Goal: Transaction & Acquisition: Book appointment/travel/reservation

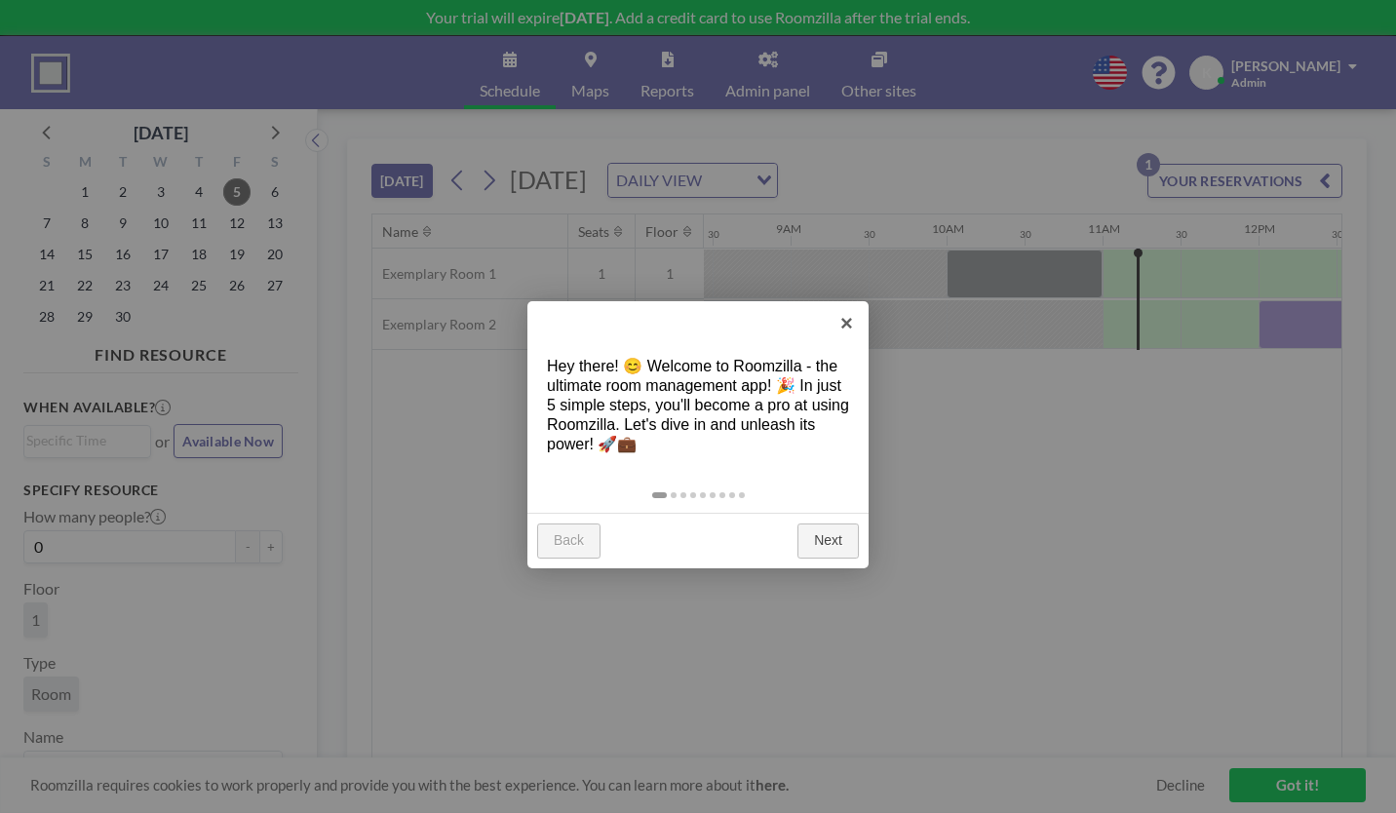
scroll to position [0, 1331]
click at [825, 524] on link "Next" at bounding box center [827, 541] width 61 height 35
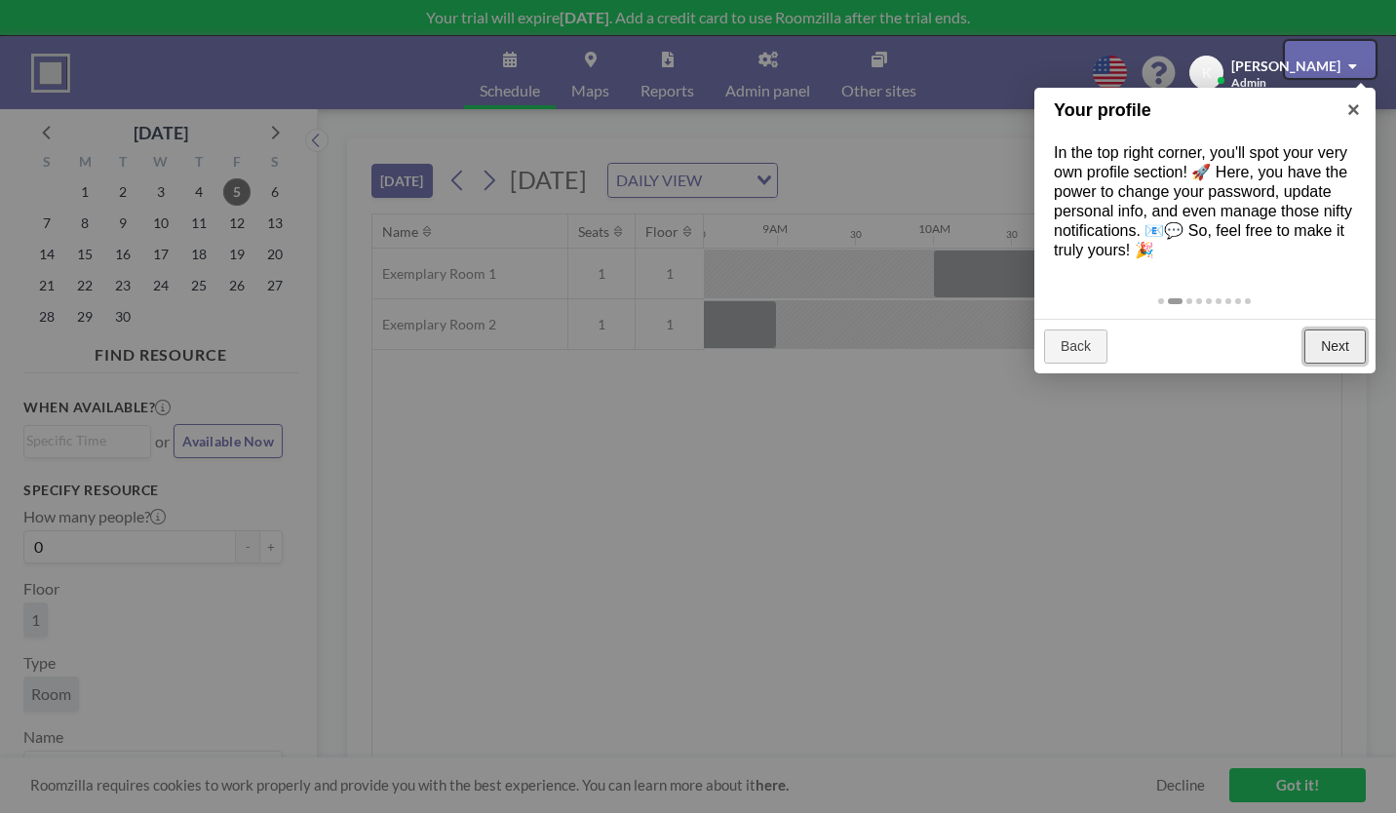
click at [1338, 330] on link "Next" at bounding box center [1334, 347] width 61 height 35
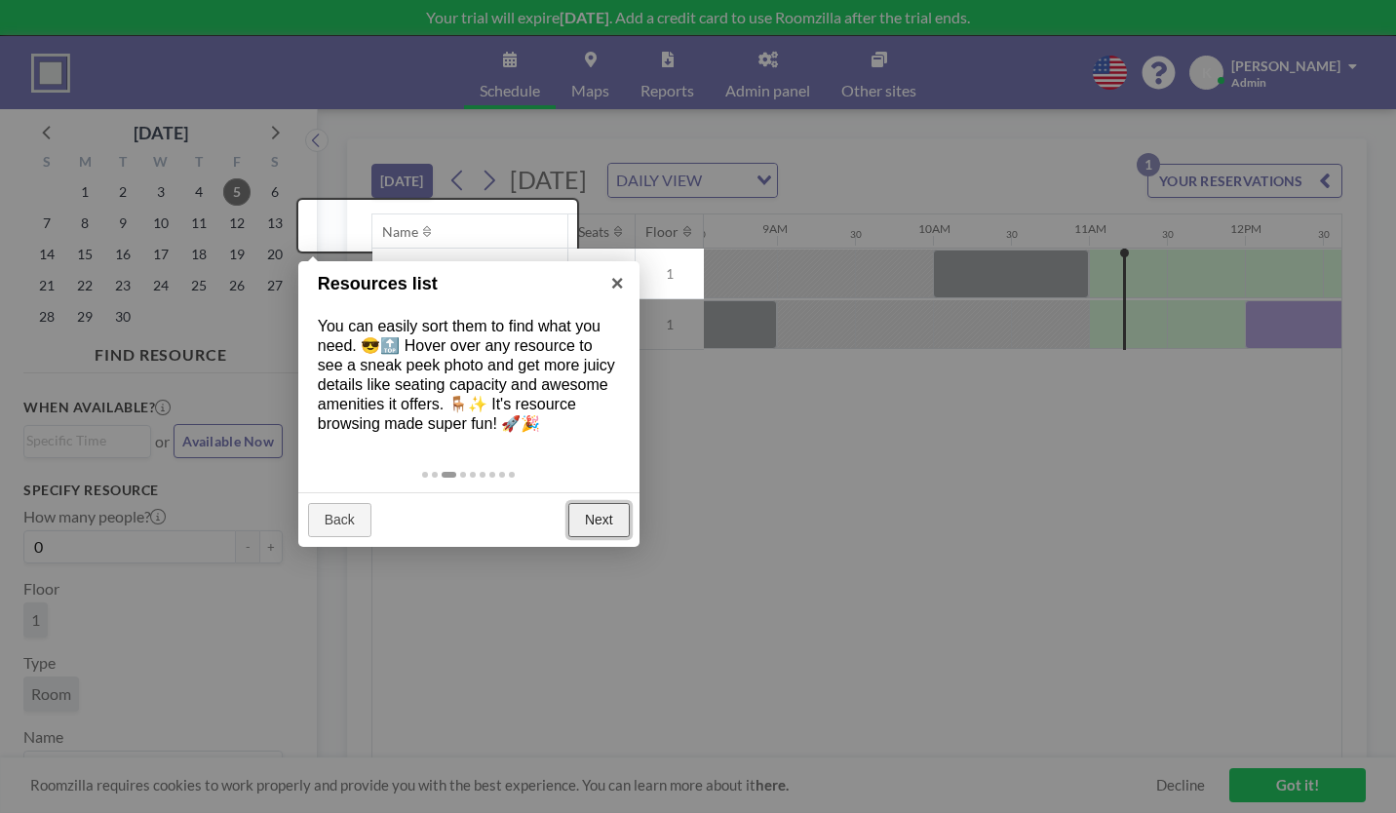
click at [605, 503] on link "Next" at bounding box center [598, 520] width 61 height 35
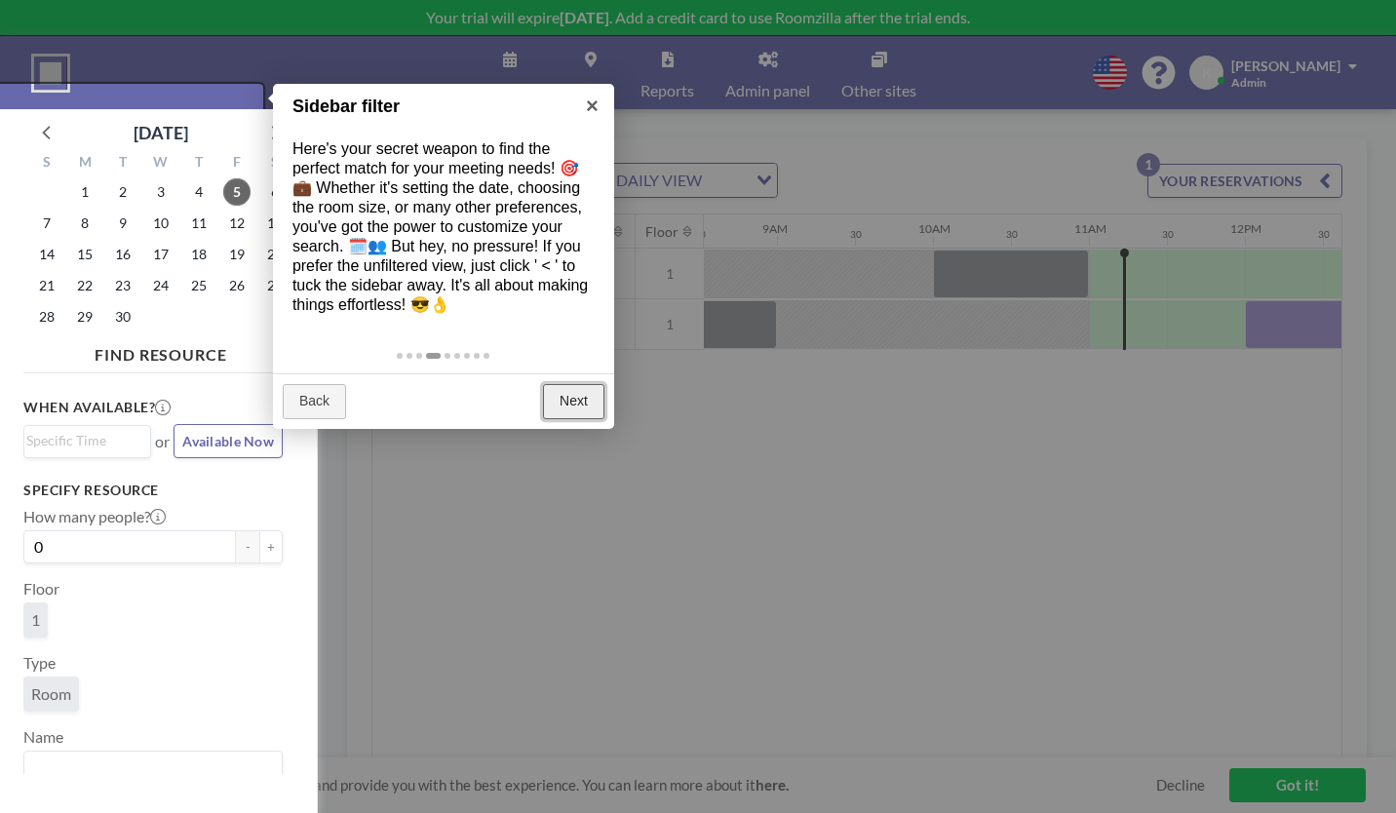
scroll to position [5, 0]
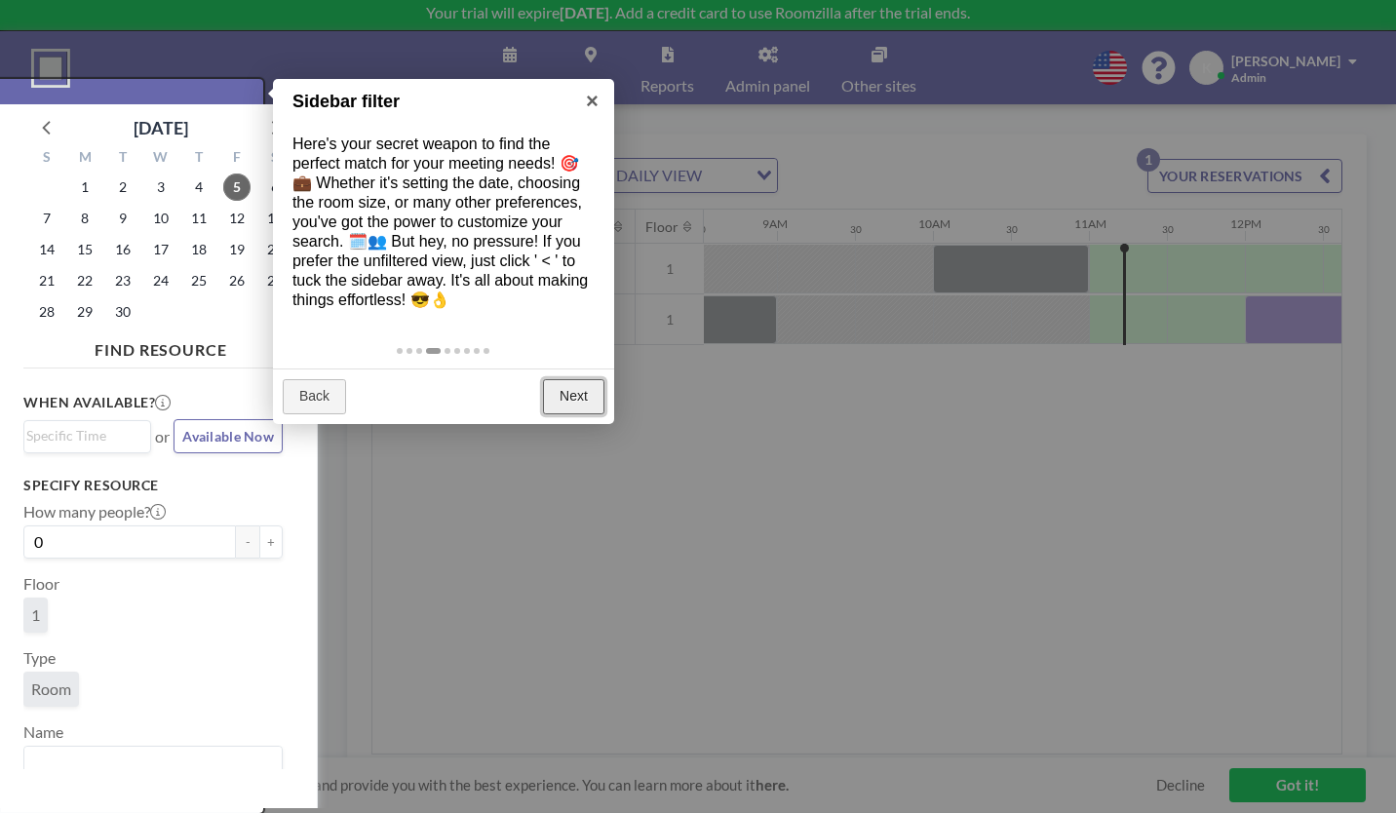
click at [570, 379] on link "Next" at bounding box center [573, 396] width 61 height 35
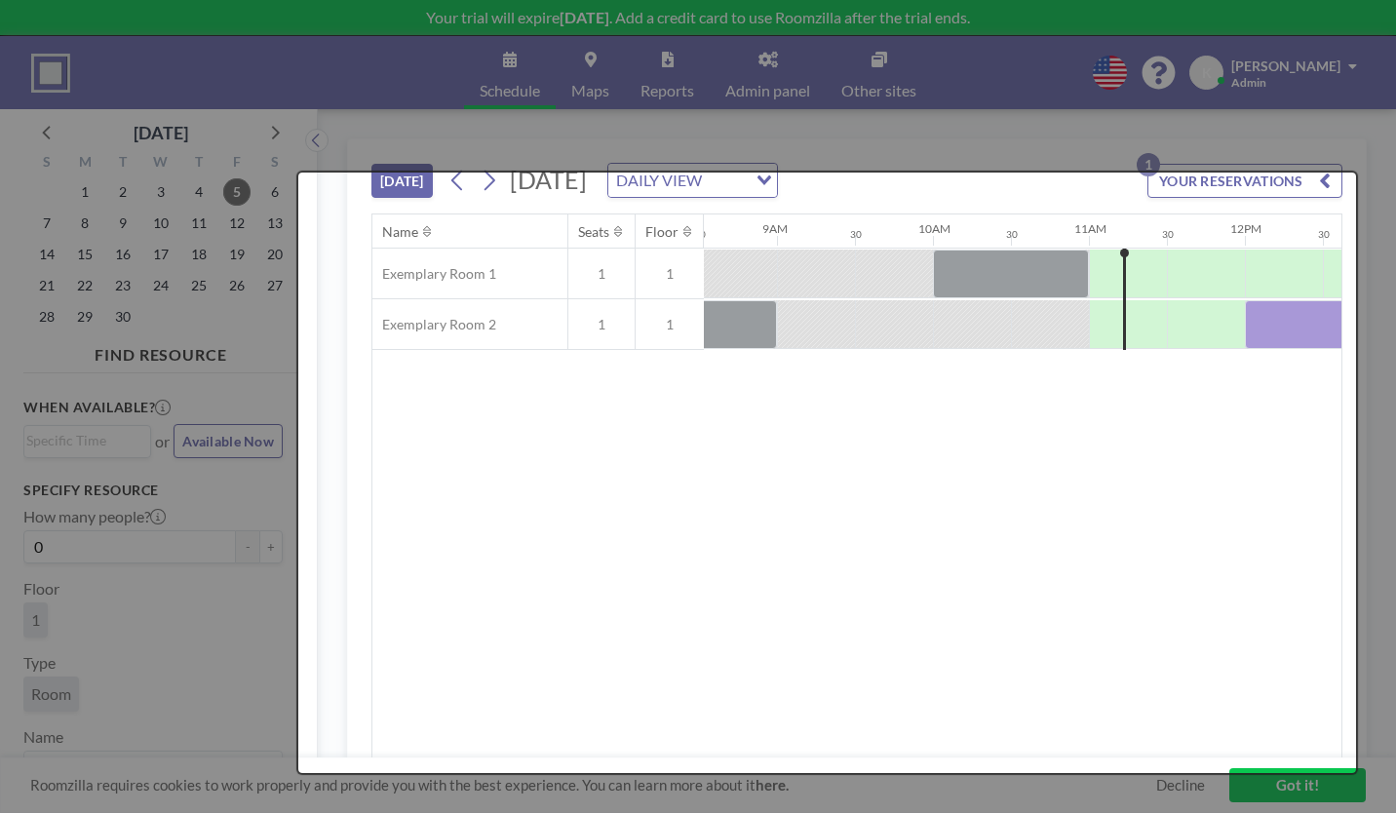
scroll to position [0, 0]
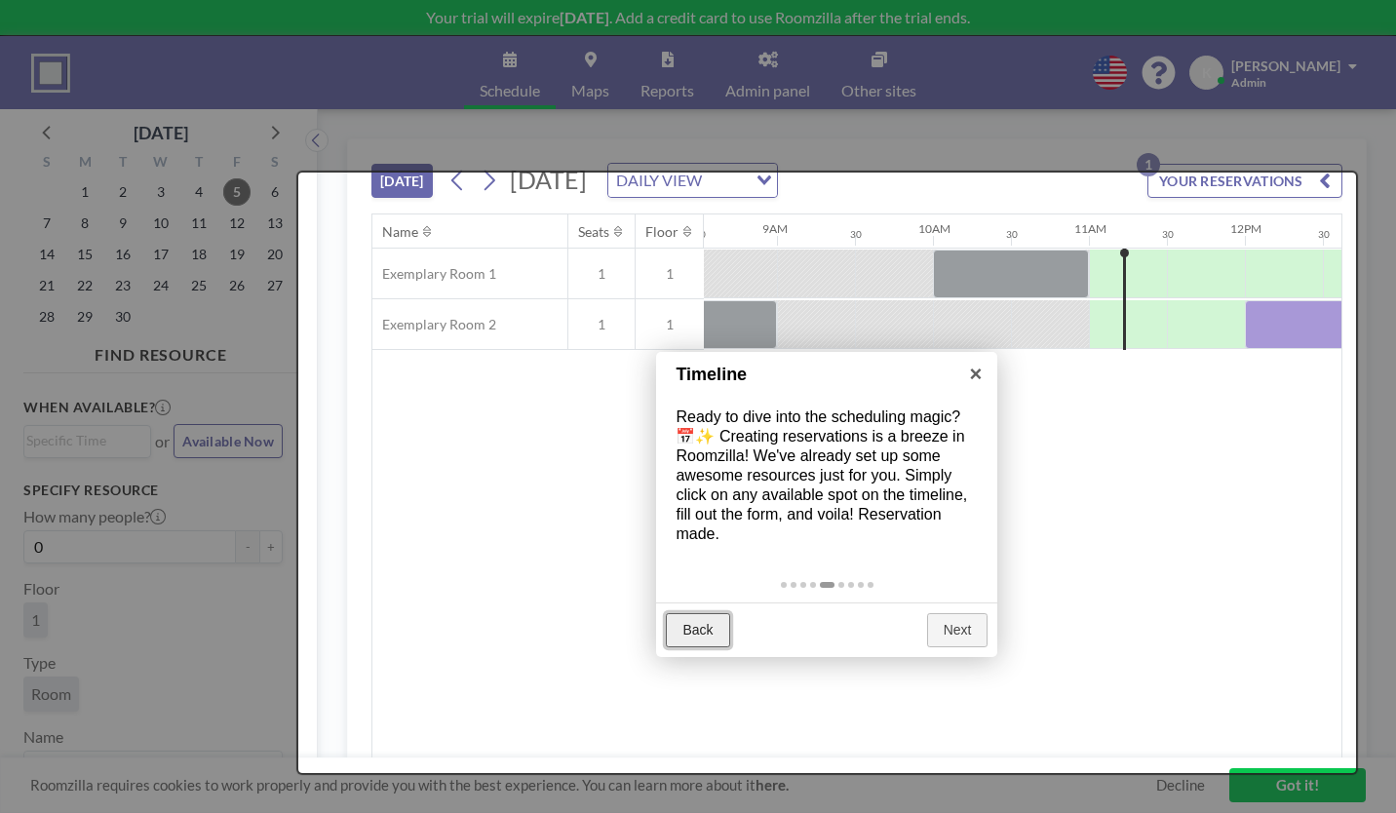
click at [687, 613] on link "Back" at bounding box center [697, 630] width 63 height 35
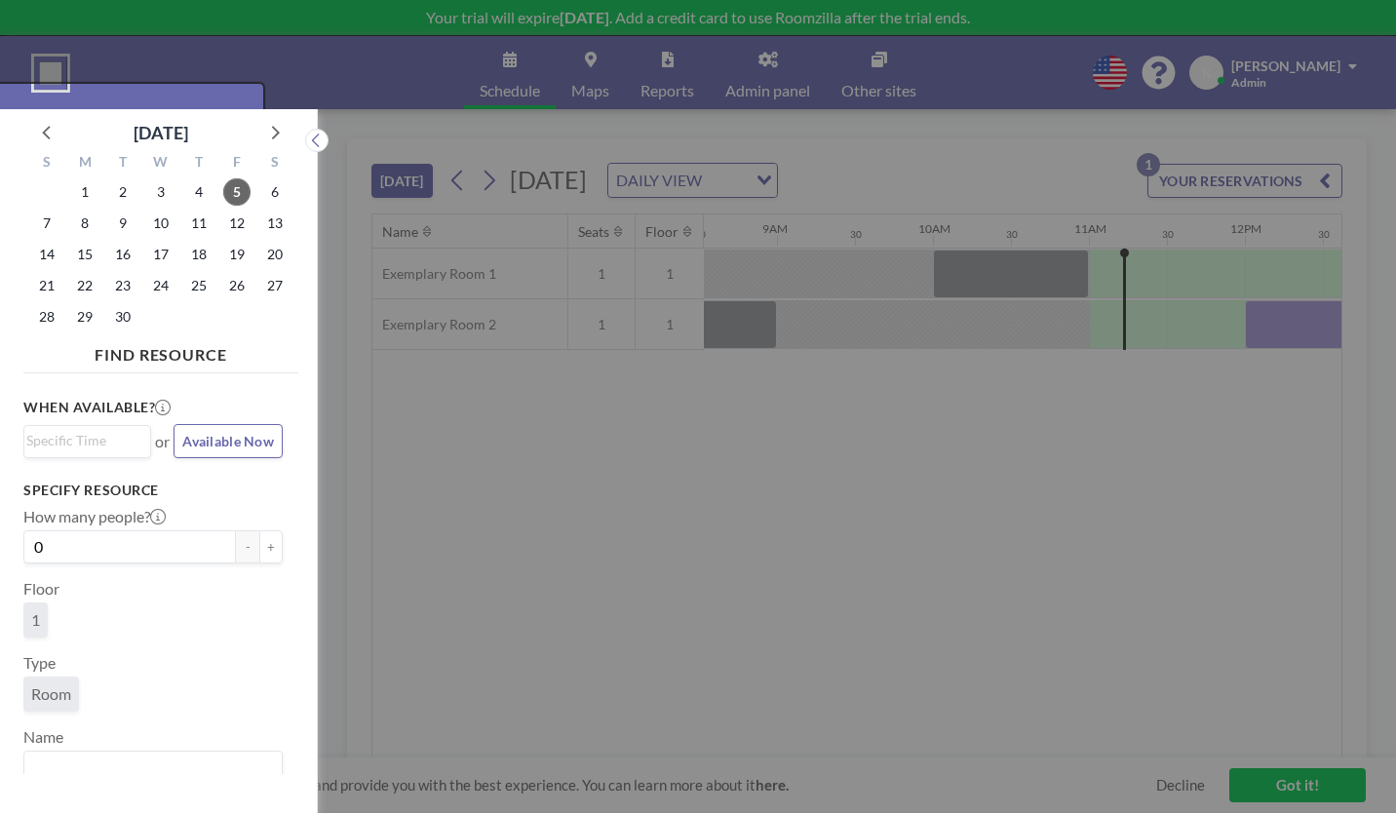
scroll to position [5, 0]
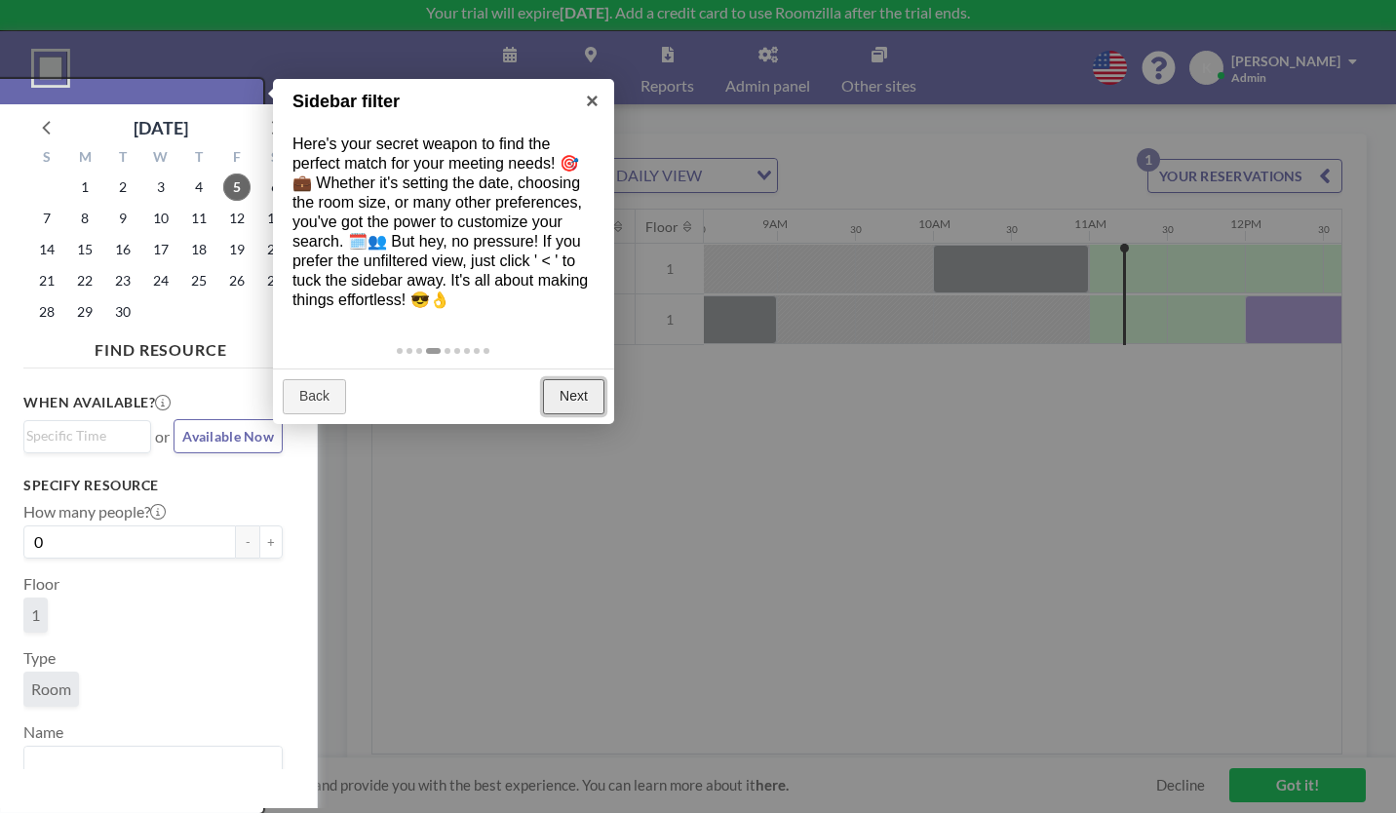
click at [583, 379] on link "Next" at bounding box center [573, 396] width 61 height 35
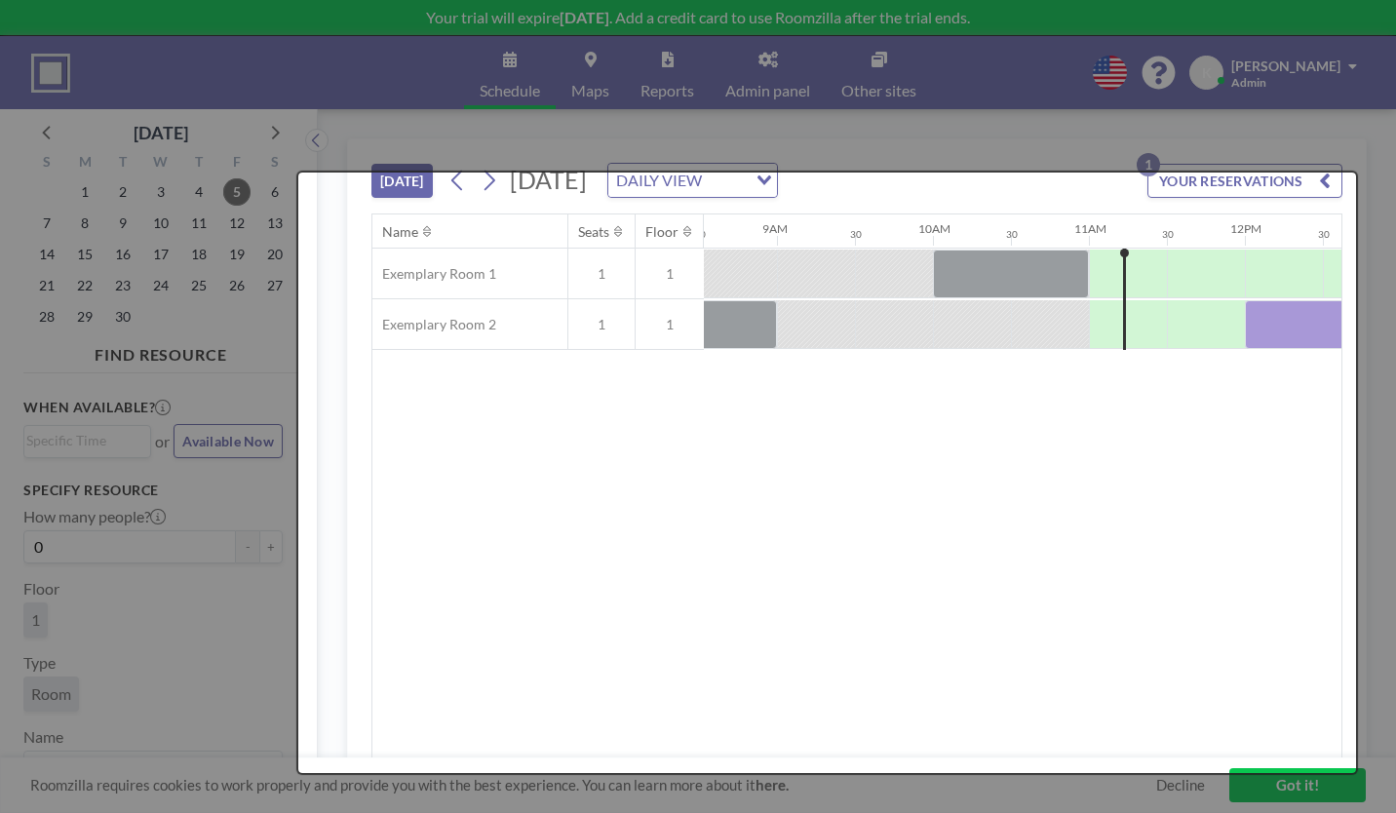
scroll to position [0, 0]
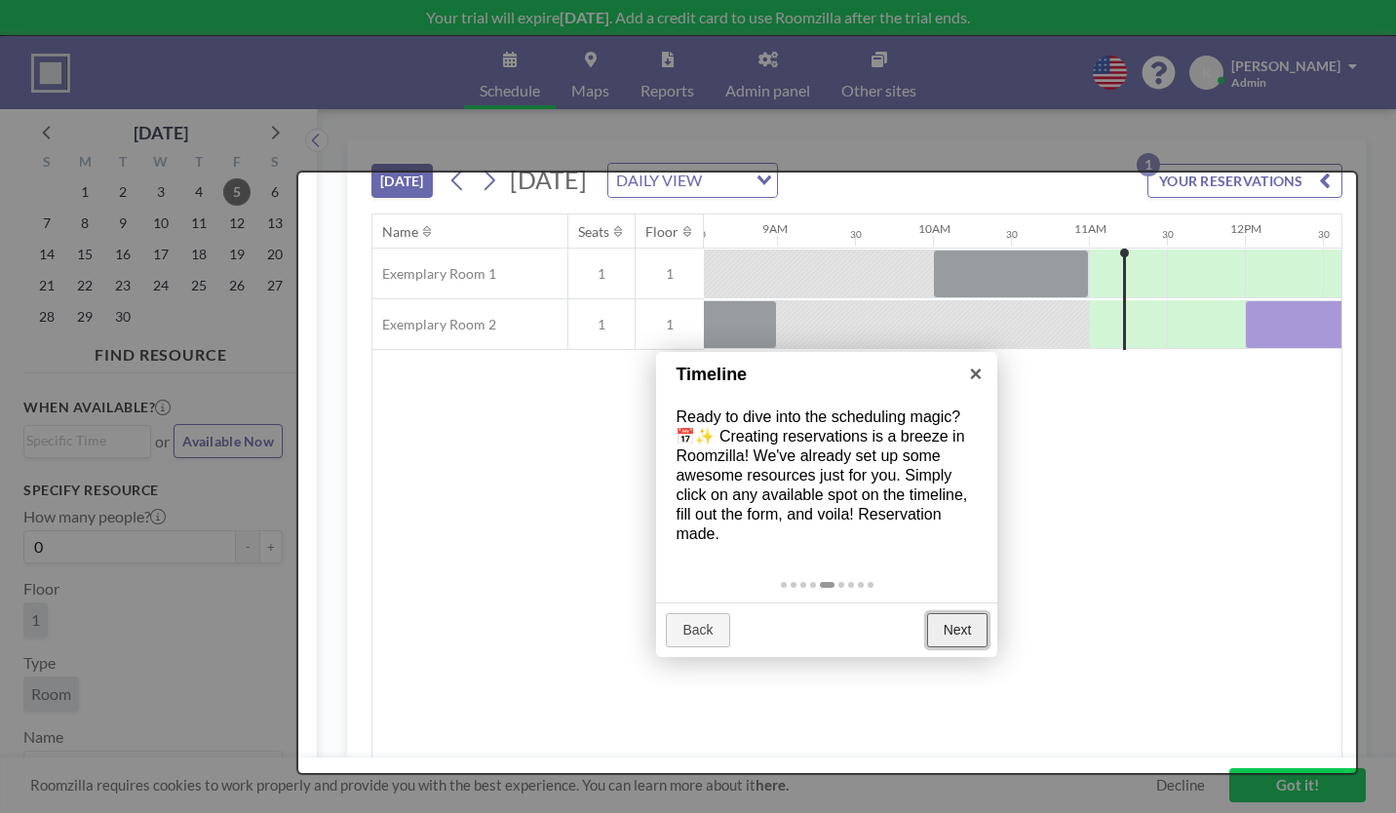
click at [974, 613] on link "Next" at bounding box center [957, 630] width 61 height 35
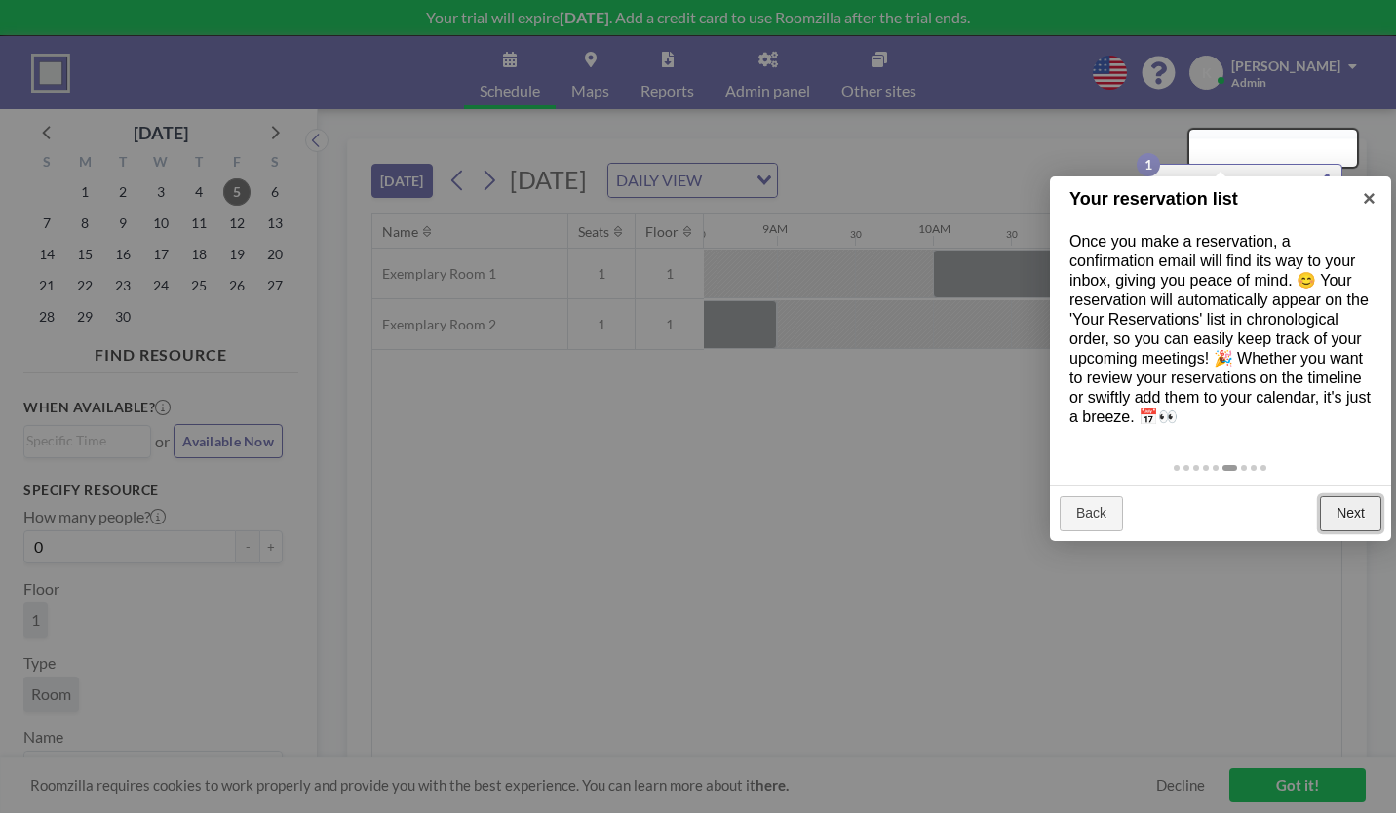
click at [1351, 496] on link "Next" at bounding box center [1350, 513] width 61 height 35
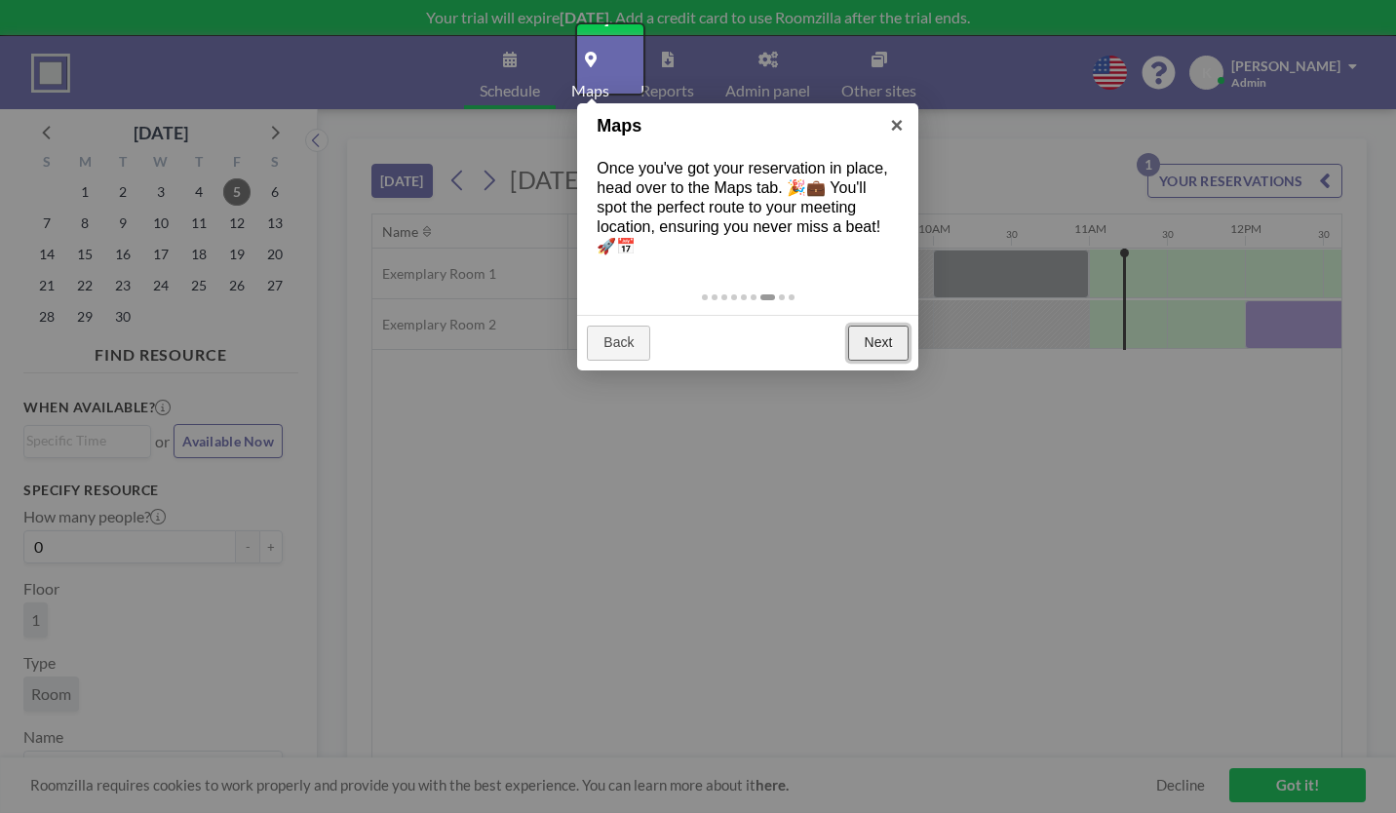
click at [887, 326] on link "Next" at bounding box center [878, 343] width 61 height 35
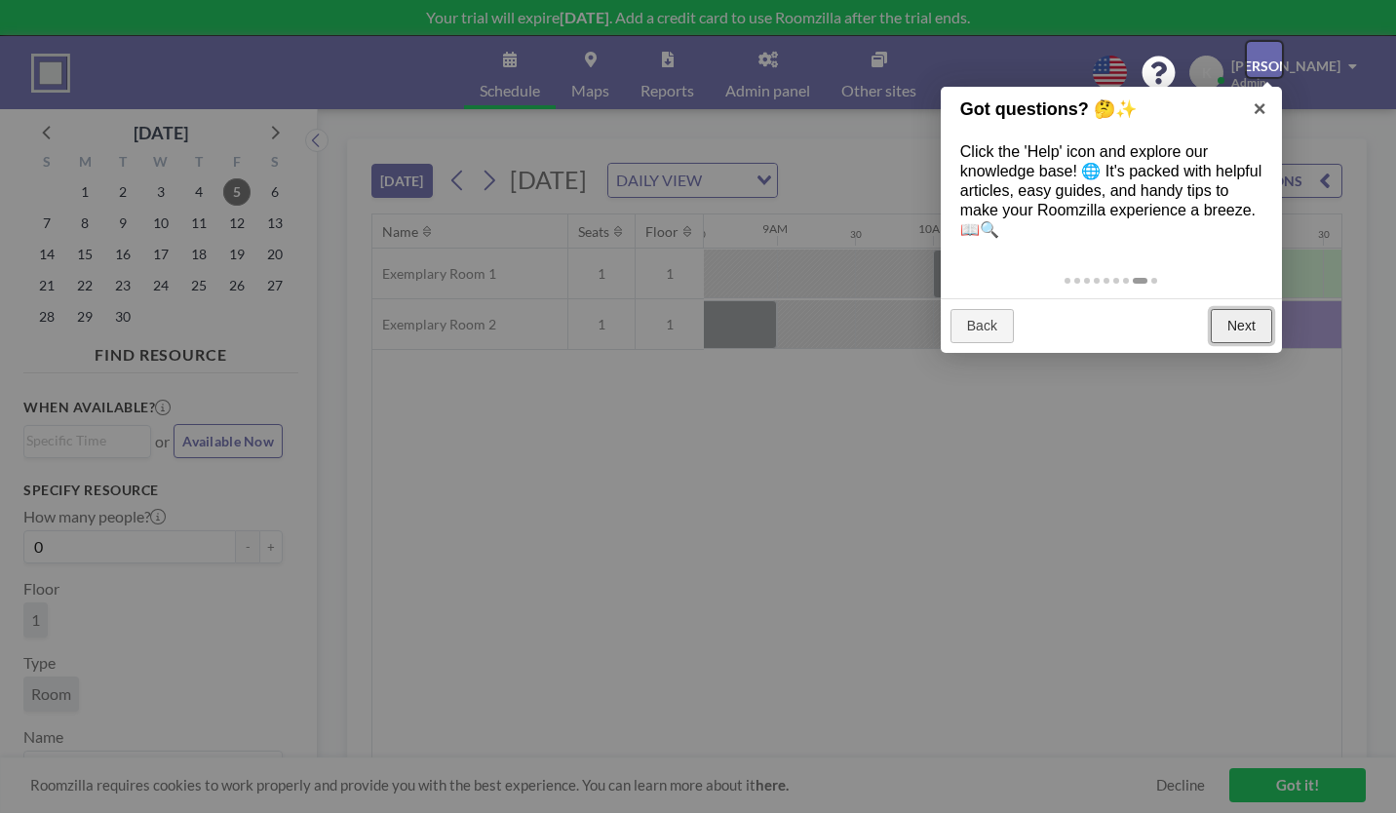
click at [1243, 309] on link "Next" at bounding box center [1241, 326] width 61 height 35
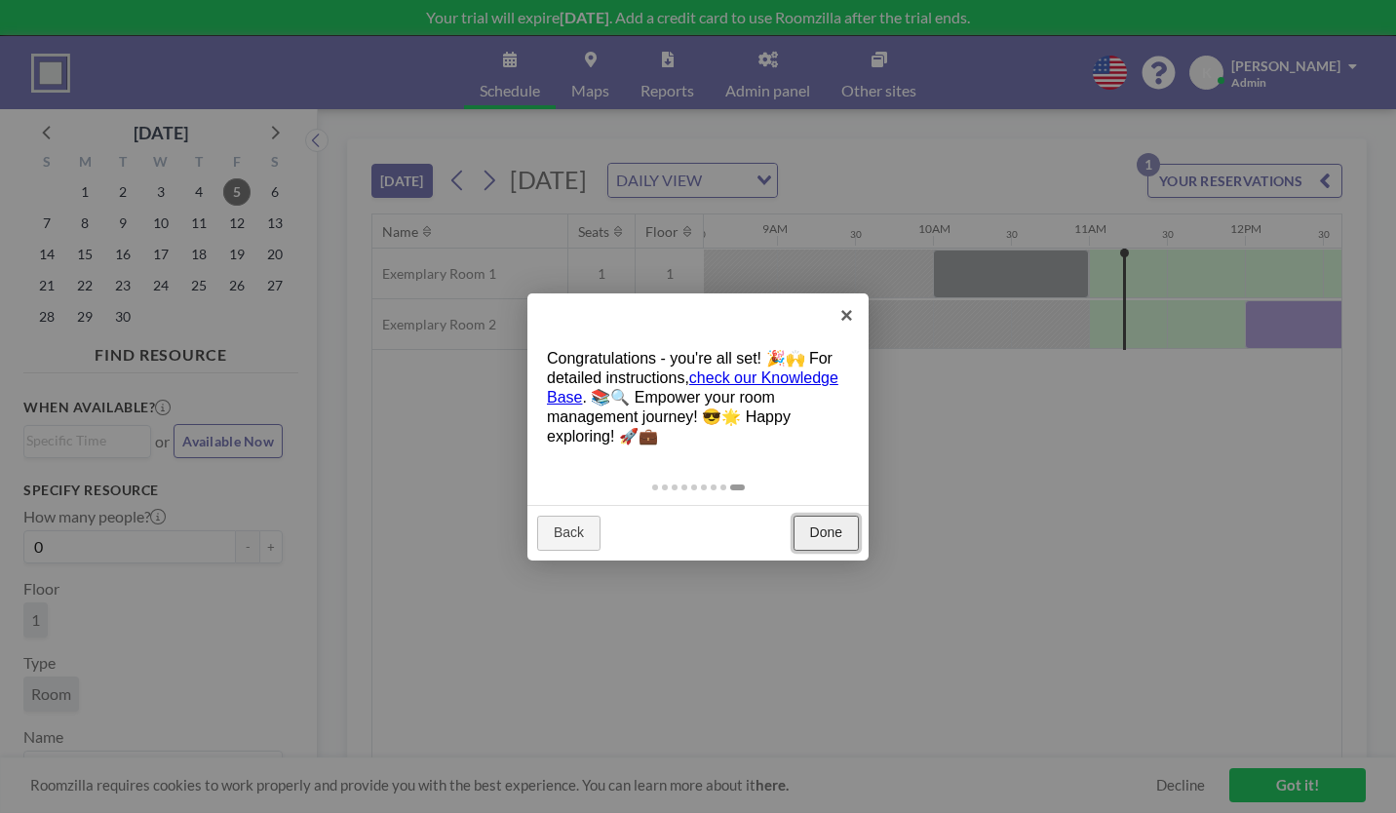
click at [835, 516] on link "Done" at bounding box center [826, 533] width 65 height 35
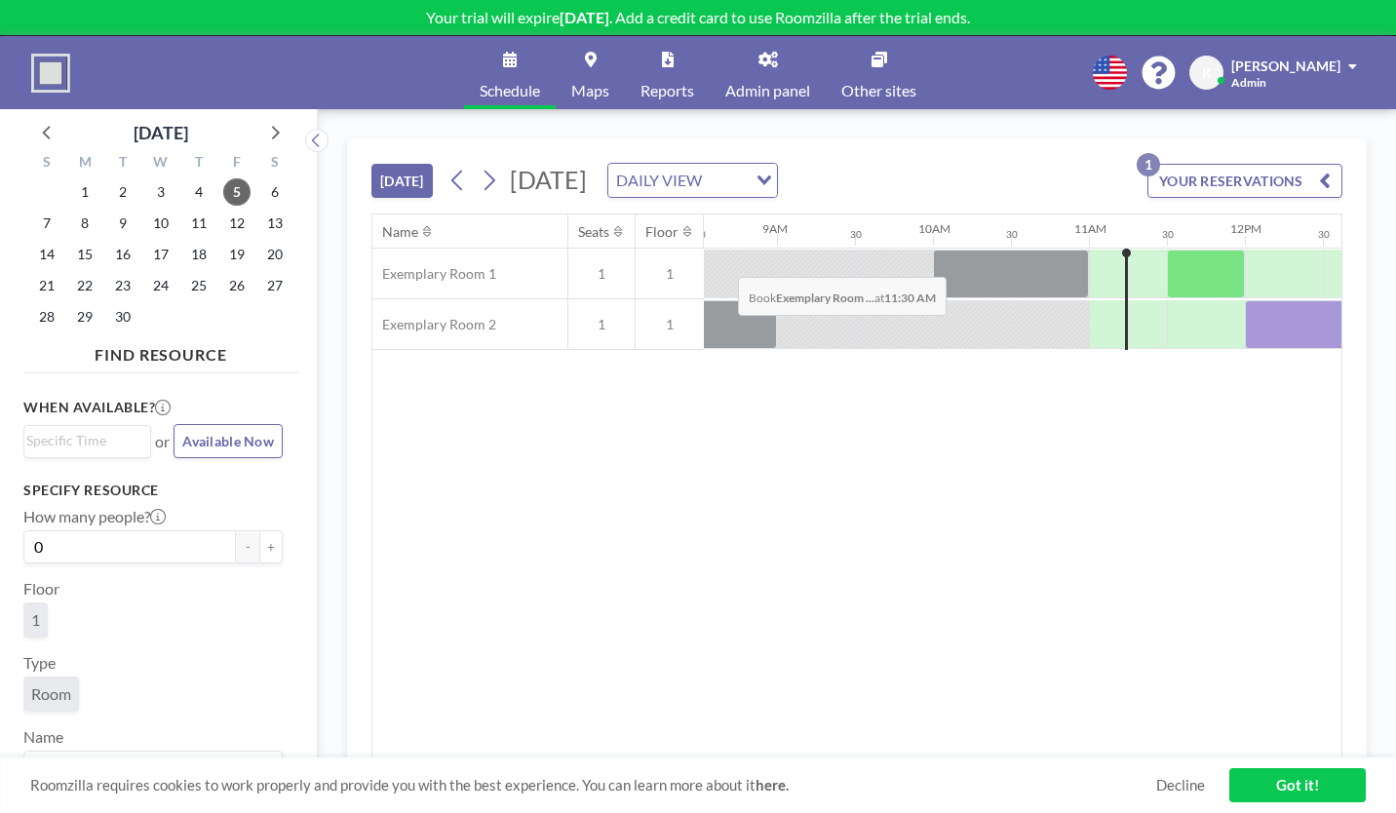
click at [1167, 250] on div at bounding box center [1206, 274] width 78 height 49
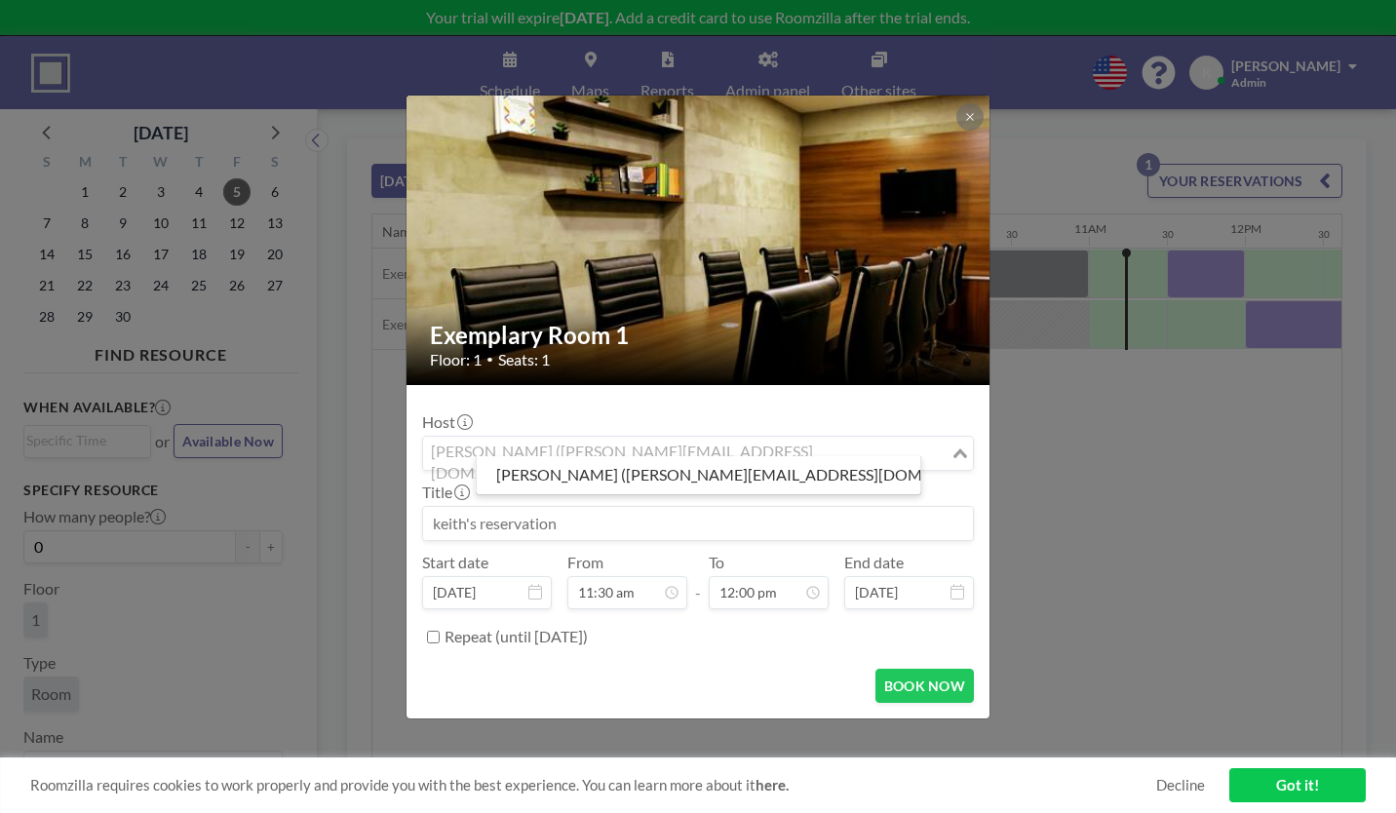
click at [712, 446] on input "Search for option" at bounding box center [687, 453] width 524 height 25
click at [883, 412] on div "Host keith (keith@causewaycs.com) Loading..." at bounding box center [698, 441] width 552 height 58
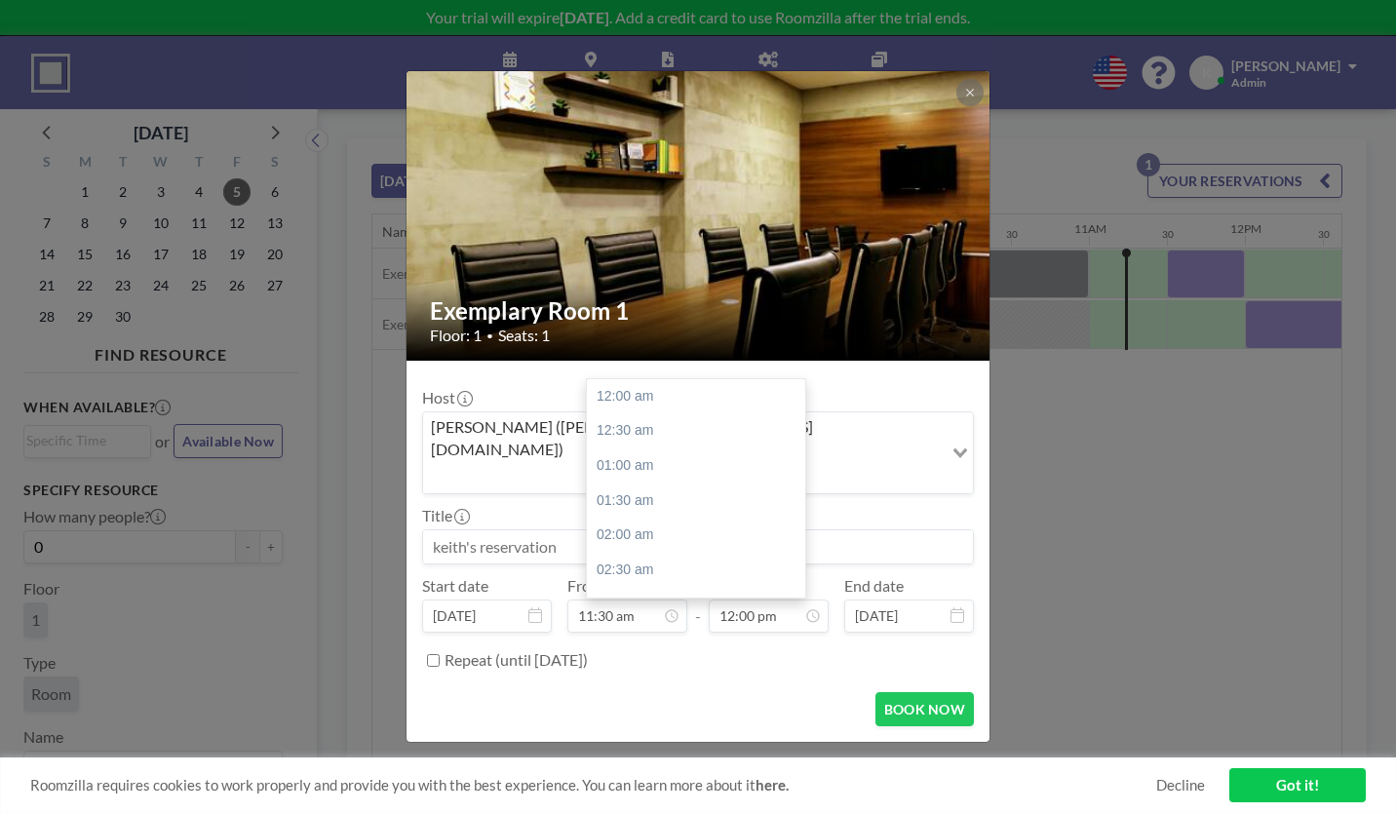
scroll to position [747, 0]
click at [621, 569] on div "01:30 pm" at bounding box center [701, 586] width 228 height 35
type input "01:30 pm"
click at [440, 654] on input "Repeat (until November 4, 2025)" at bounding box center [433, 660] width 13 height 13
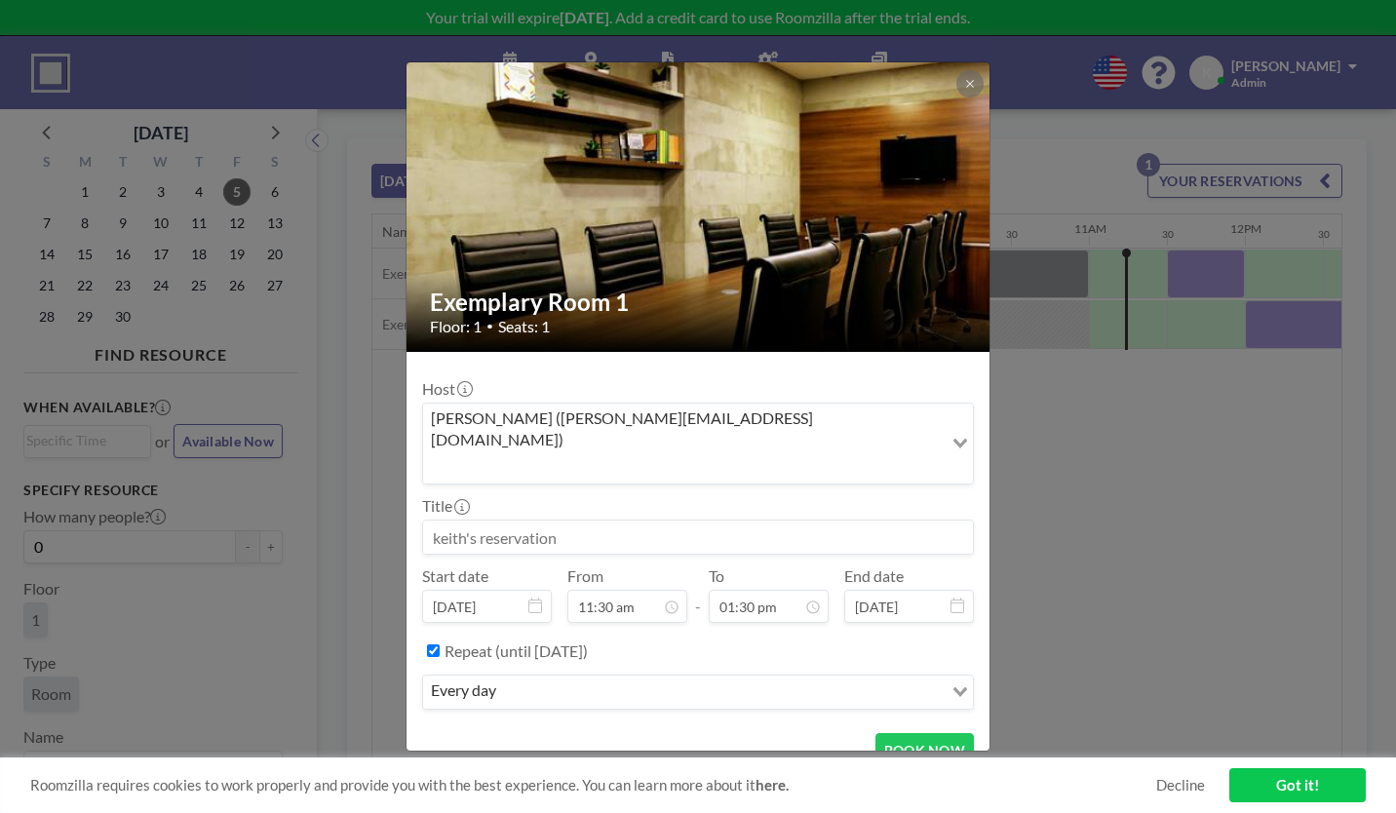
click at [532, 676] on div "every day" at bounding box center [683, 690] width 520 height 29
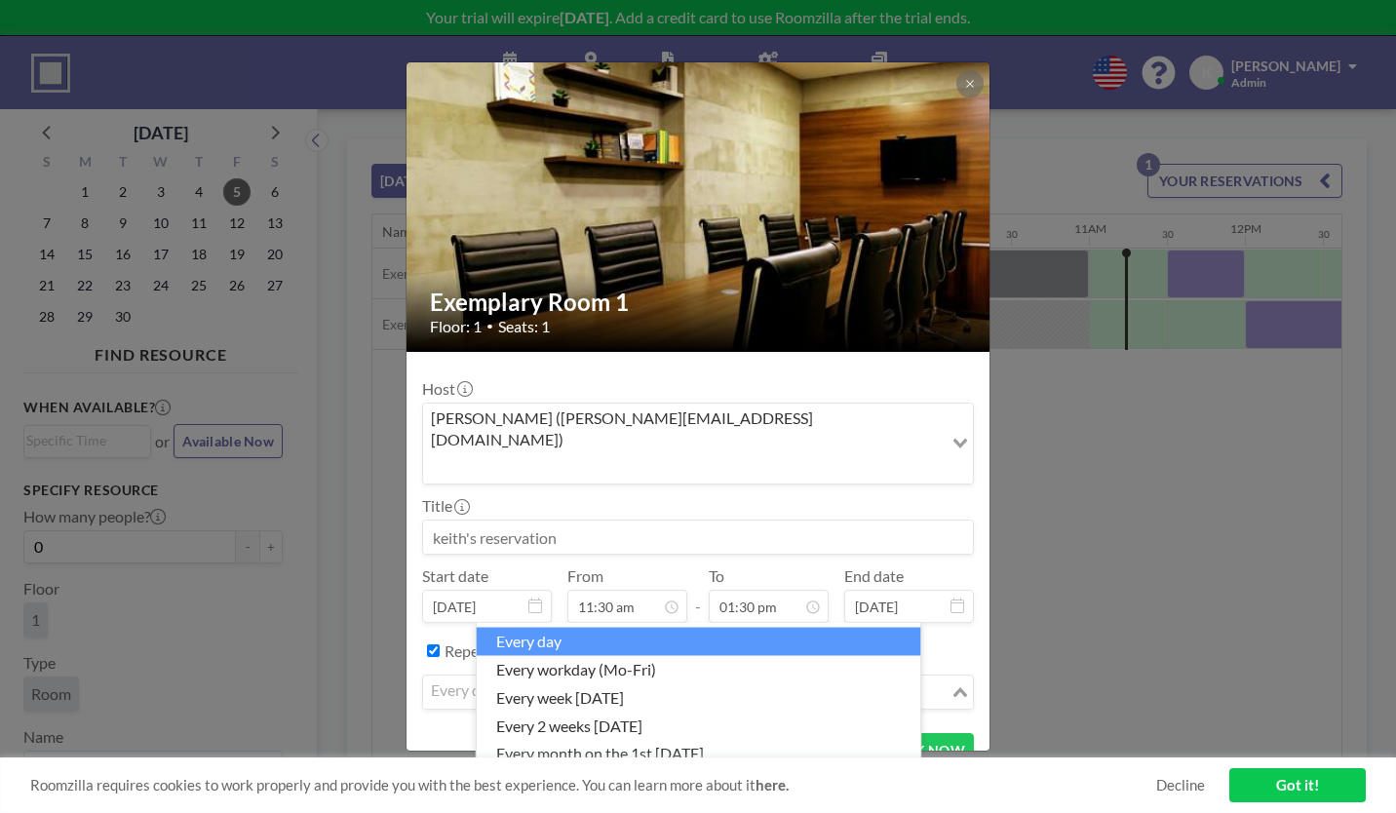
click at [755, 635] on div "Repeat (until November 4, 2025)" at bounding box center [709, 651] width 529 height 32
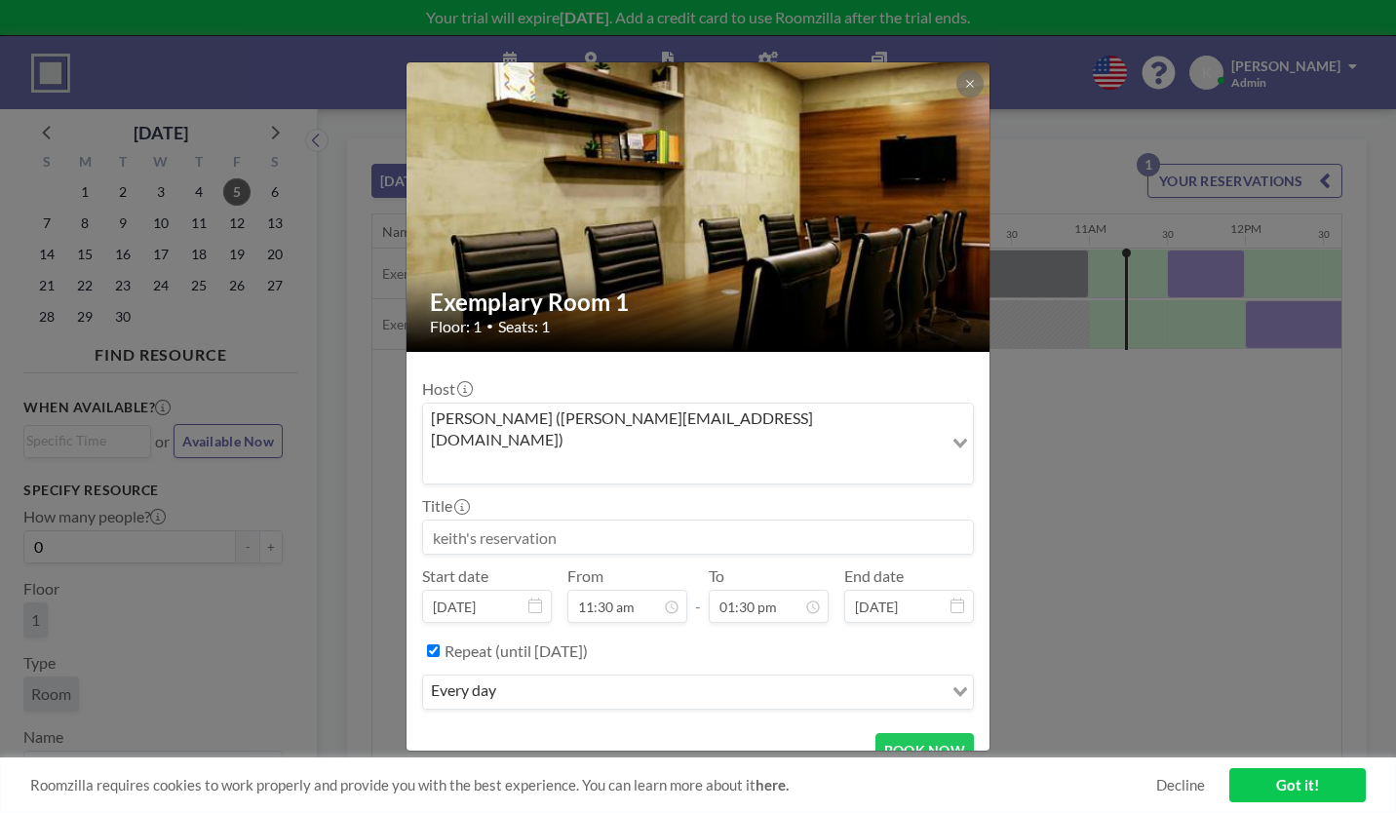
click at [440, 644] on input "Repeat (until November 4, 2025)" at bounding box center [433, 650] width 13 height 13
checkbox input "false"
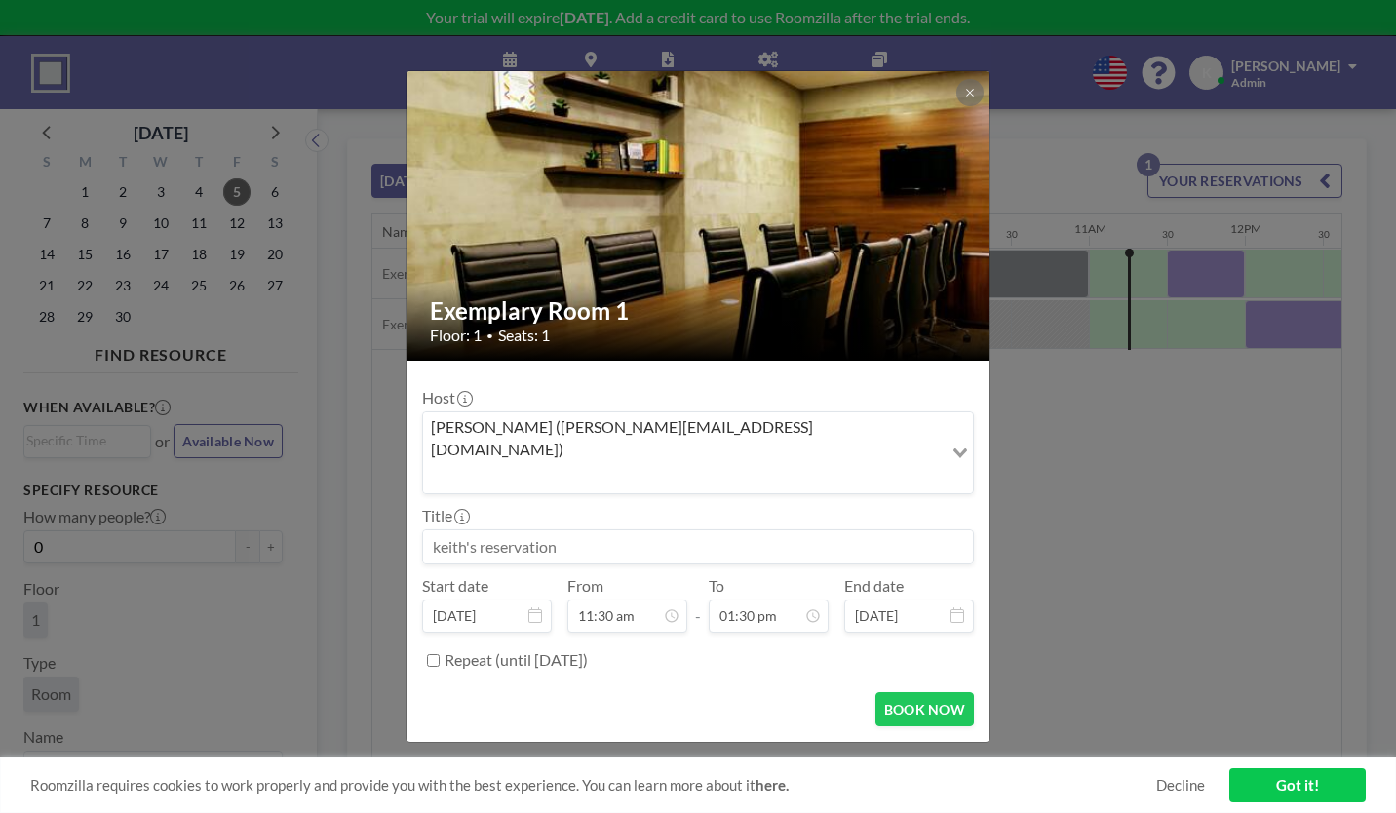
click at [894, 692] on button "BOOK NOW" at bounding box center [924, 709] width 98 height 34
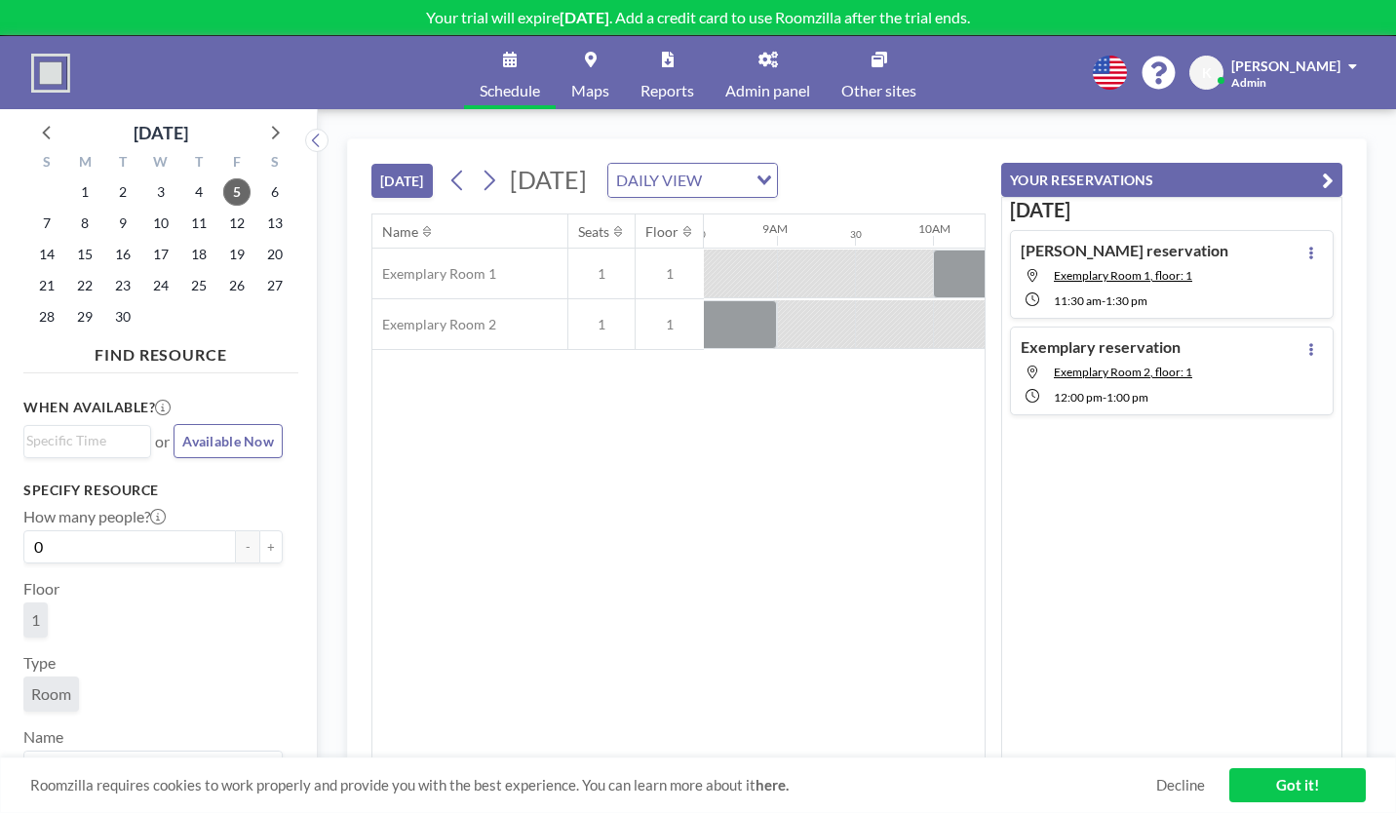
click at [1275, 789] on link "Got it!" at bounding box center [1297, 785] width 136 height 34
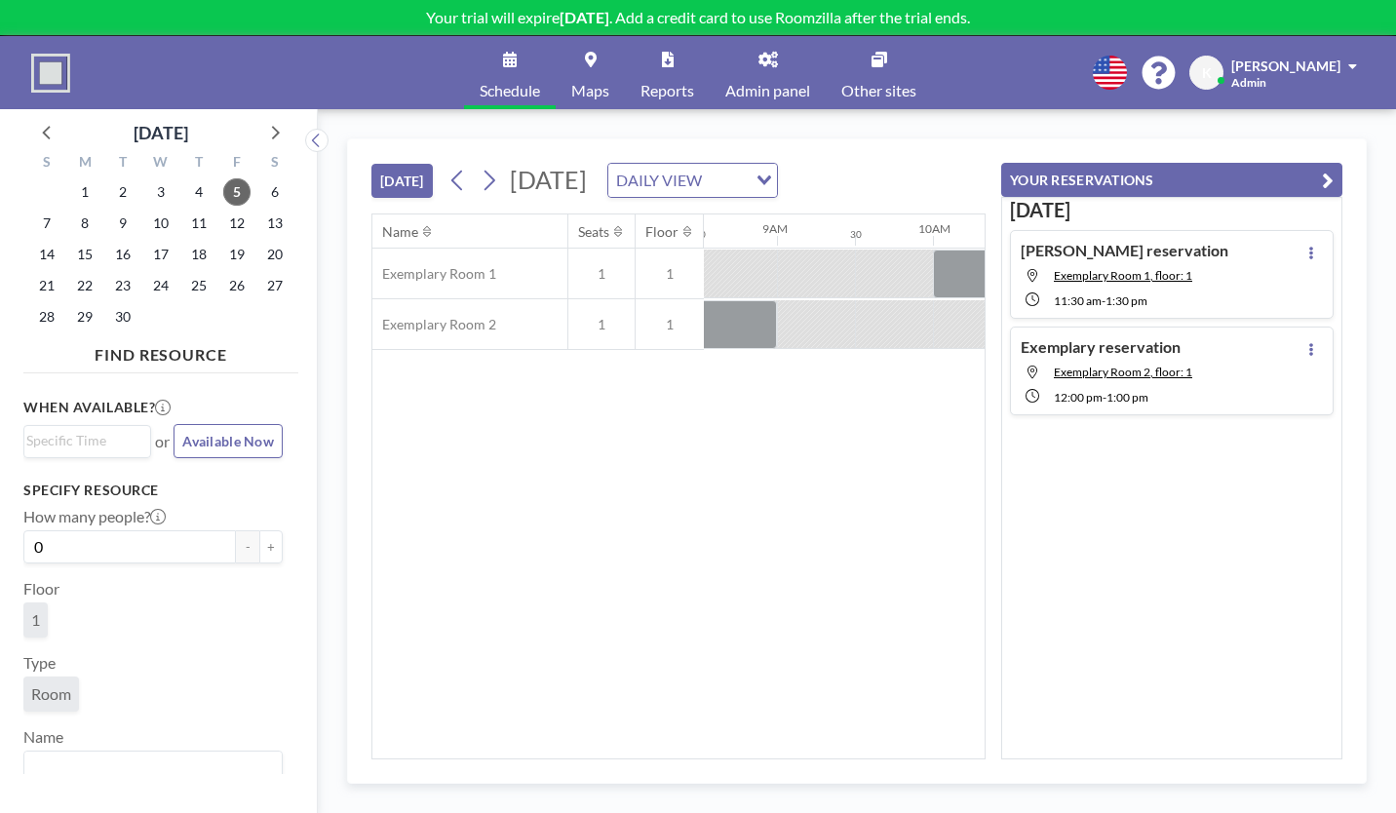
click at [963, 367] on div "Name Seats Floor 12AM 30 1AM 30 2AM 30 3AM 30 4AM 30 5AM 30 6AM 30 7AM 30 8AM 3…" at bounding box center [678, 486] width 612 height 544
click at [687, 164] on div "DAILY VIEW" at bounding box center [681, 178] width 146 height 29
click at [722, 185] on li "DAILY VIEW" at bounding box center [729, 181] width 154 height 28
click at [740, 164] on div "DAILY VIEW" at bounding box center [677, 178] width 138 height 29
click at [713, 204] on li "WEEKLY VIEW" at bounding box center [729, 208] width 154 height 28
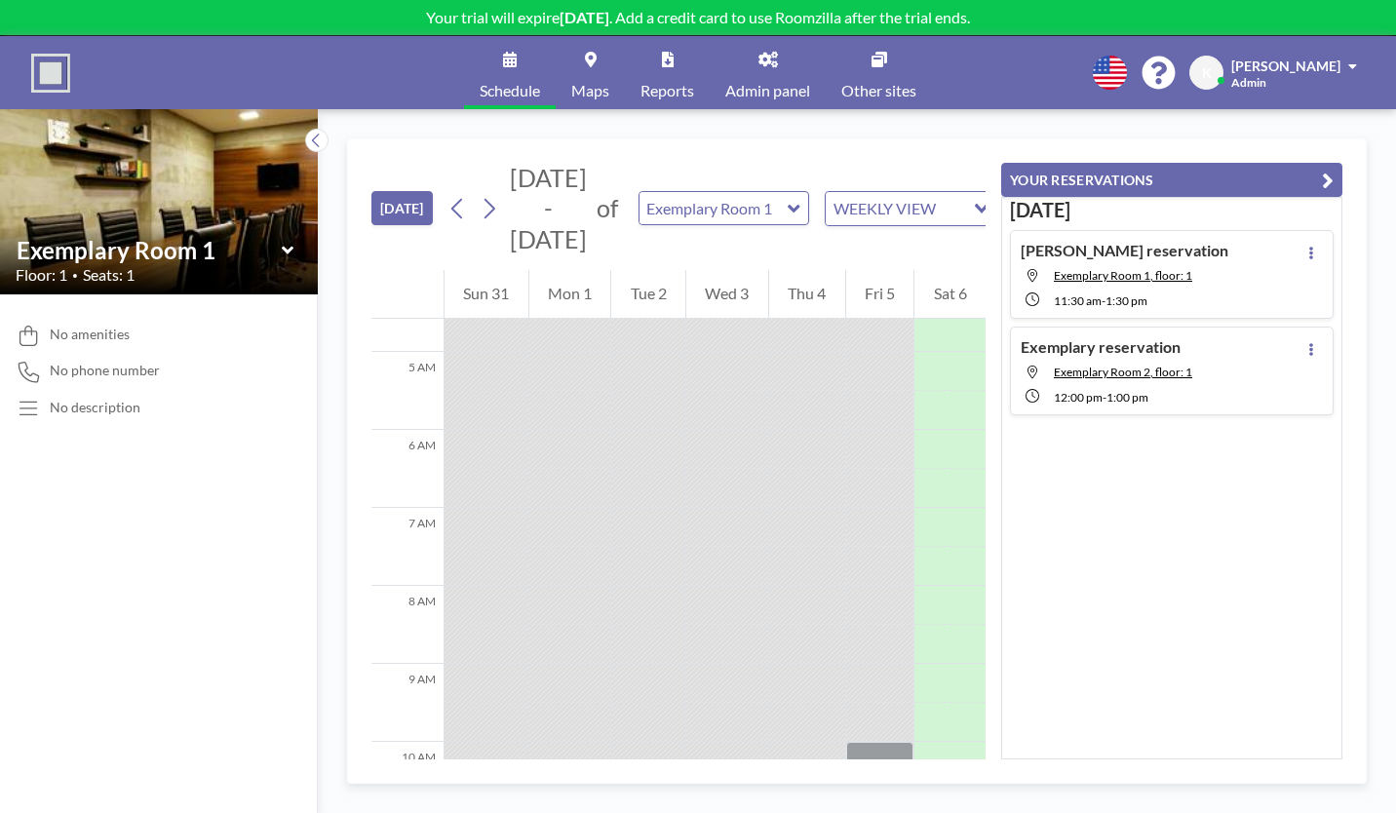
scroll to position [413, 0]
click at [740, 192] on input "text" at bounding box center [714, 208] width 149 height 32
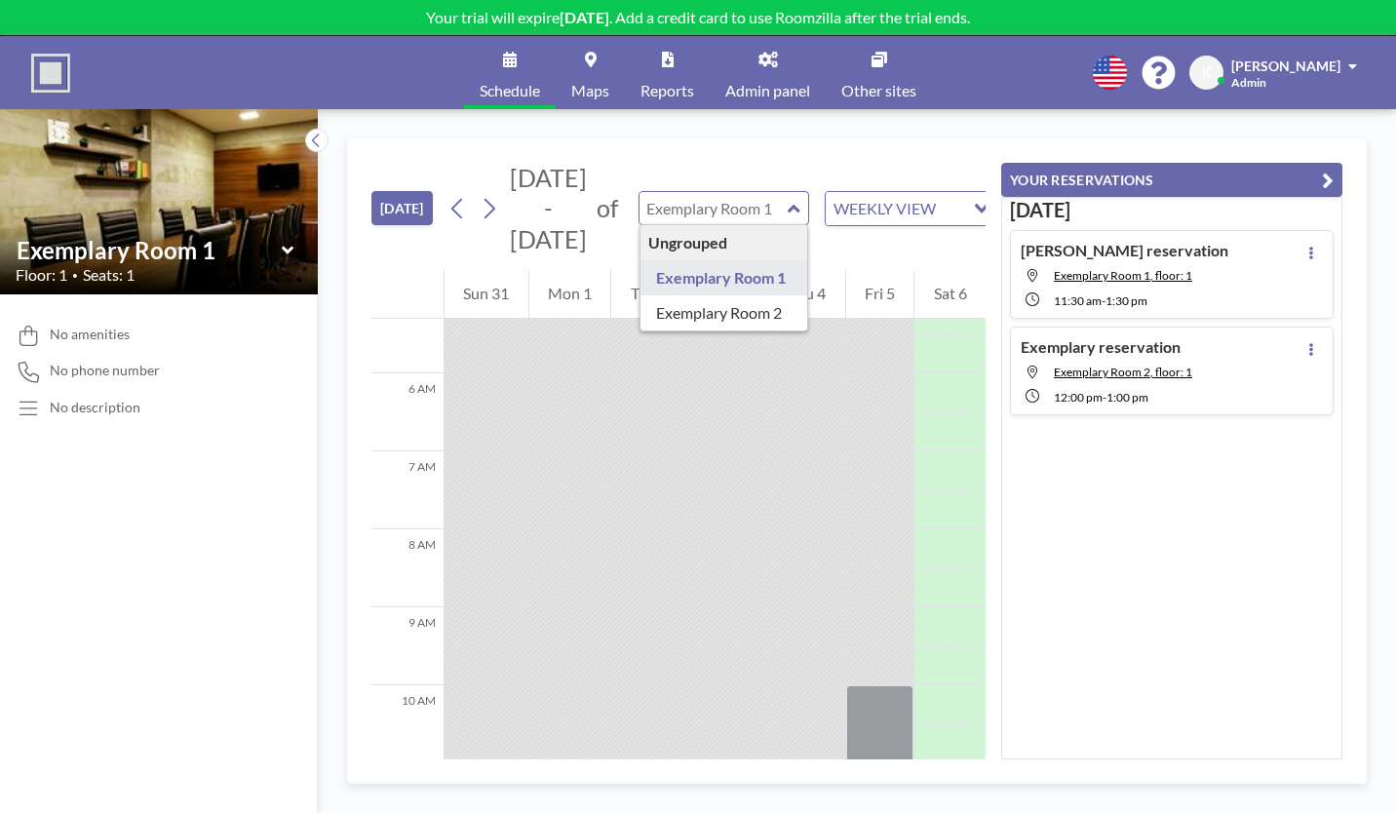
type input "Exemplary Room 1"
click at [704, 192] on input "text" at bounding box center [714, 208] width 149 height 32
type input "Exemplary Room 2"
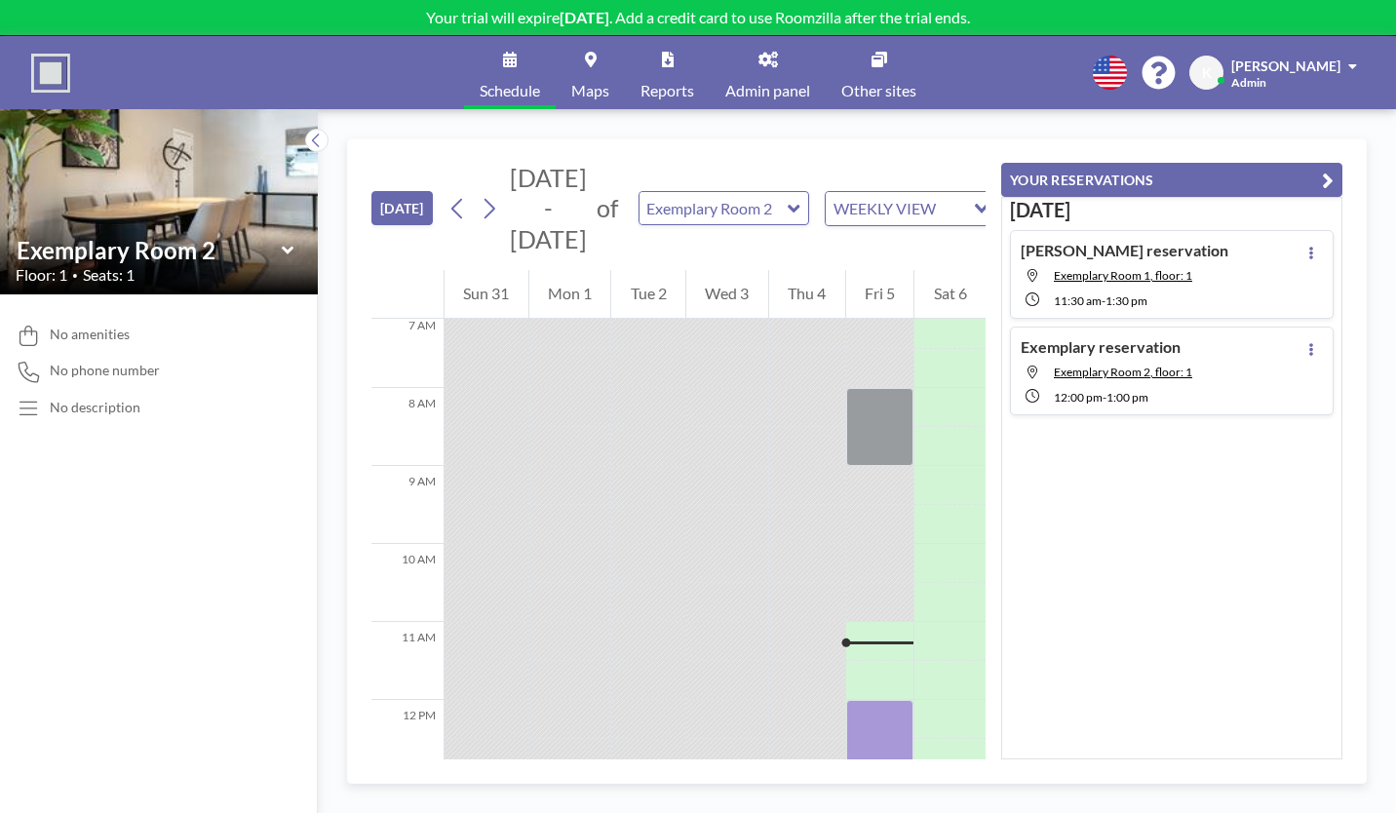
scroll to position [665, 0]
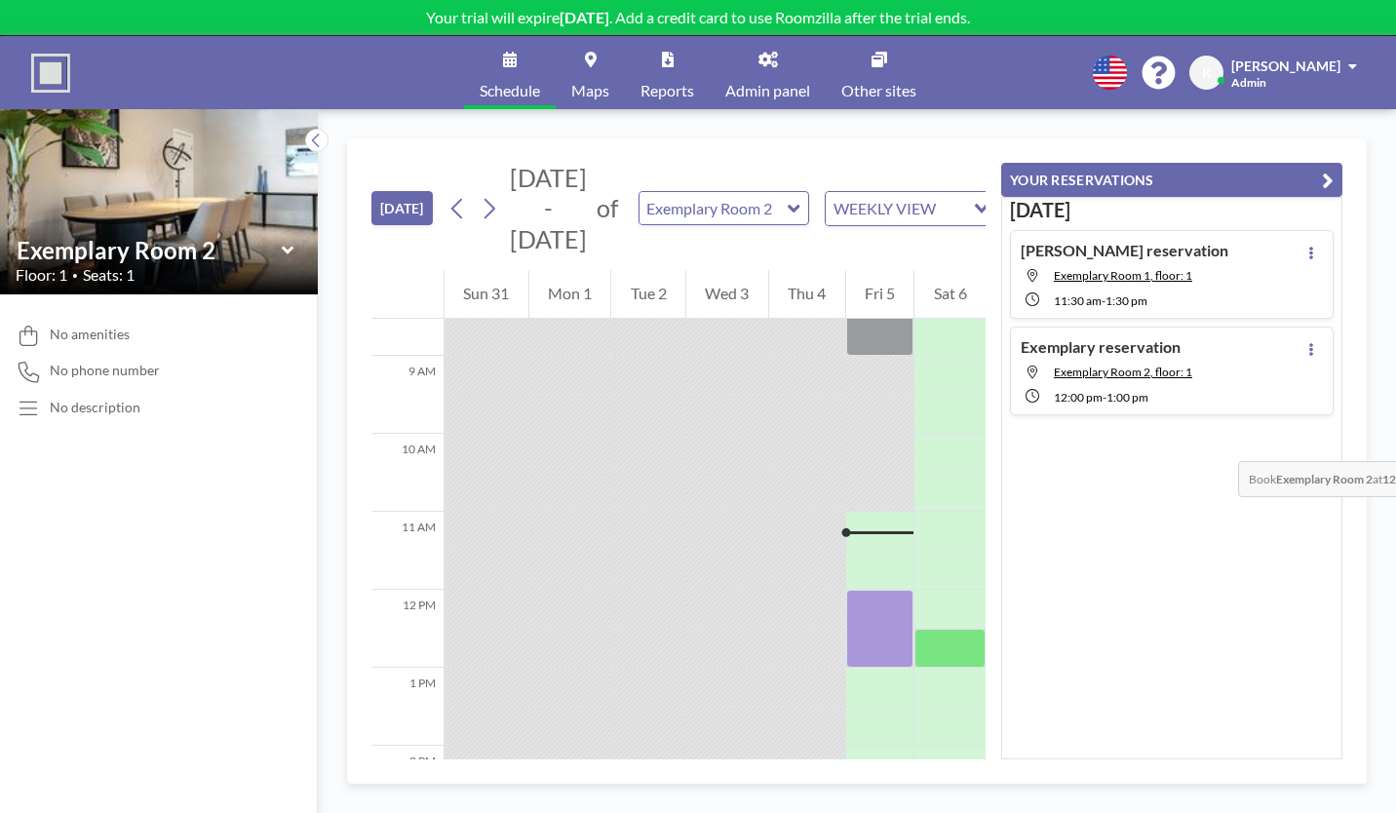
click at [986, 629] on div at bounding box center [949, 648] width 71 height 39
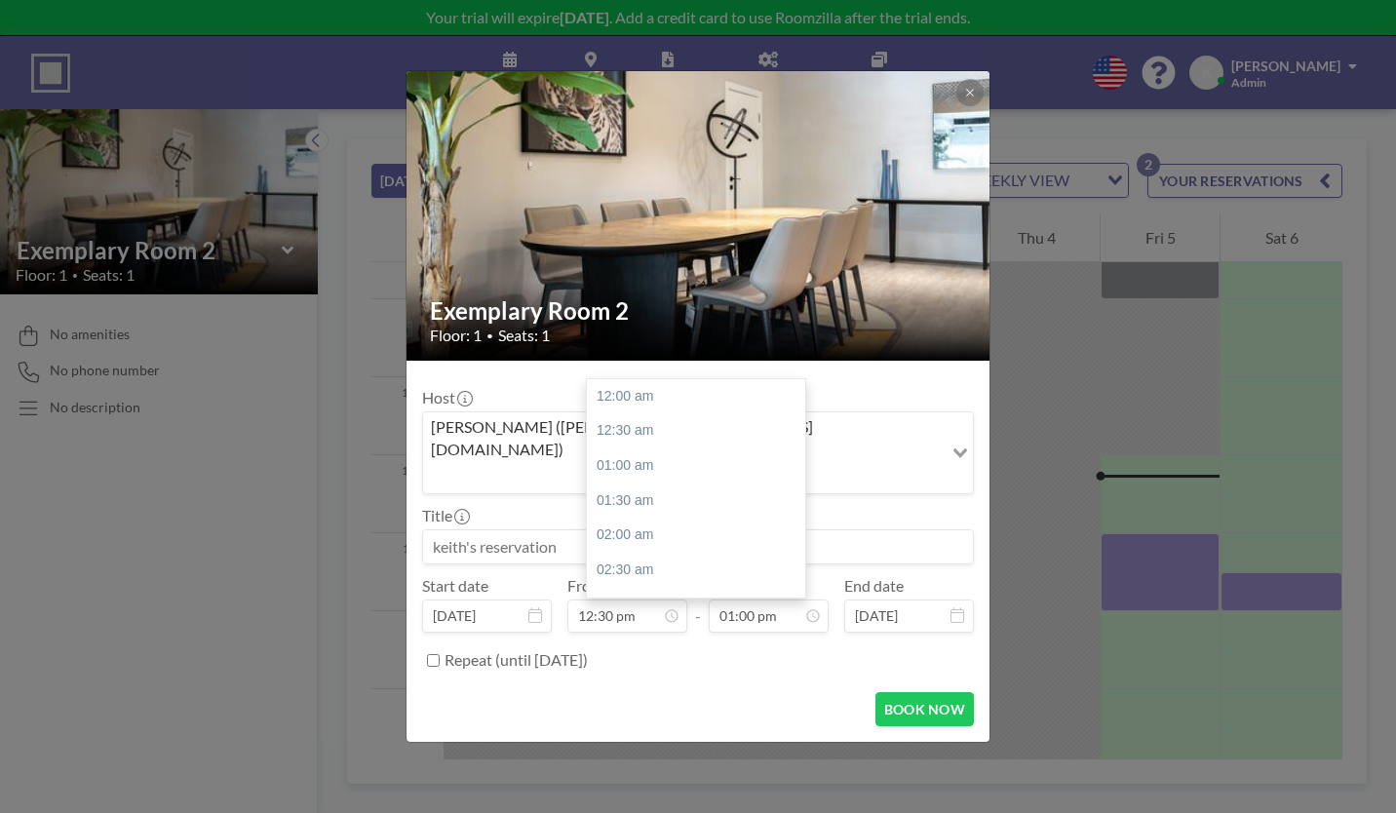
scroll to position [809, 0]
click at [0, 0] on icon at bounding box center [0, 0] width 0 height 0
click at [611, 576] on div "02:30 pm" at bounding box center [701, 593] width 228 height 35
type input "02:30 pm"
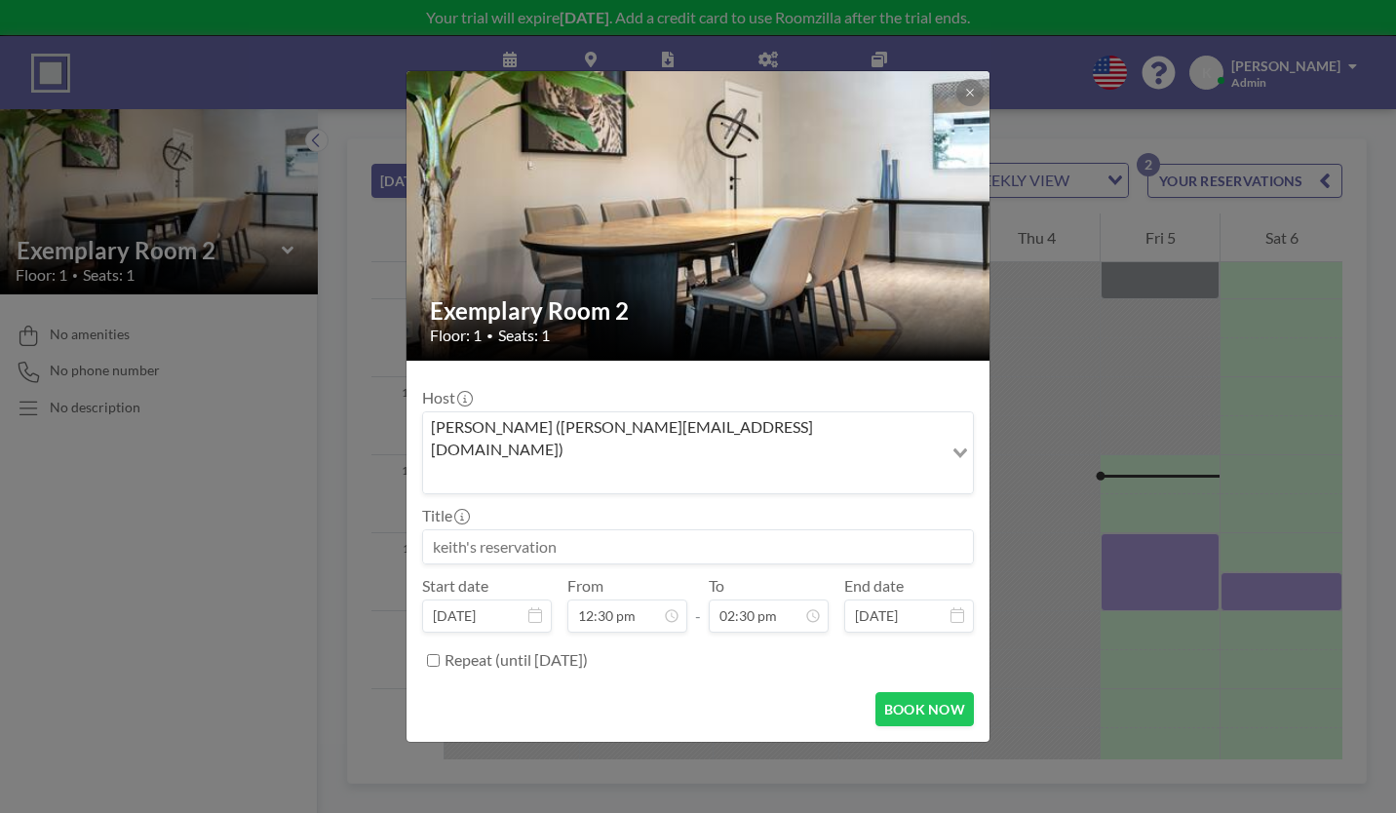
click at [875, 692] on button "BOOK NOW" at bounding box center [924, 709] width 98 height 34
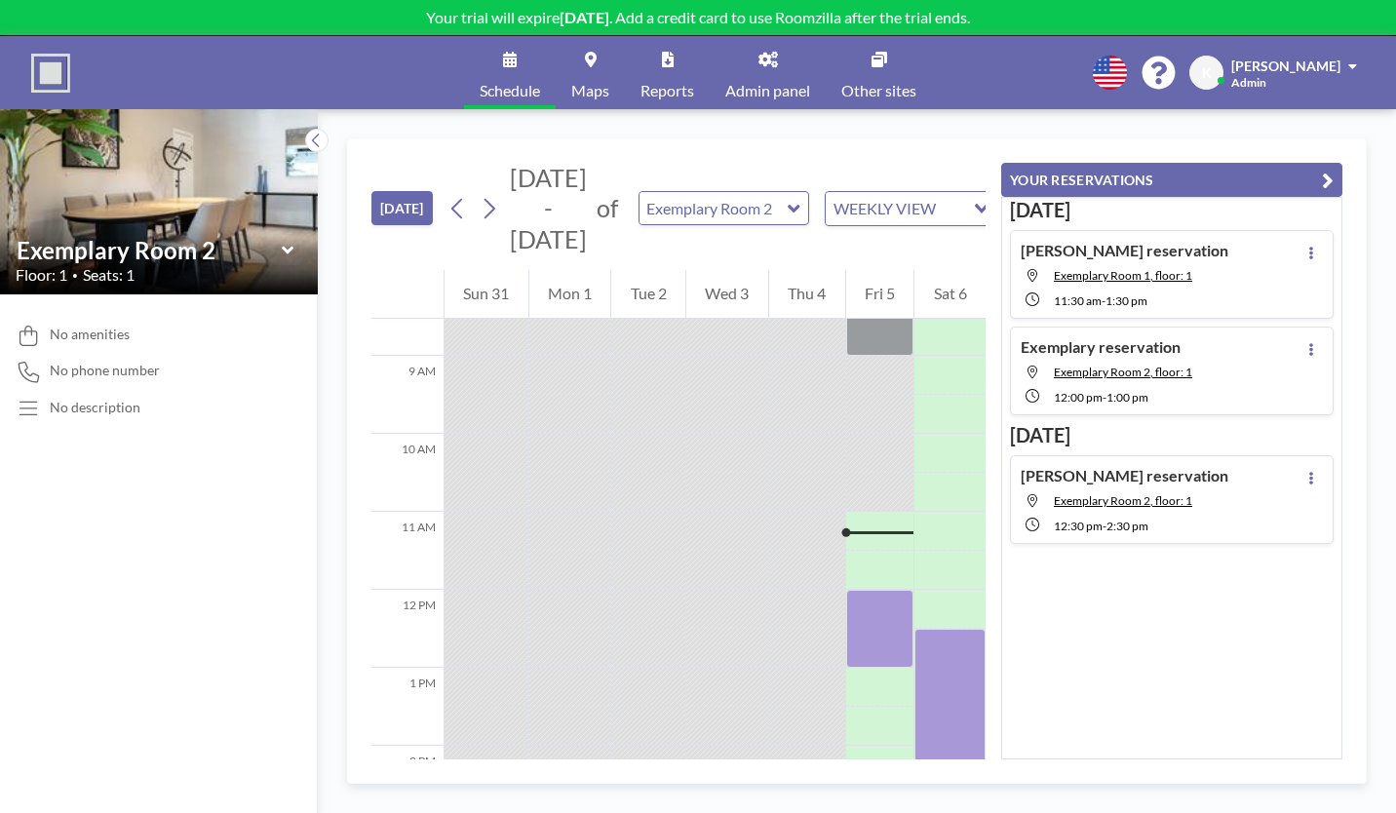
click at [779, 49] on link "Admin panel" at bounding box center [768, 72] width 116 height 73
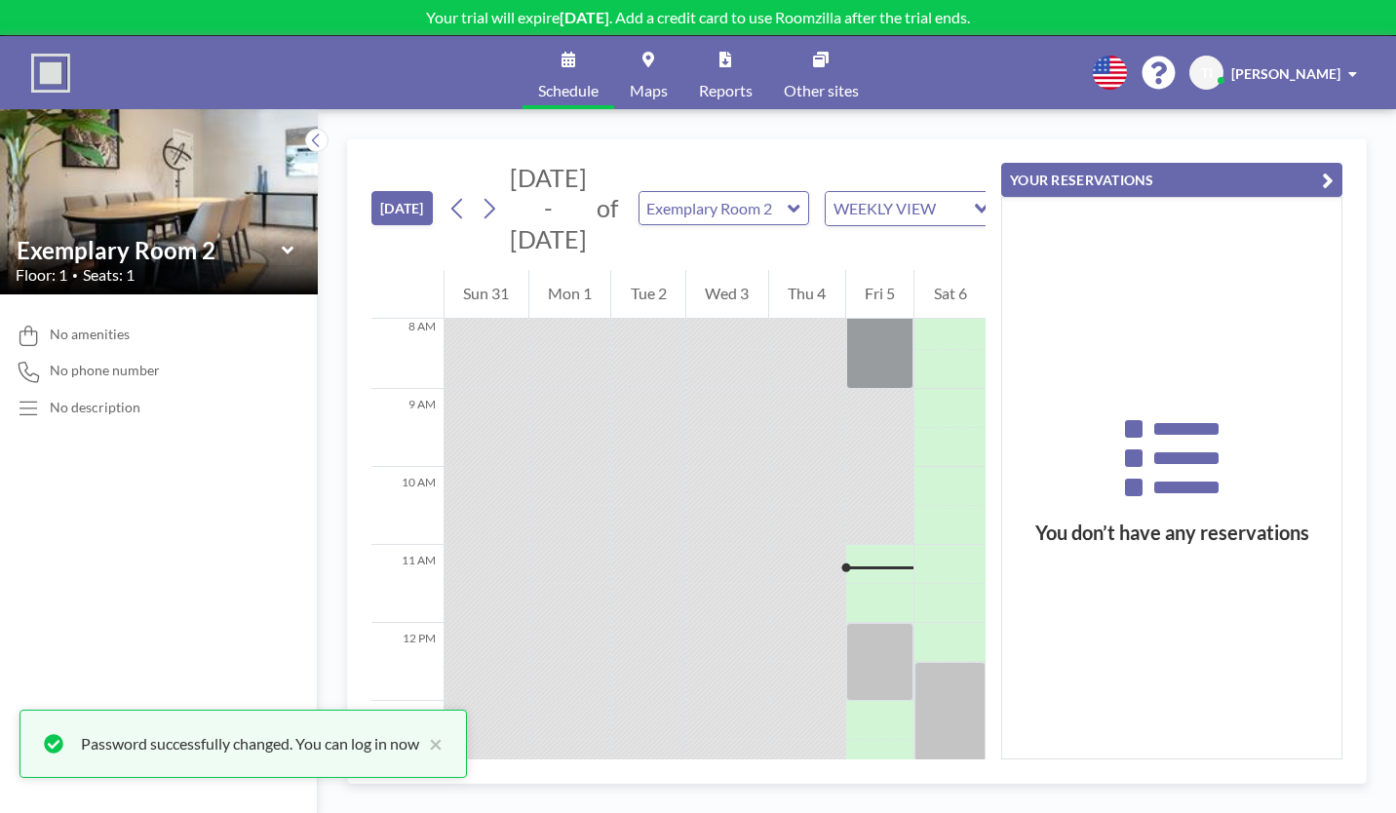
scroll to position [665, 0]
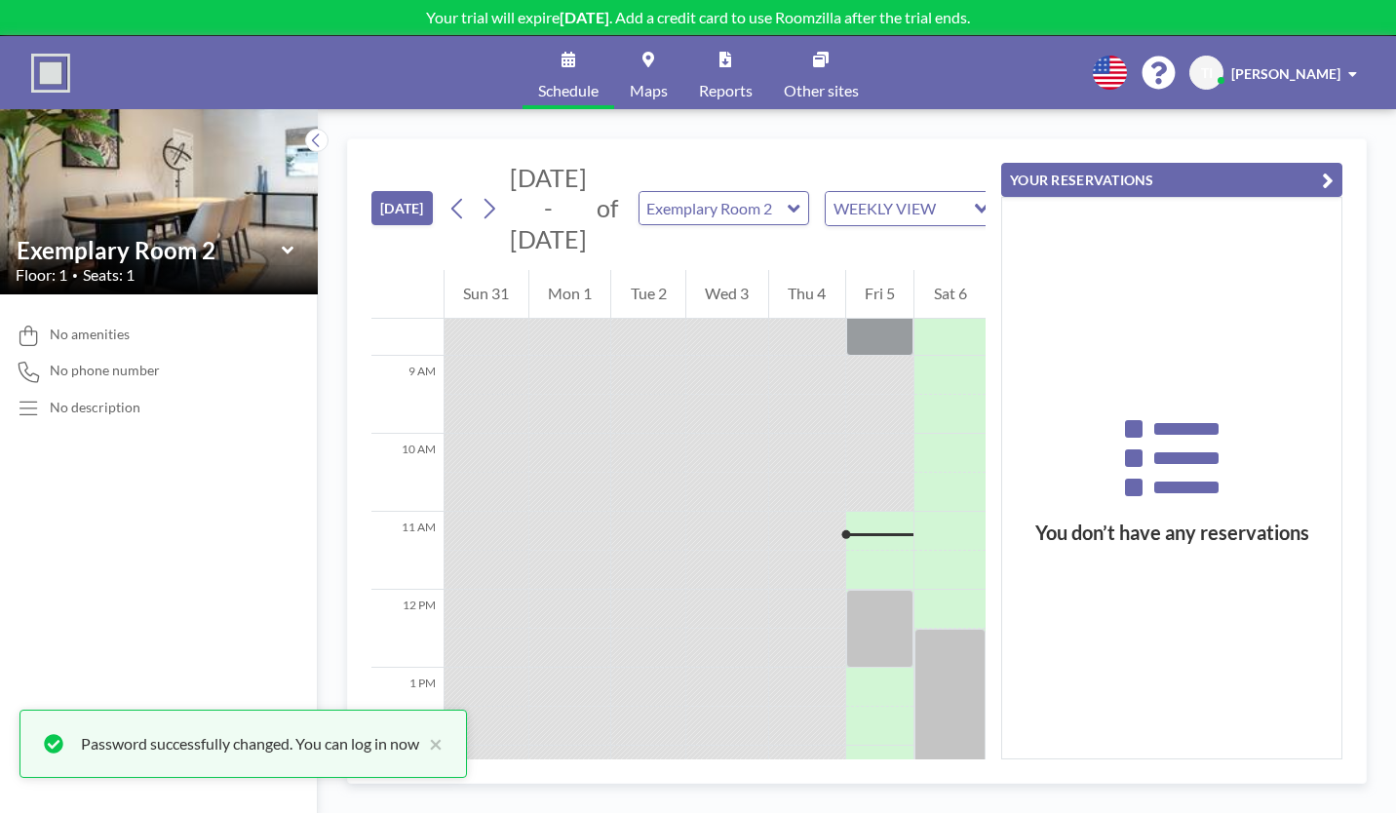
click at [281, 246] on icon at bounding box center [287, 250] width 12 height 8
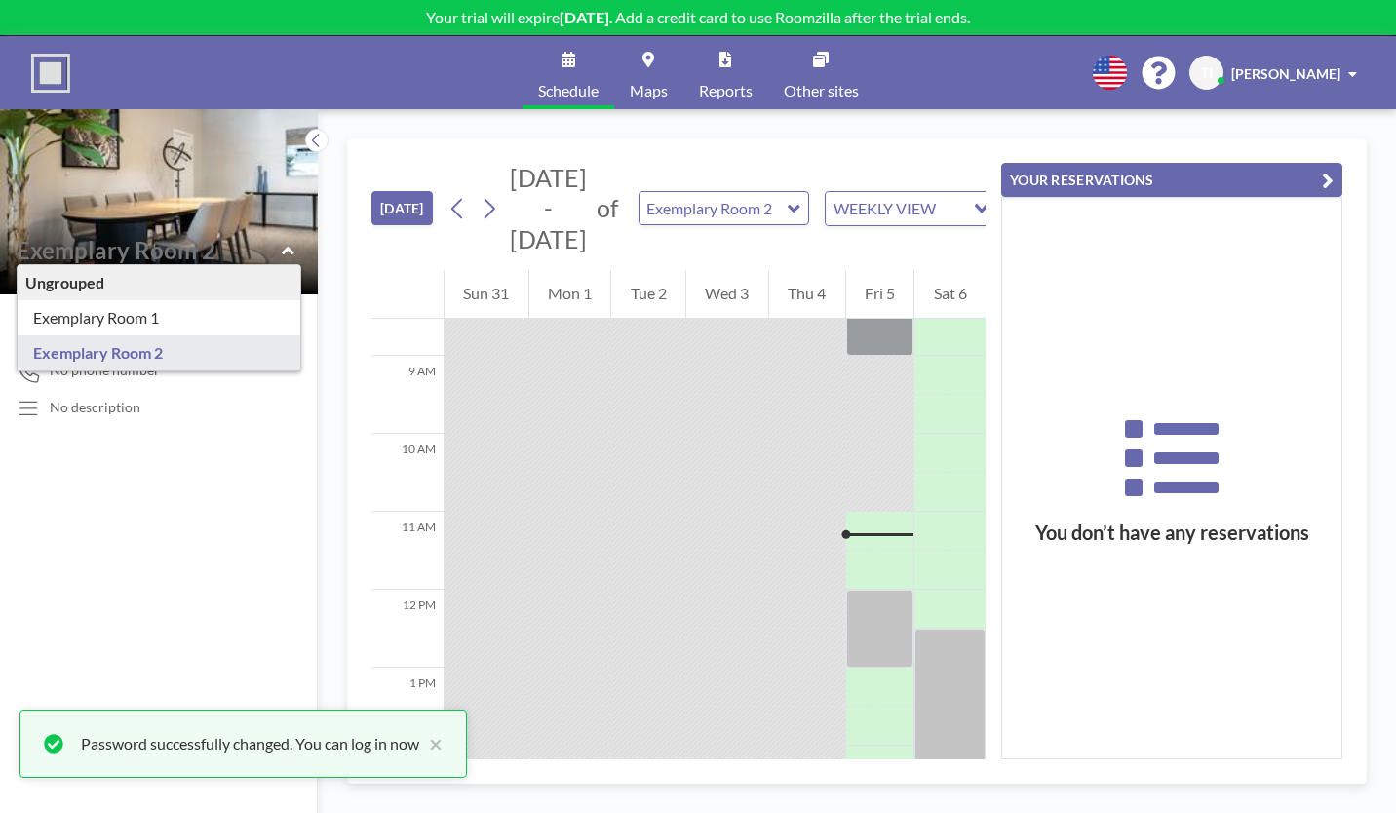
click at [282, 241] on icon at bounding box center [288, 250] width 13 height 19
type input "Exemplary Room 2"
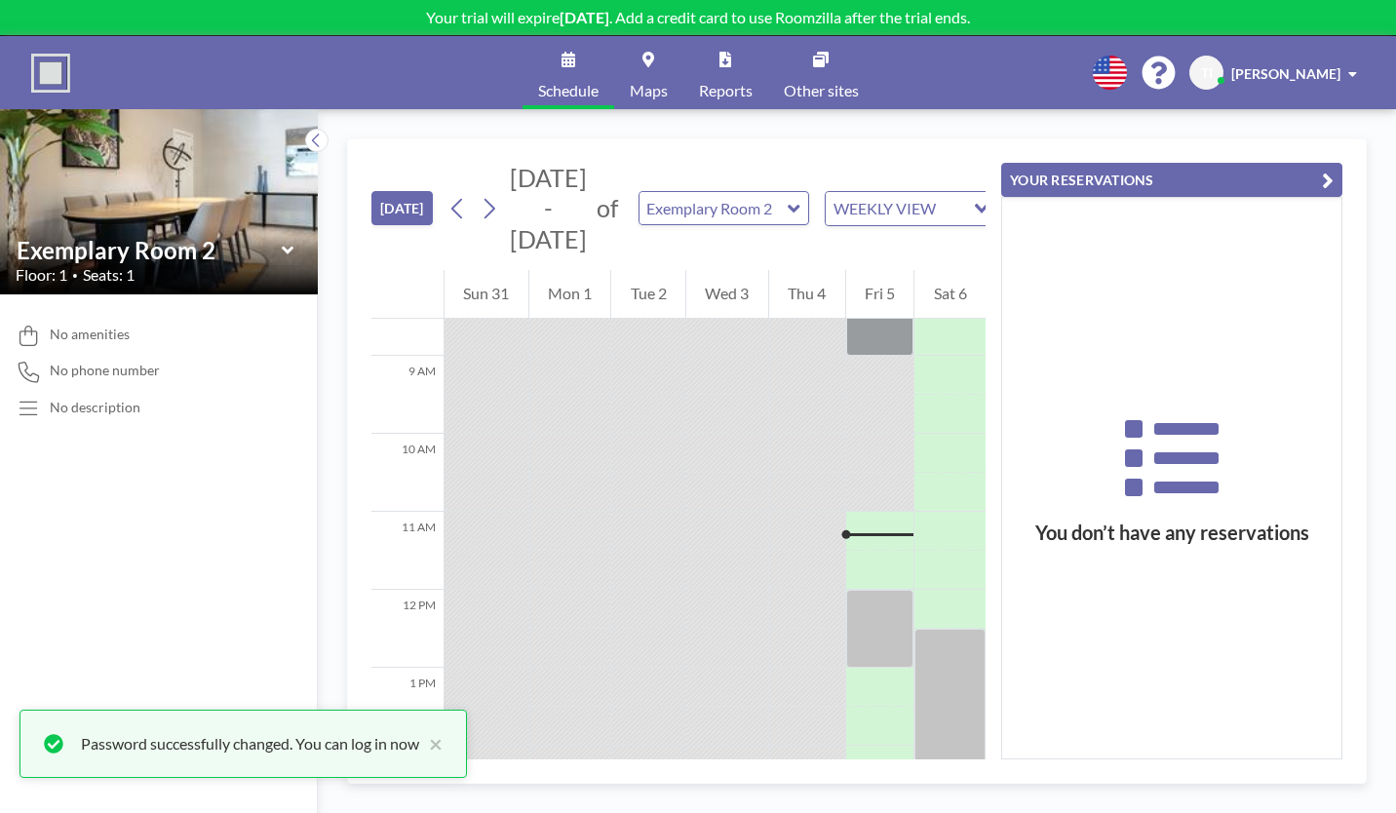
click at [63, 326] on span "No amenities" at bounding box center [90, 335] width 80 height 18
click at [66, 362] on span "No phone number" at bounding box center [105, 371] width 110 height 18
click at [58, 399] on div "No description" at bounding box center [95, 408] width 91 height 18
click at [282, 241] on icon at bounding box center [288, 250] width 13 height 19
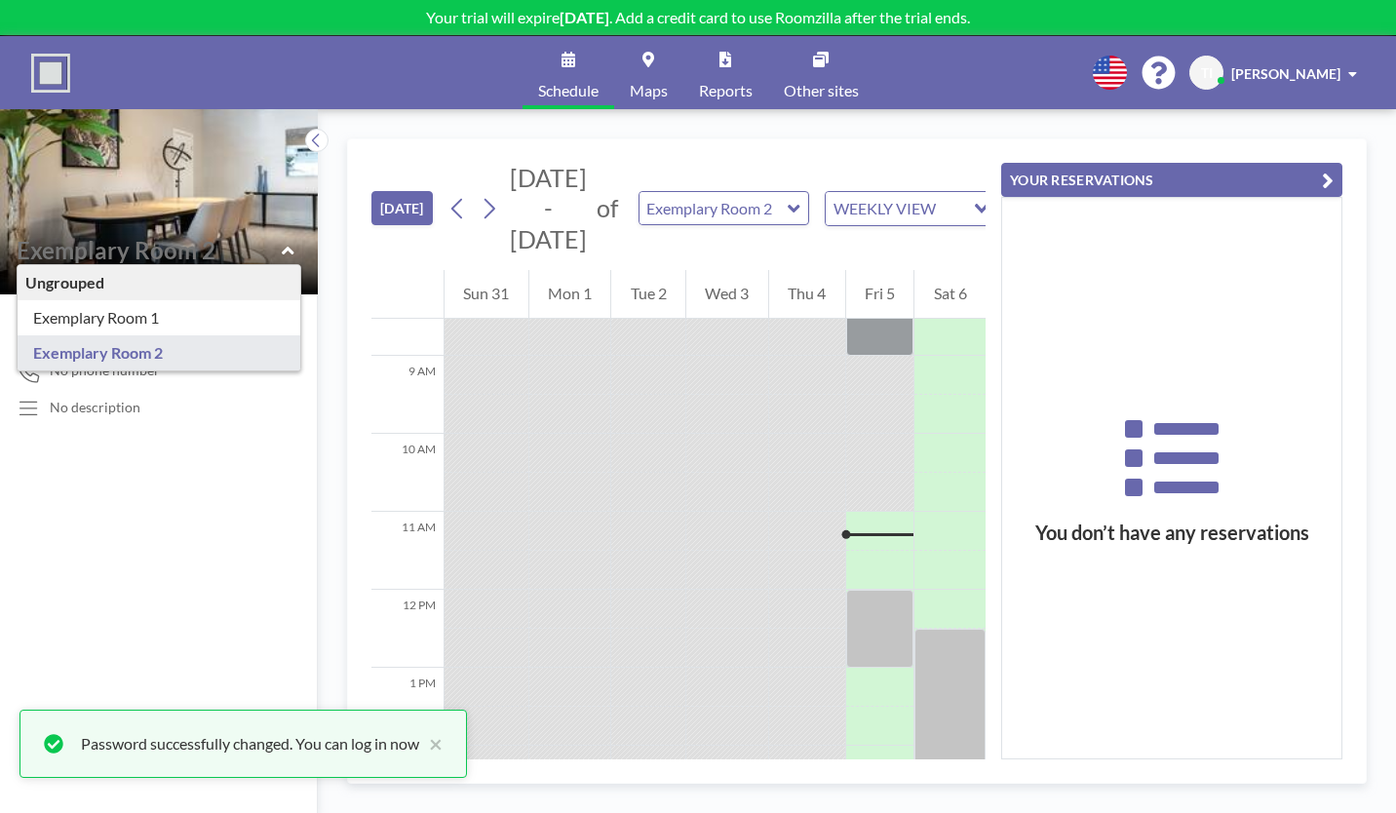
type input "Exemplary Room 1"
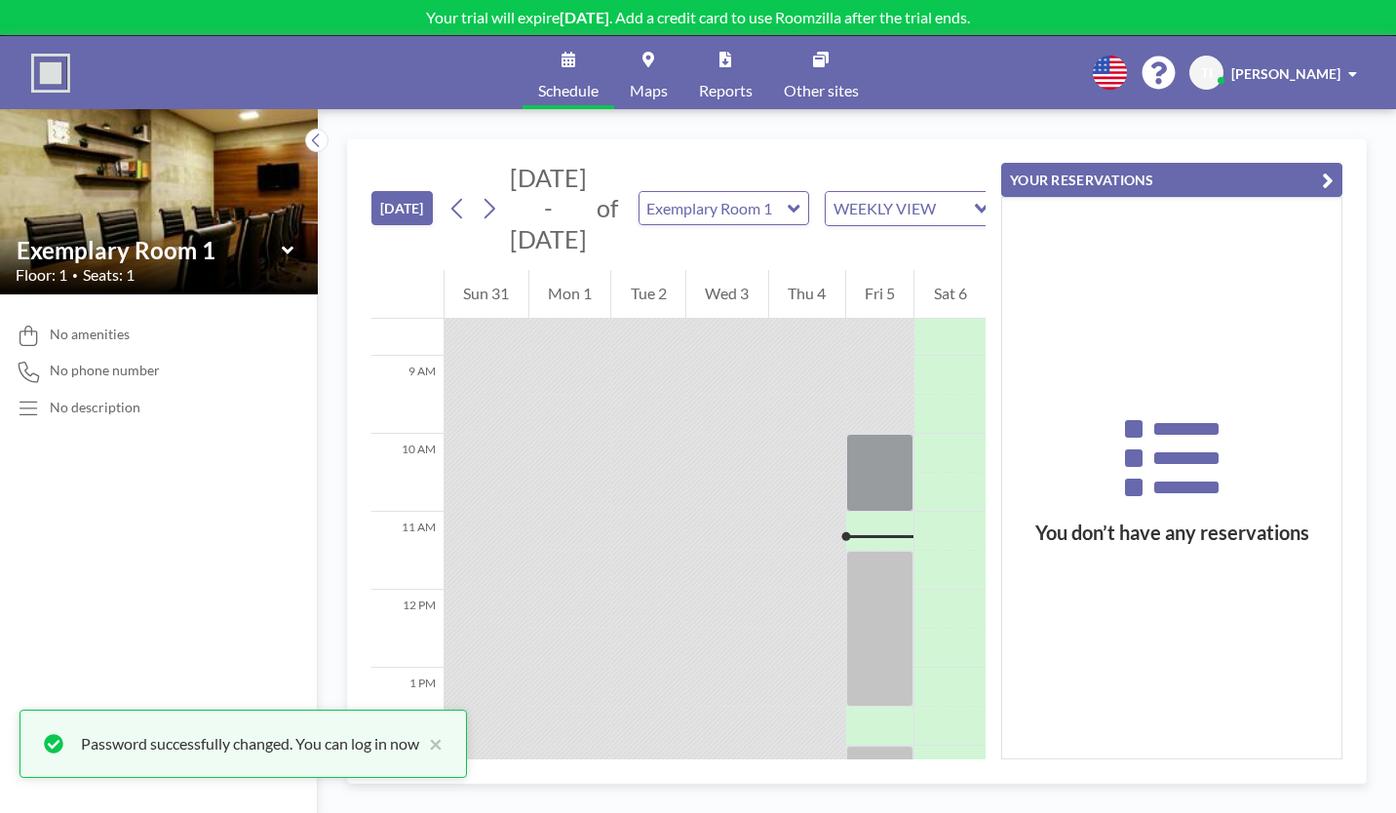
click at [282, 241] on icon at bounding box center [288, 250] width 13 height 19
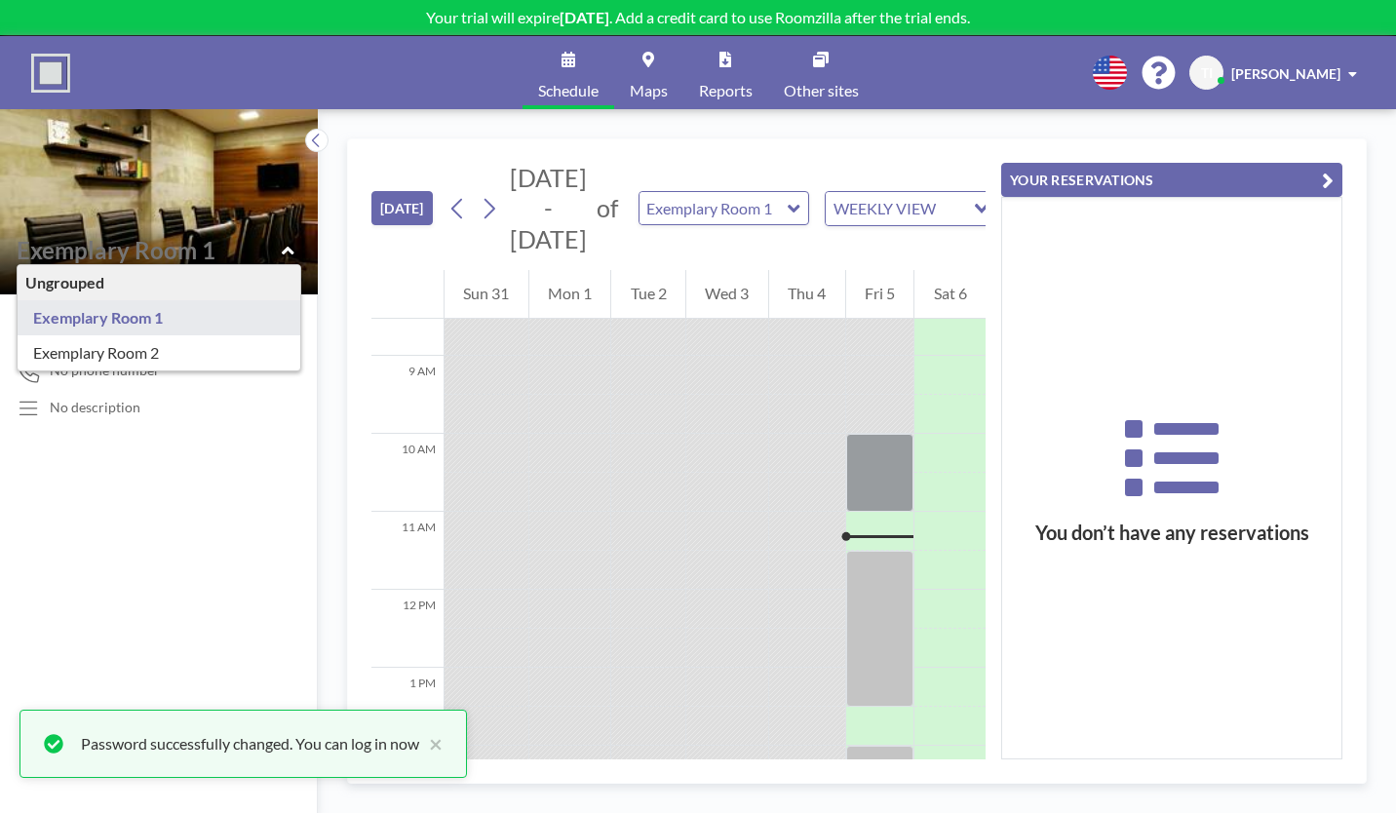
type input "Exemplary Room 2"
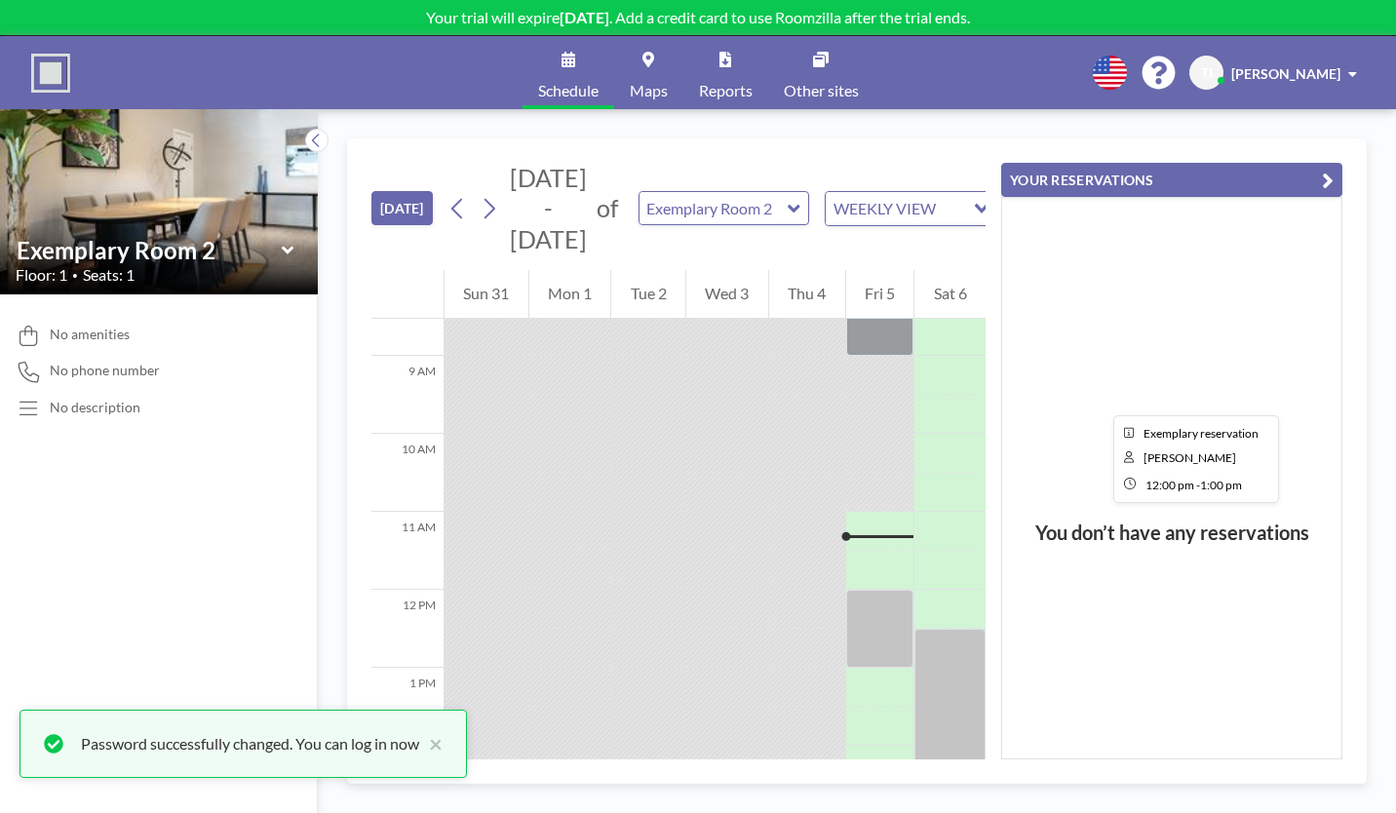
click at [881, 590] on div at bounding box center [880, 629] width 68 height 78
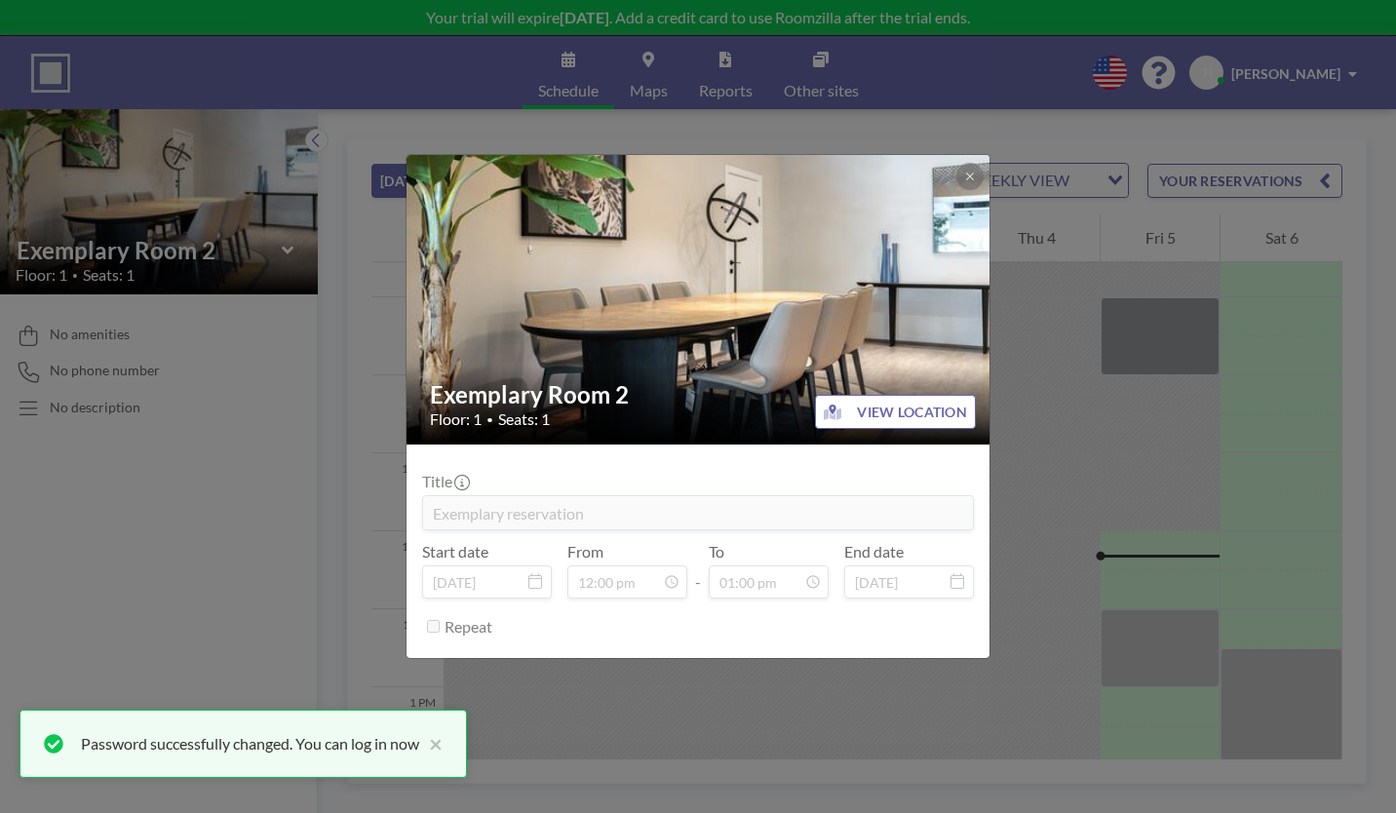
scroll to position [587, 0]
click at [966, 179] on icon at bounding box center [969, 176] width 7 height 7
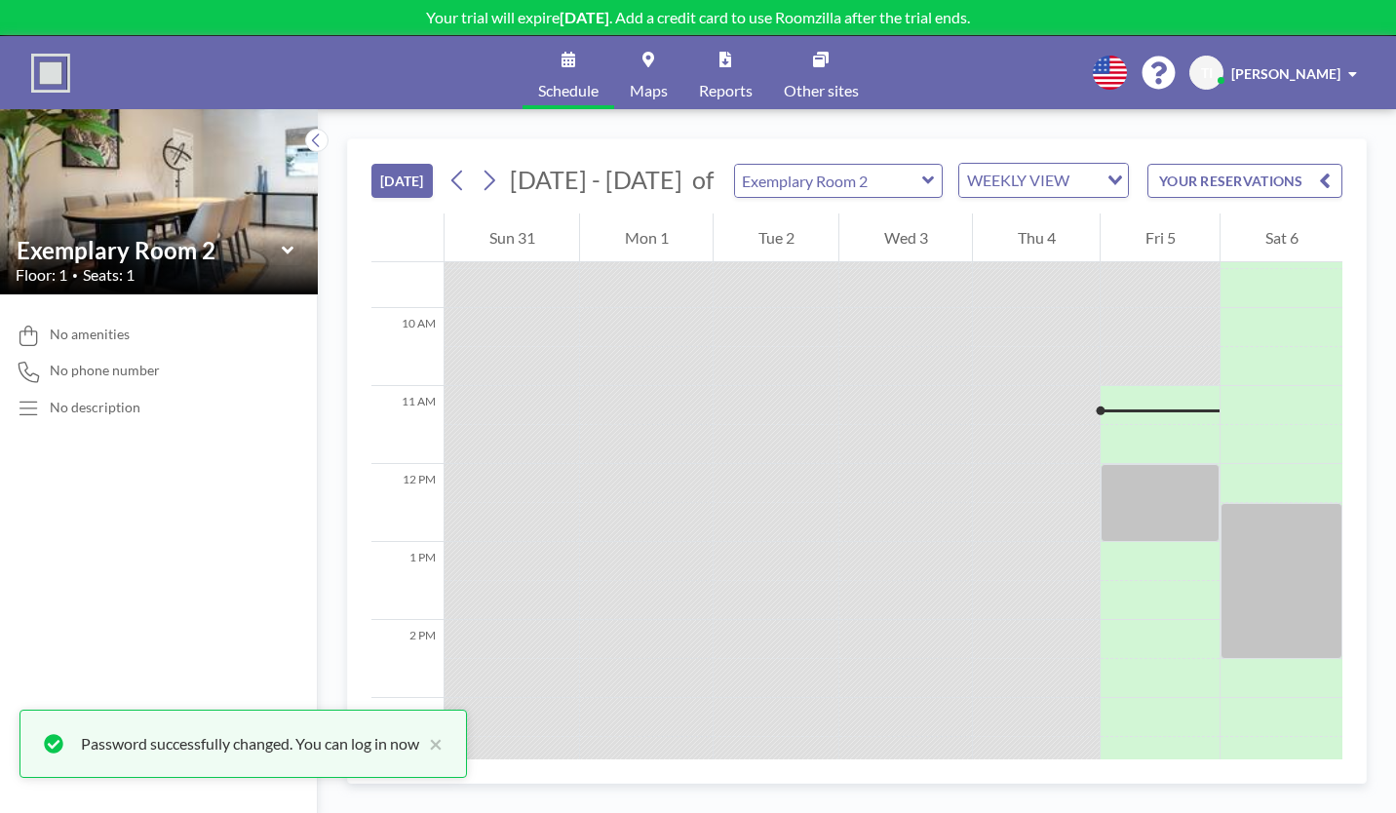
scroll to position [735, 0]
click at [719, 54] on icon at bounding box center [725, 60] width 12 height 16
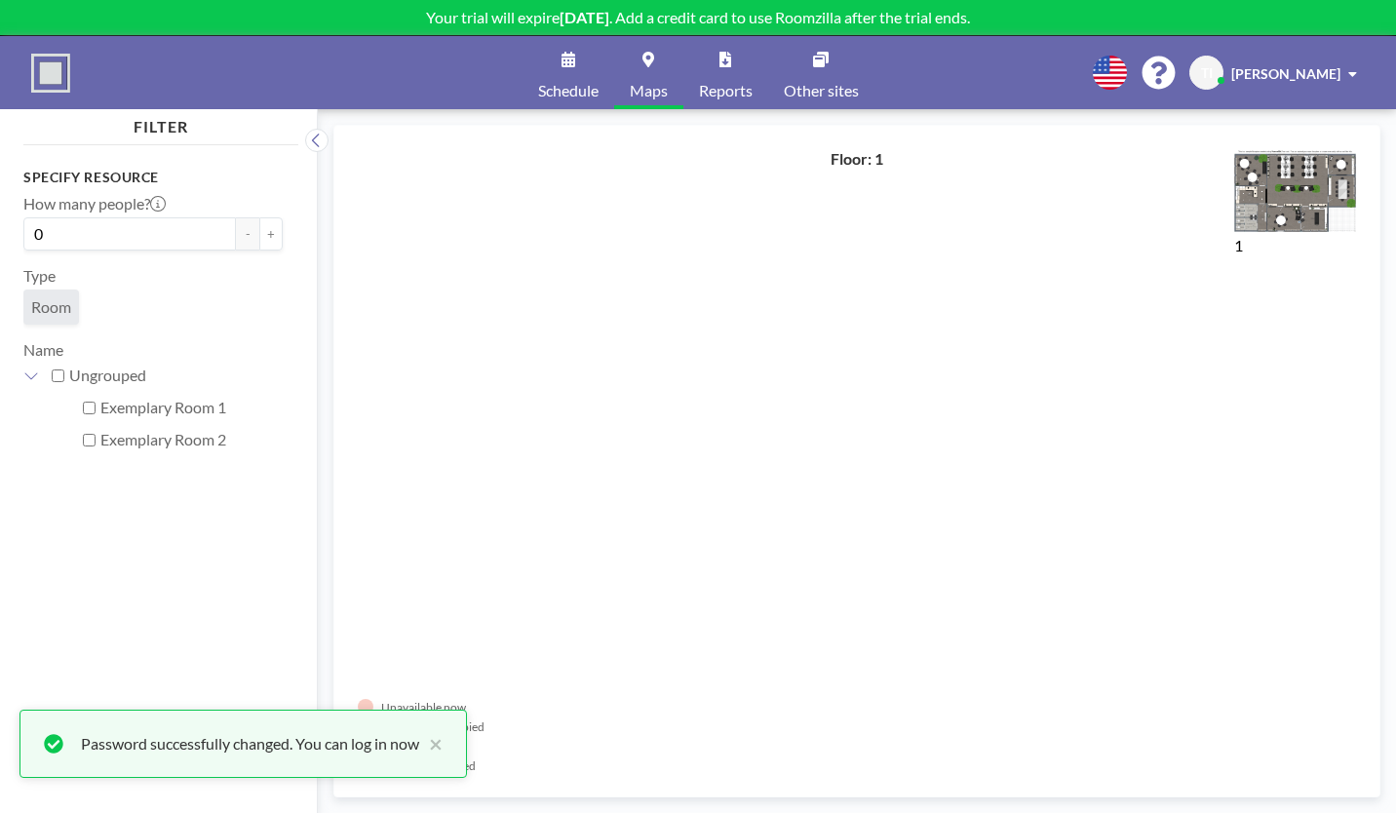
click at [726, 83] on span "Reports" at bounding box center [726, 91] width 54 height 16
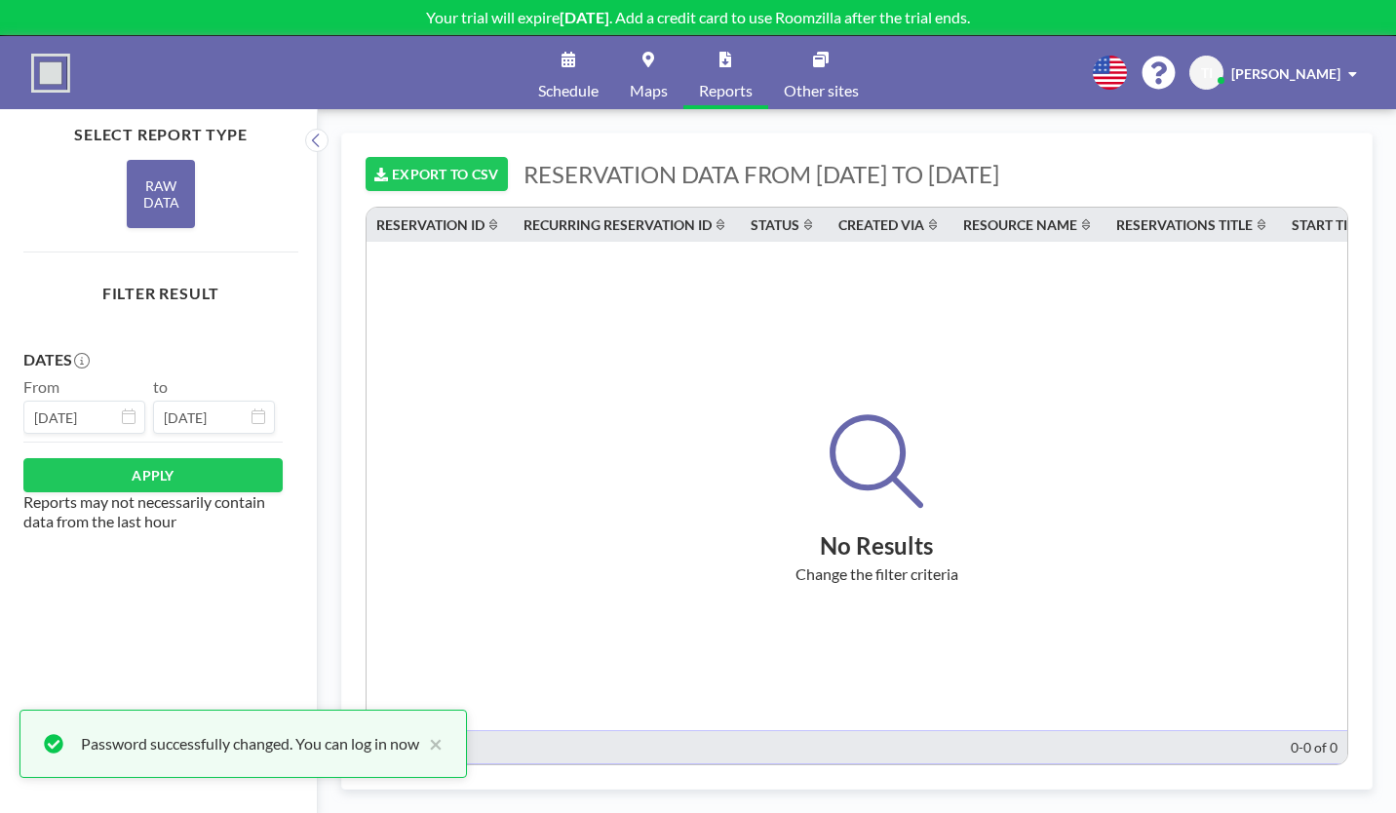
click at [686, 81] on link "Reports" at bounding box center [725, 72] width 85 height 73
click at [725, 63] on link "Reports" at bounding box center [725, 72] width 85 height 73
click at [715, 63] on link "Reports" at bounding box center [725, 72] width 85 height 73
click at [665, 58] on link "Maps" at bounding box center [648, 72] width 69 height 73
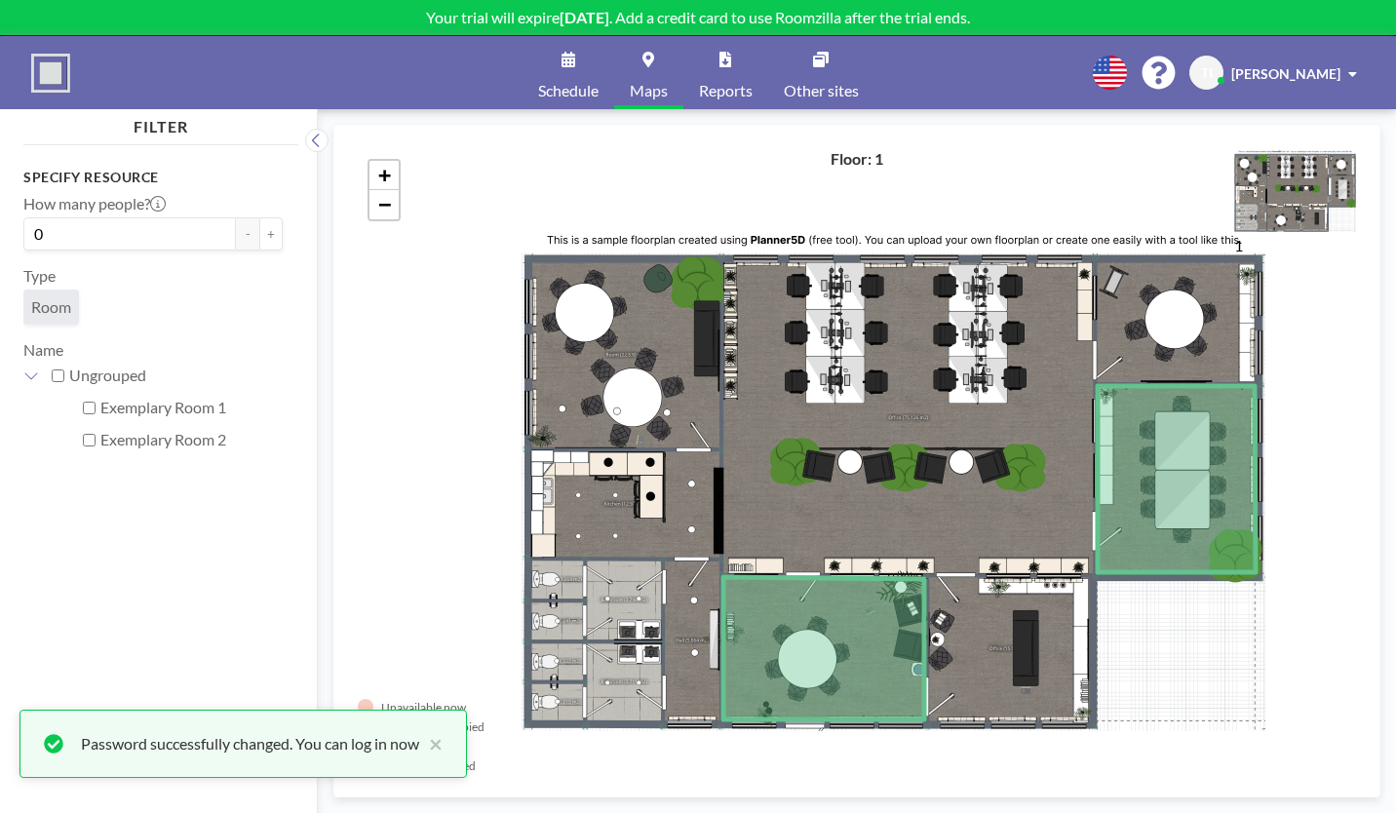
click at [52, 369] on input "Ungrouped" at bounding box center [58, 375] width 13 height 13
checkbox input "true"
click at [52, 369] on input "Ungrouped" at bounding box center [58, 375] width 13 height 13
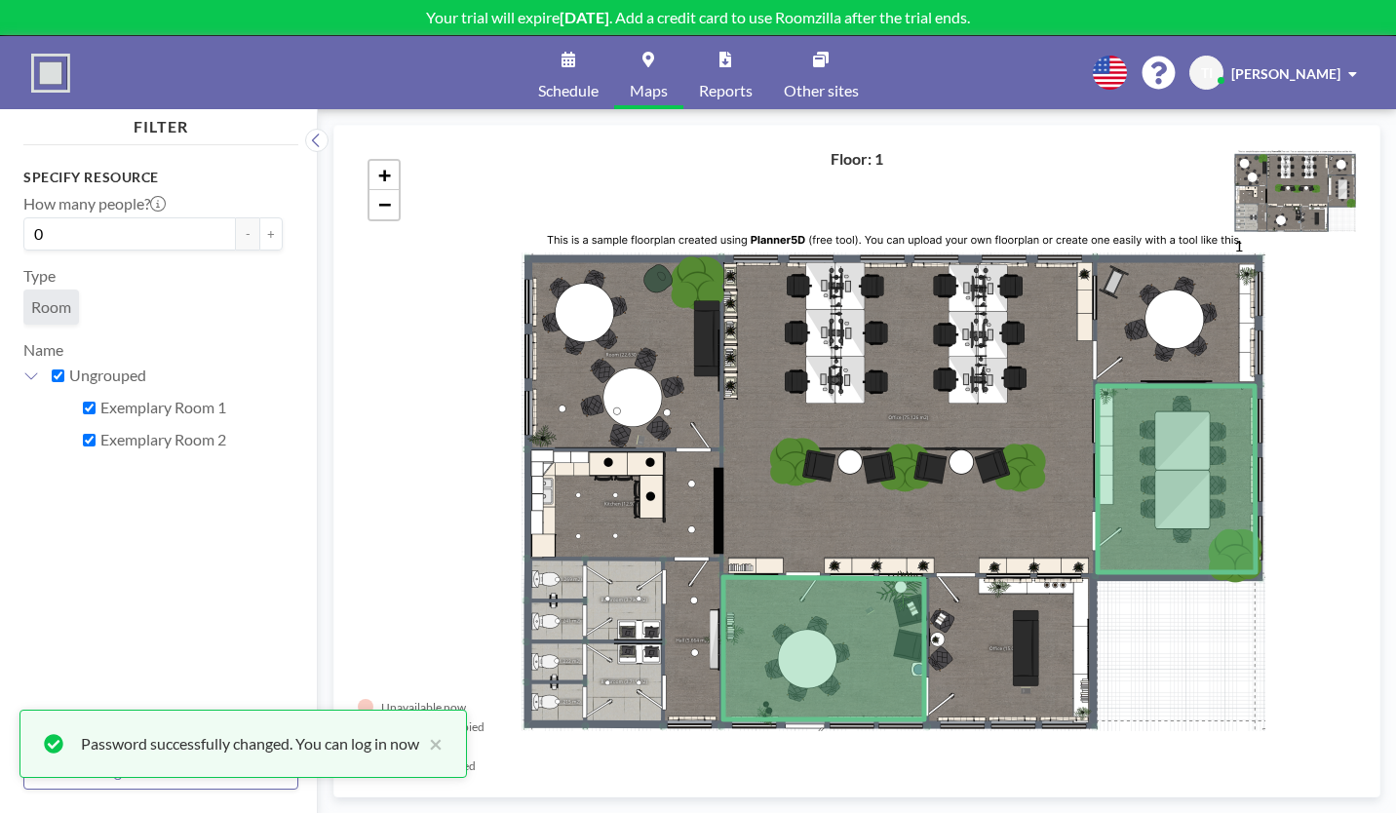
checkbox input "false"
click at [67, 217] on input "0" at bounding box center [129, 233] width 213 height 33
click at [42, 297] on span "Room" at bounding box center [51, 306] width 40 height 19
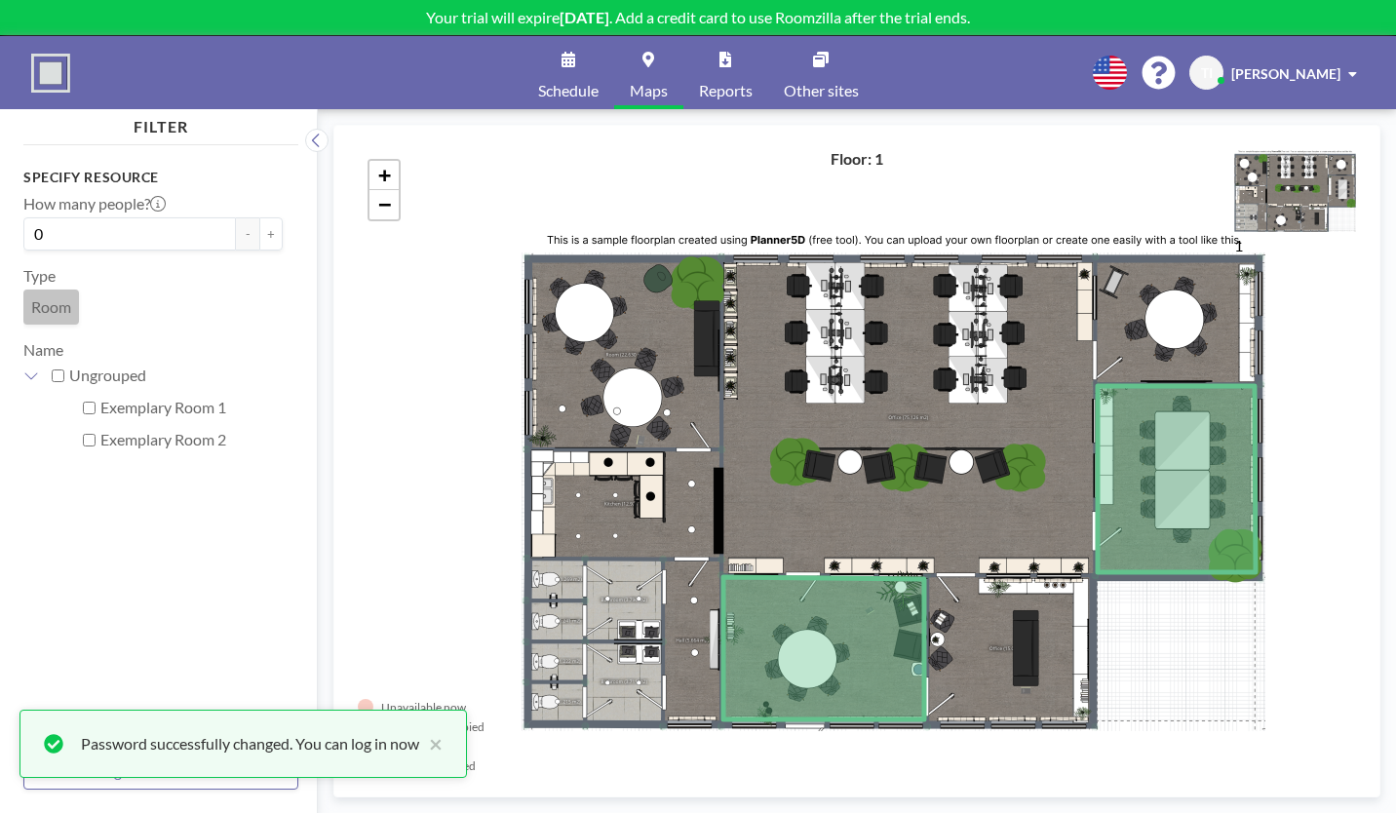
click at [597, 57] on link "Schedule" at bounding box center [569, 72] width 92 height 73
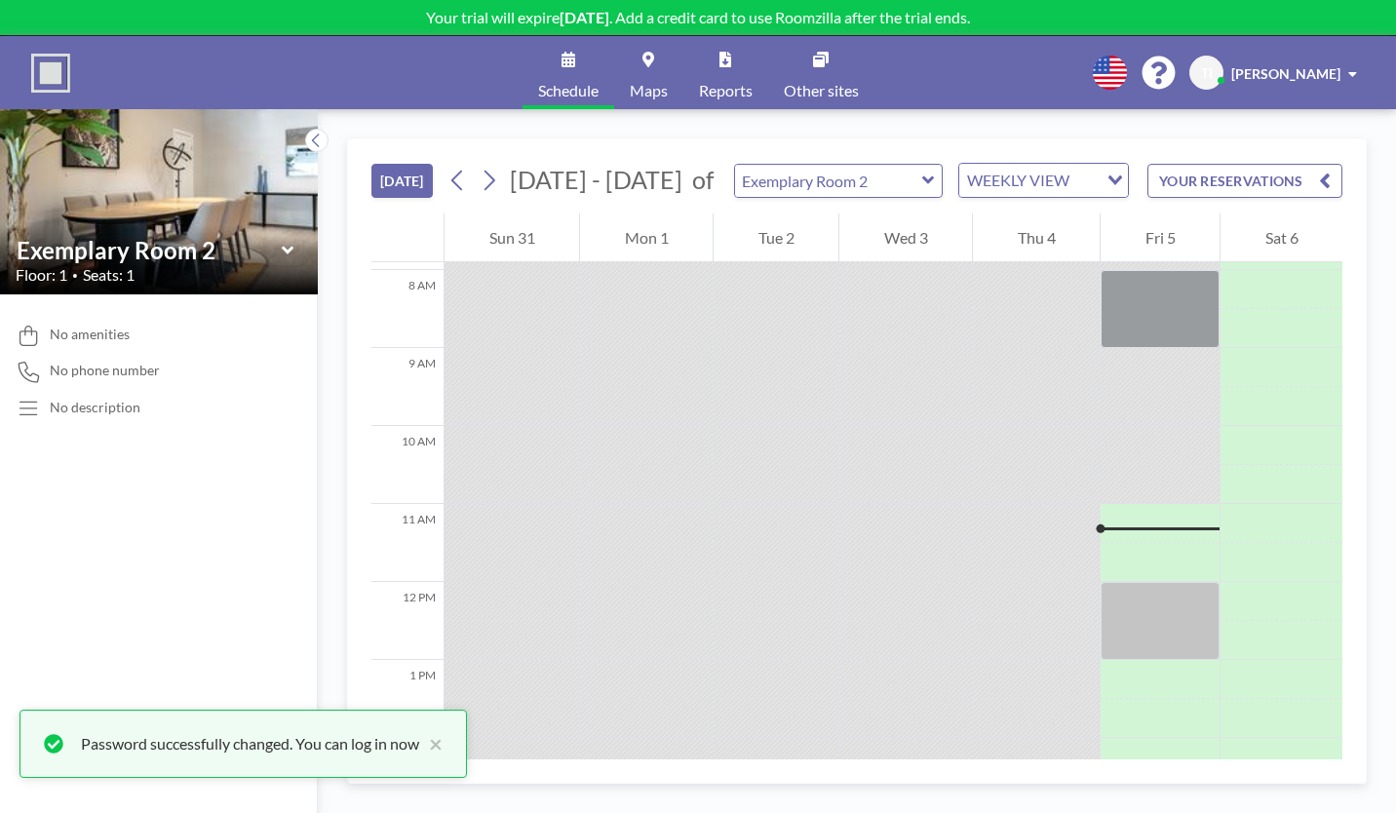
scroll to position [665, 0]
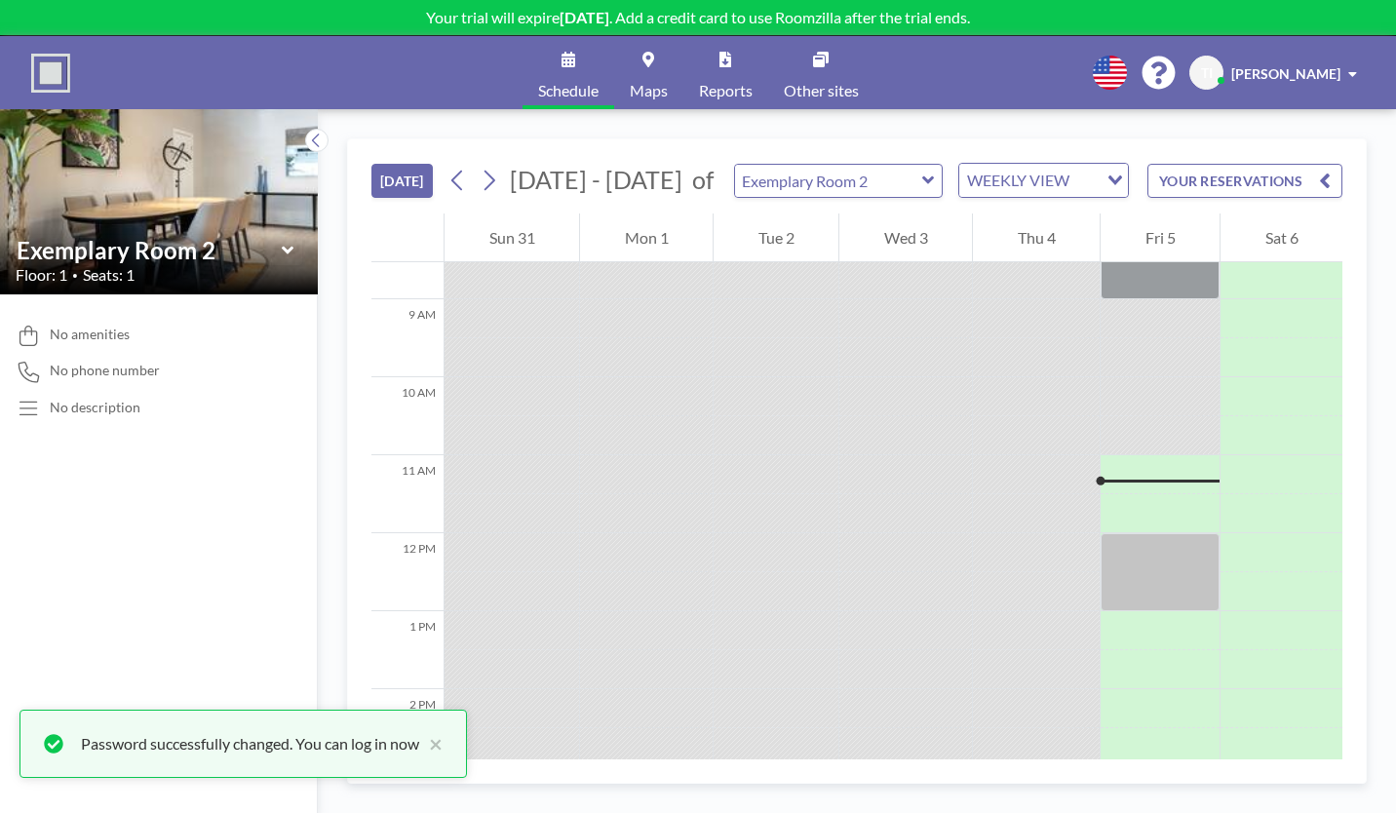
click at [1335, 65] on span "thomas irvin" at bounding box center [1285, 73] width 109 height 17
click at [1319, 84] on span "Profile" at bounding box center [1298, 93] width 41 height 19
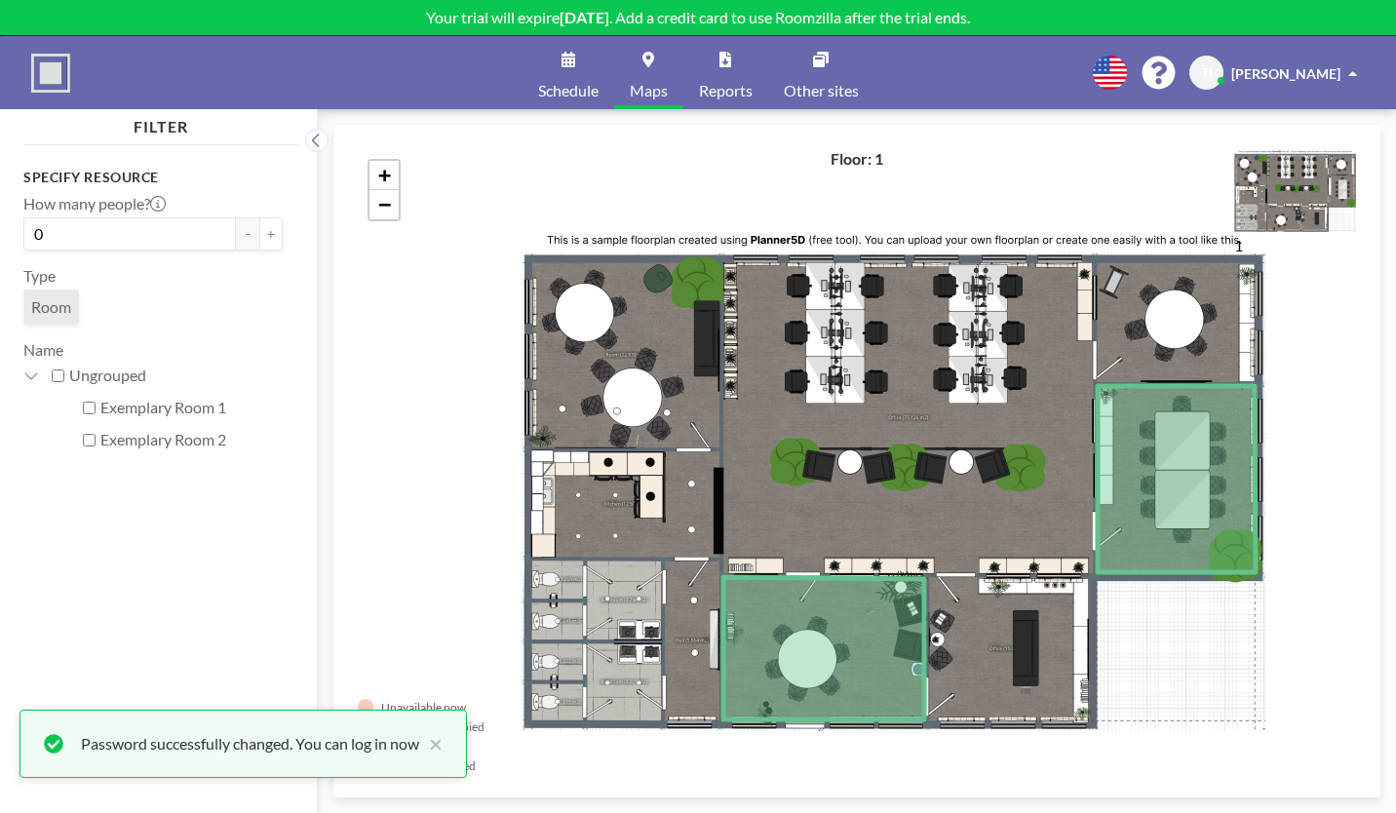
click at [698, 62] on link "Reports" at bounding box center [725, 72] width 85 height 73
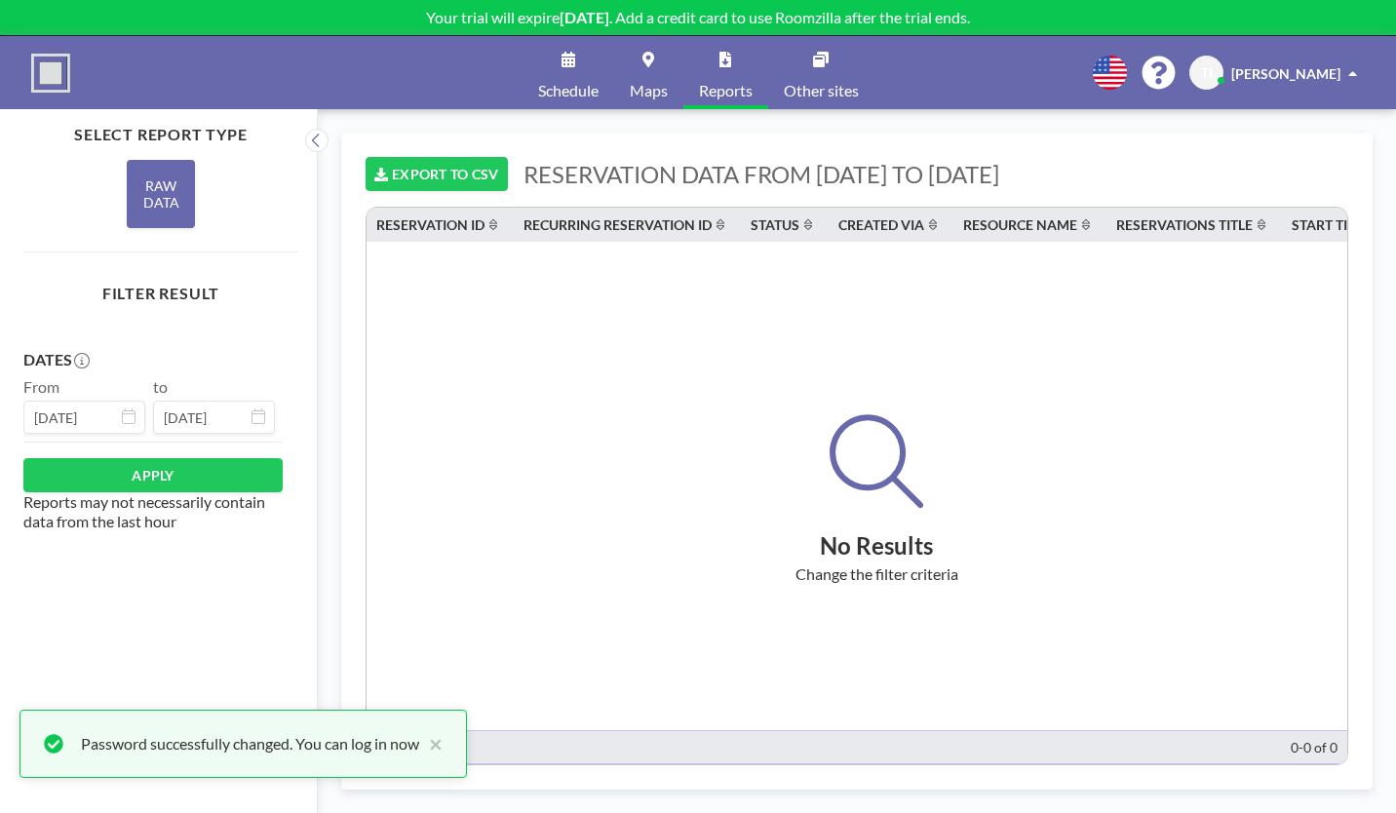
click at [669, 62] on link "Maps" at bounding box center [648, 72] width 69 height 73
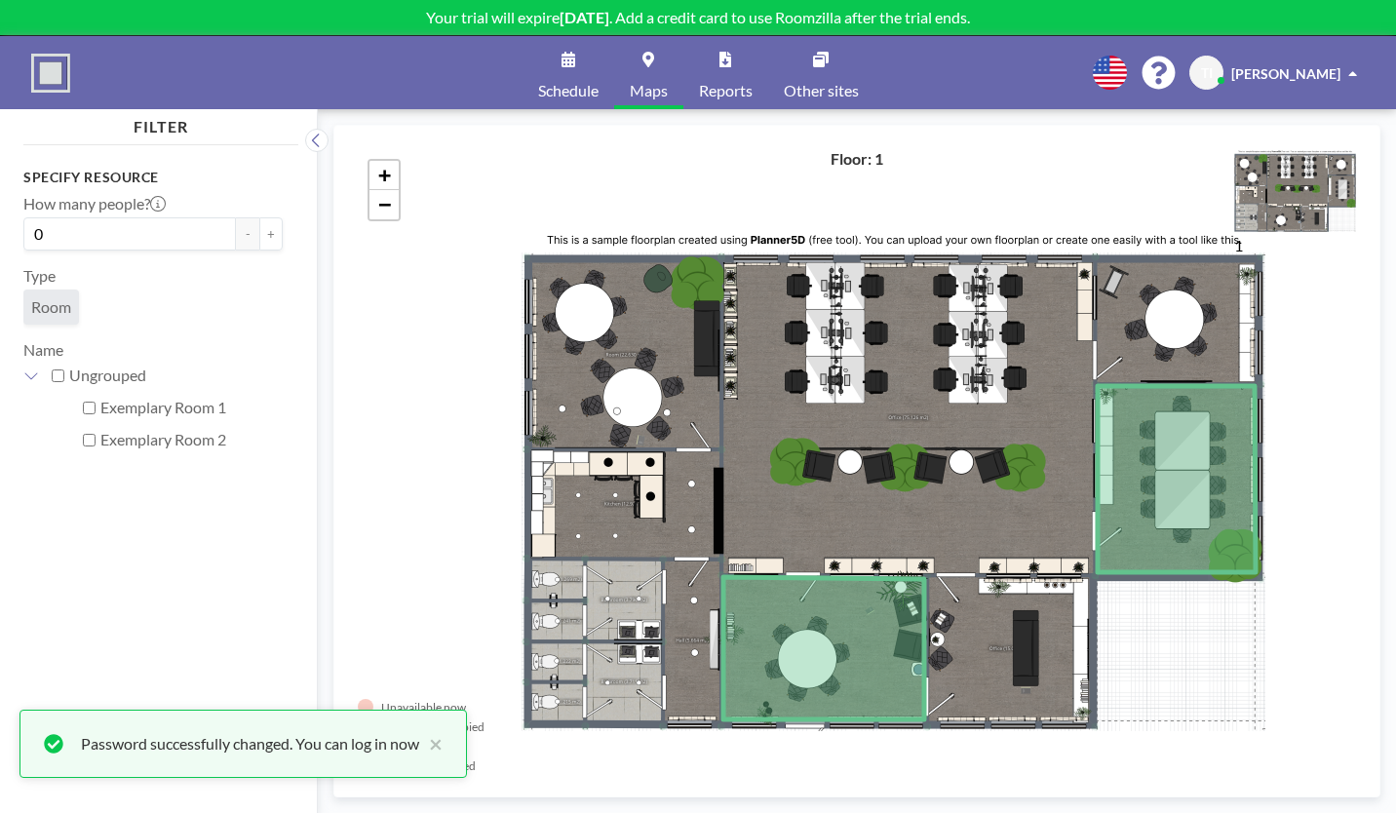
click at [599, 83] on span "Schedule" at bounding box center [568, 91] width 60 height 16
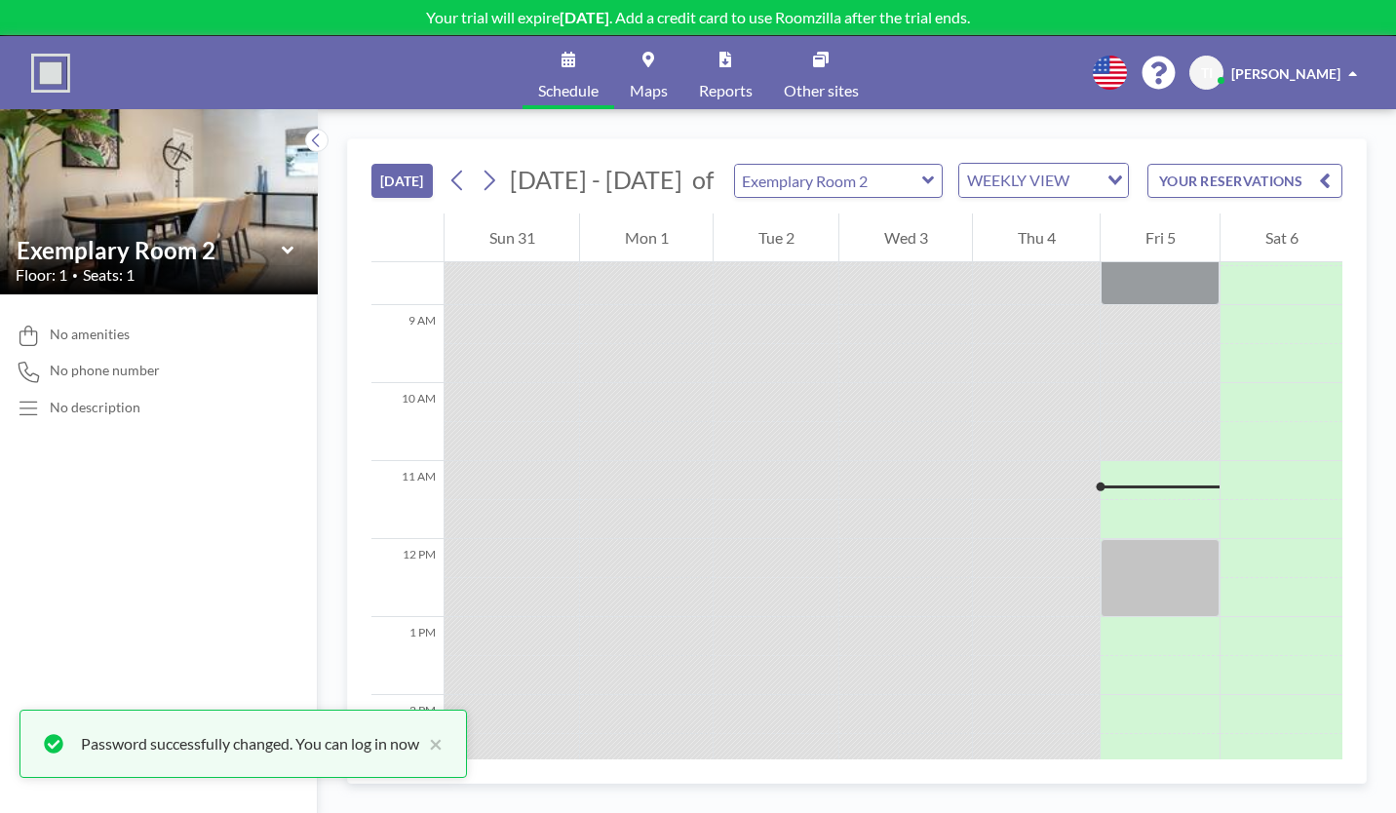
scroll to position [665, 0]
click at [1118, 533] on div at bounding box center [1160, 572] width 119 height 78
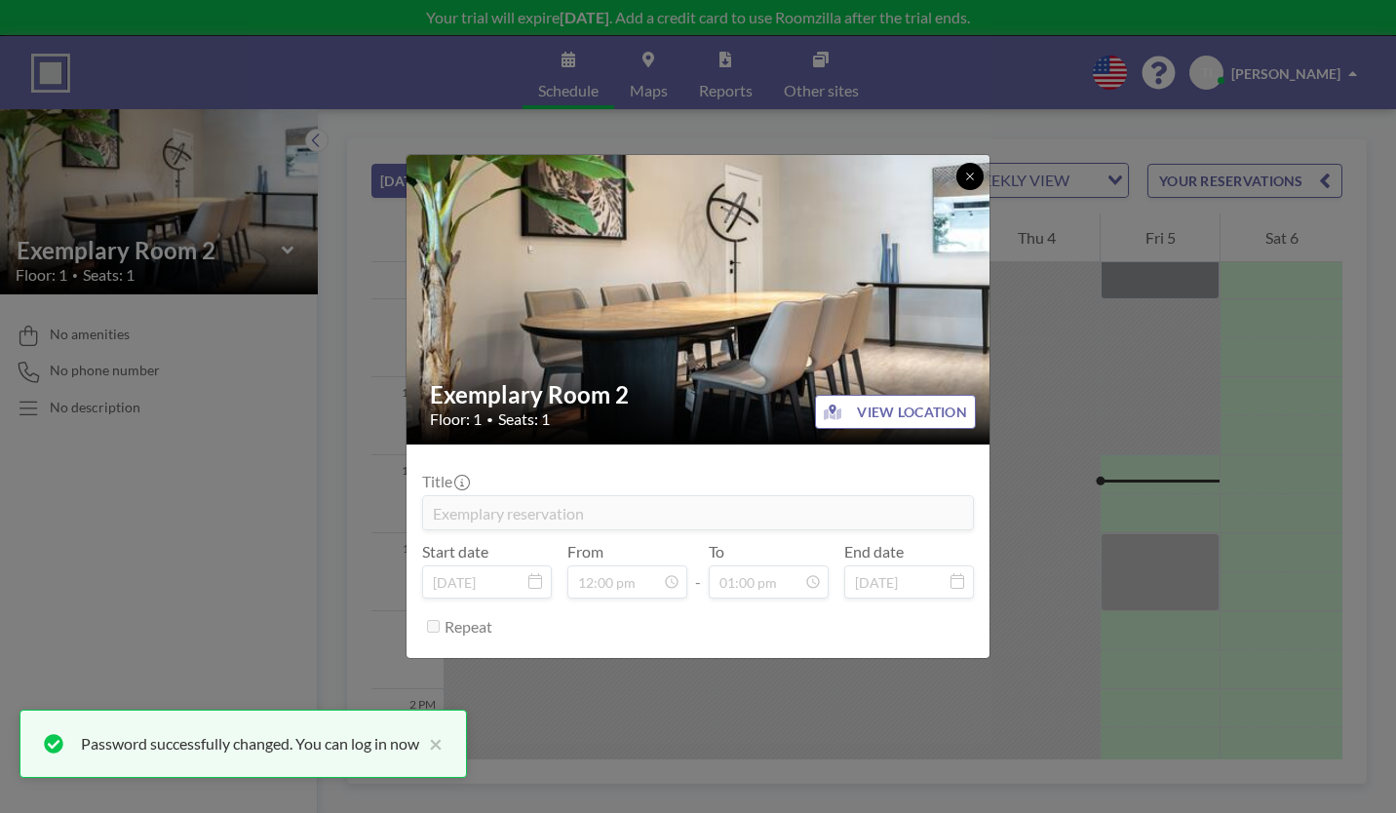
click at [964, 182] on icon at bounding box center [970, 177] width 12 height 12
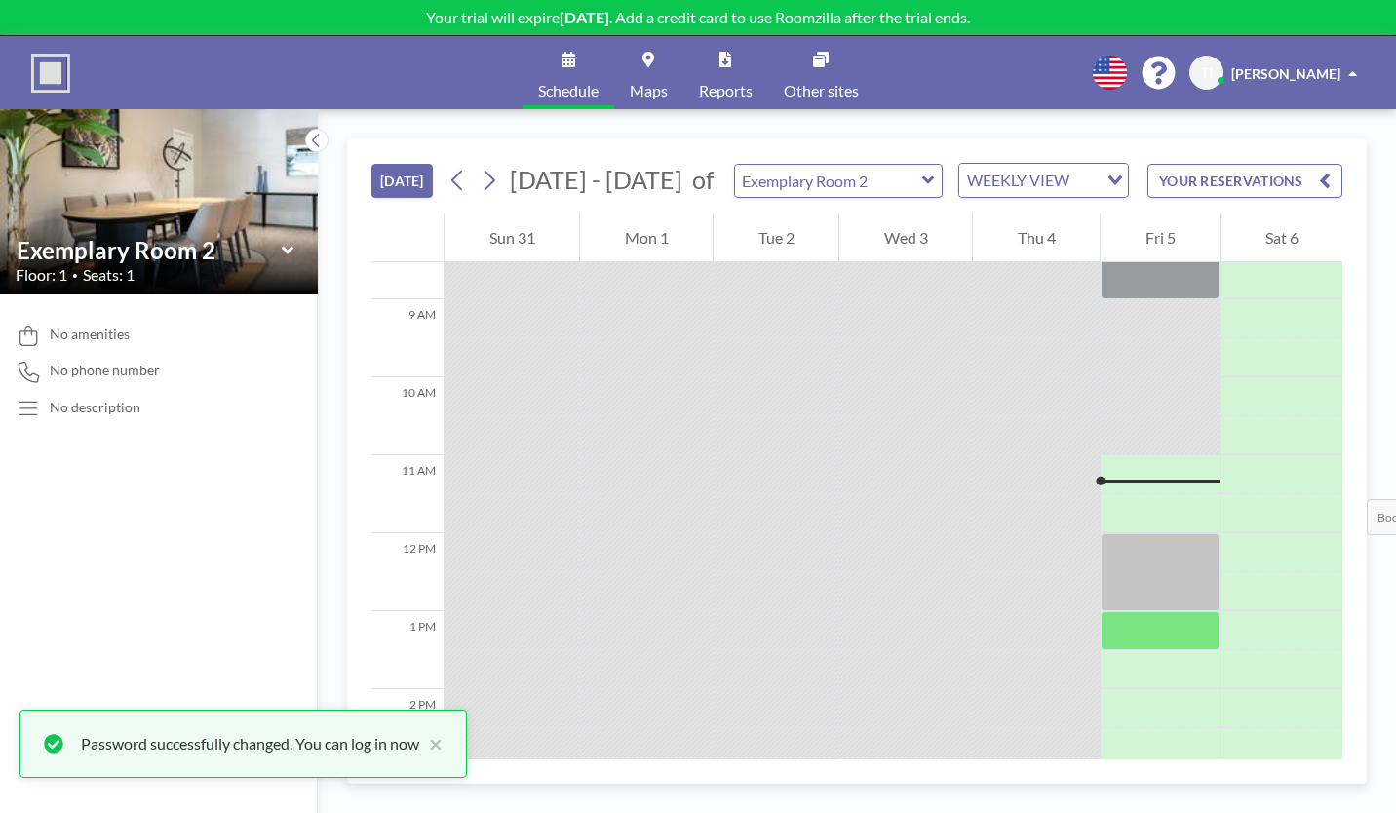
click at [1101, 611] on div at bounding box center [1160, 630] width 119 height 39
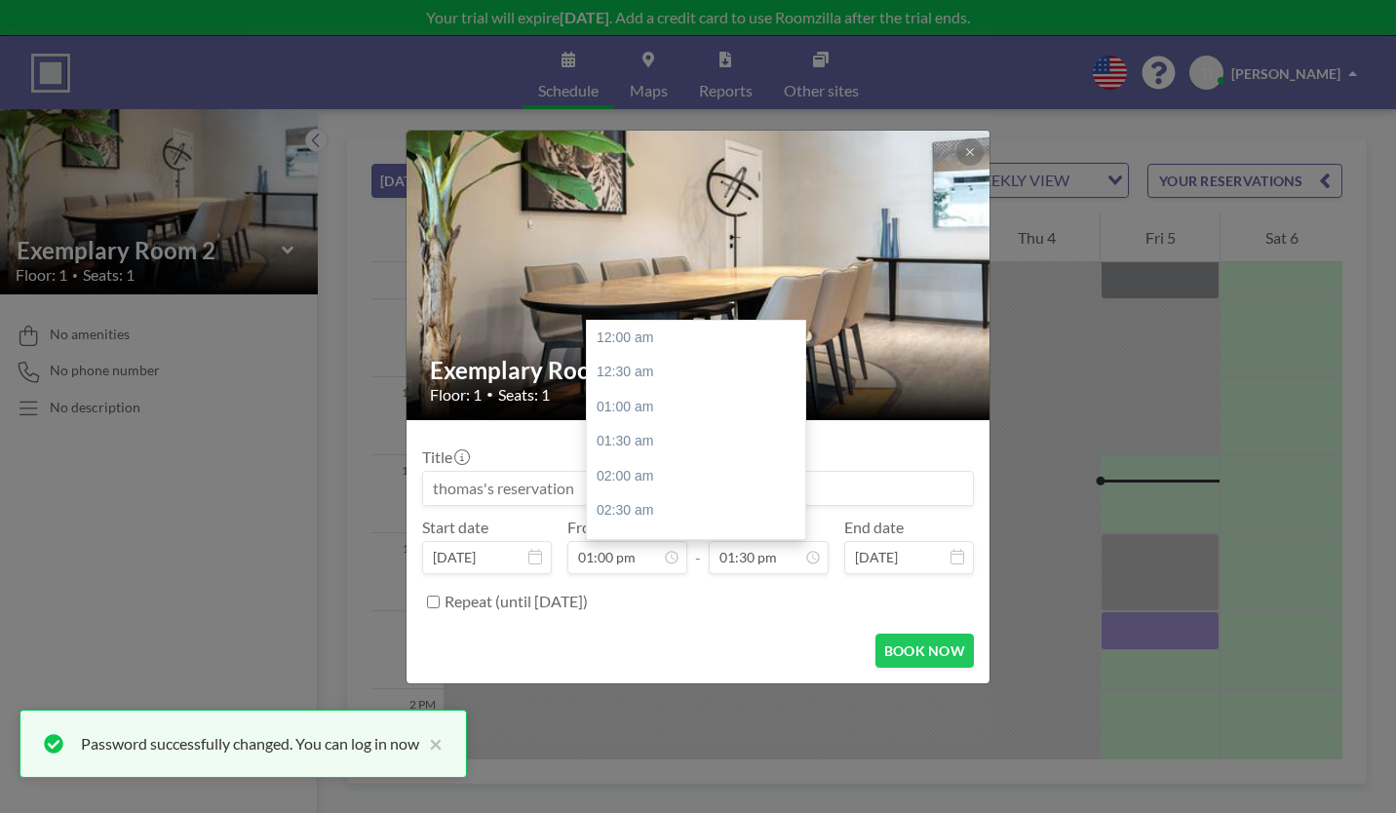
scroll to position [840, 0]
click at [0, 0] on icon at bounding box center [0, 0] width 0 height 0
click at [622, 451] on div "02:00 pm" at bounding box center [701, 468] width 228 height 35
type input "02:00 pm"
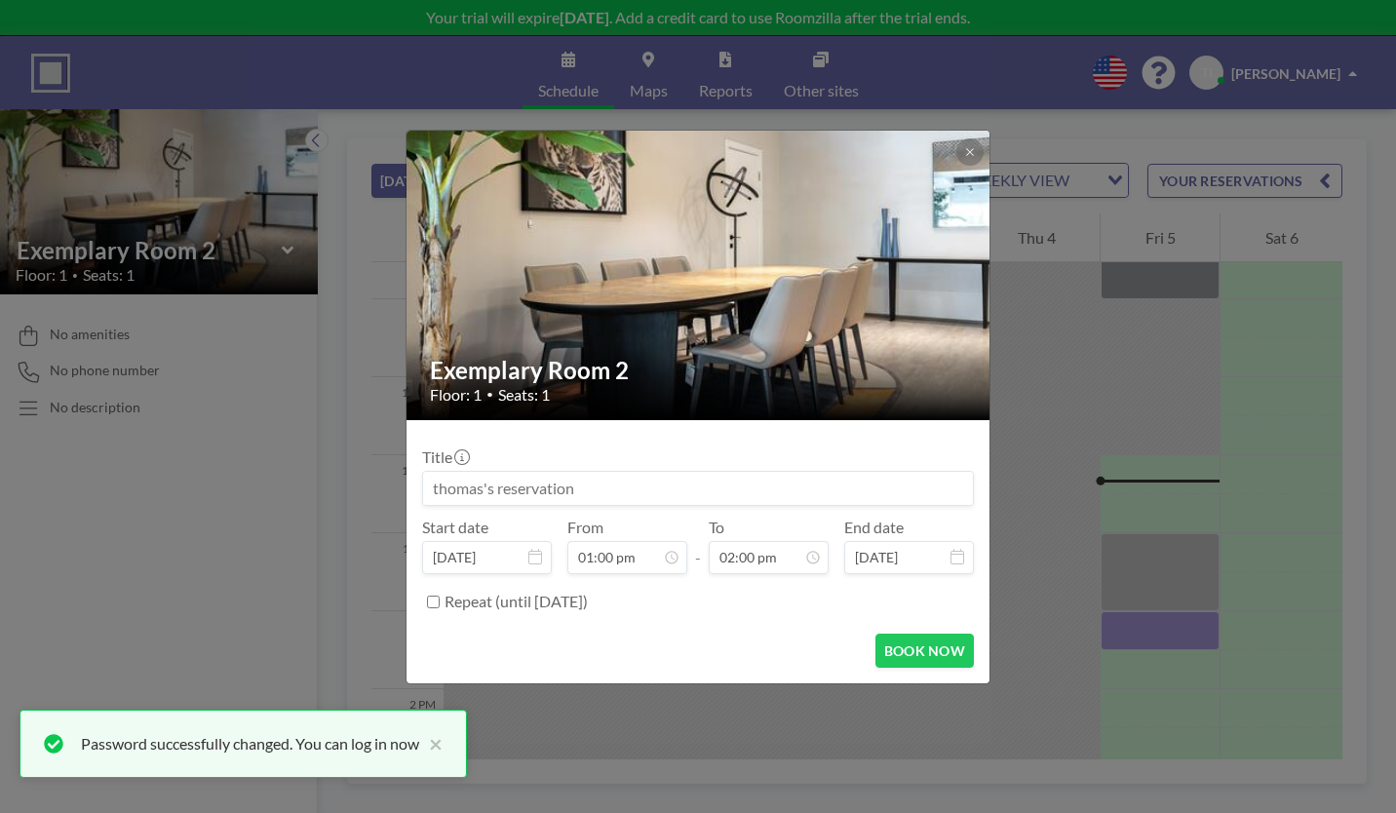
scroll to position [872, 0]
click at [875, 634] on button "BOOK NOW" at bounding box center [924, 651] width 98 height 34
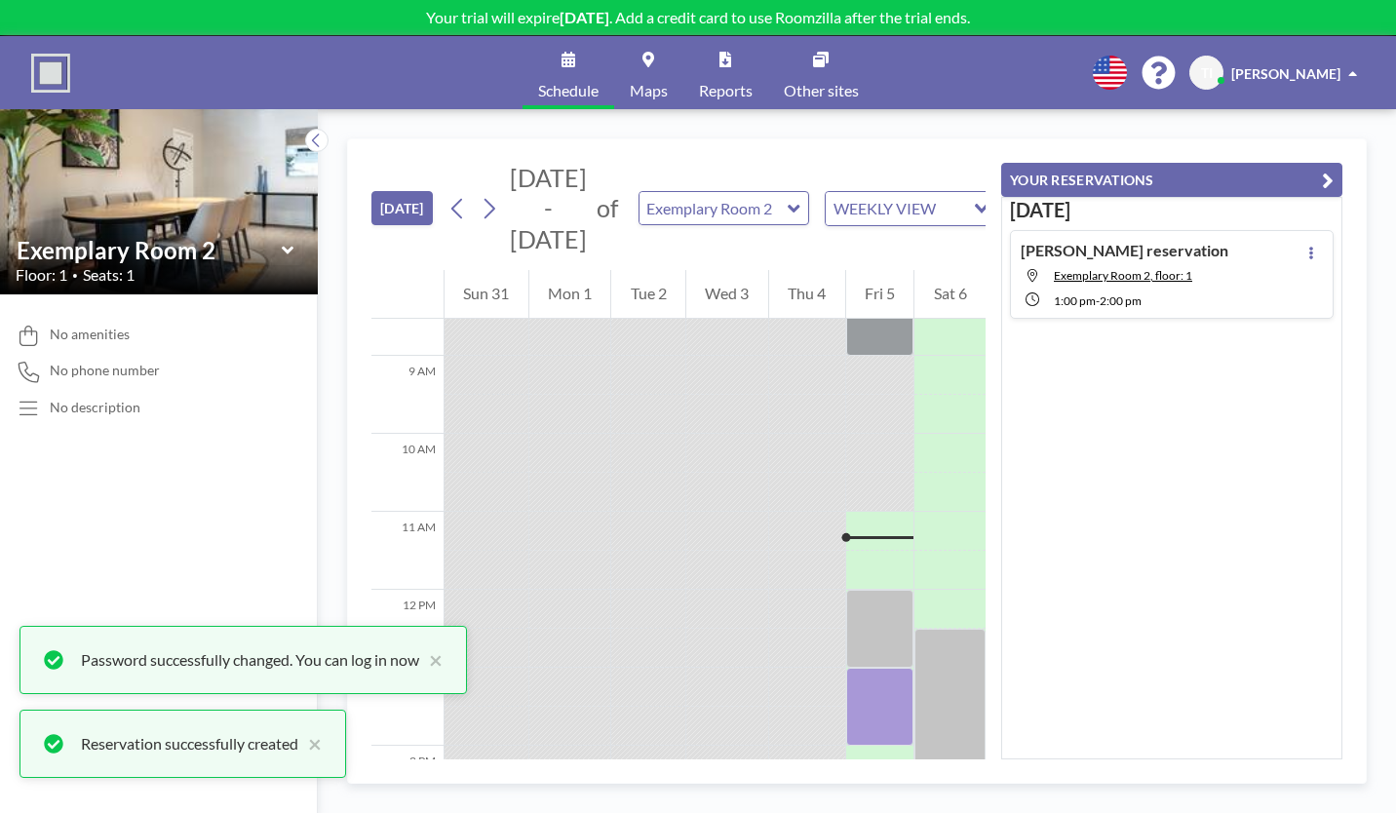
click at [281, 246] on icon at bounding box center [287, 250] width 12 height 8
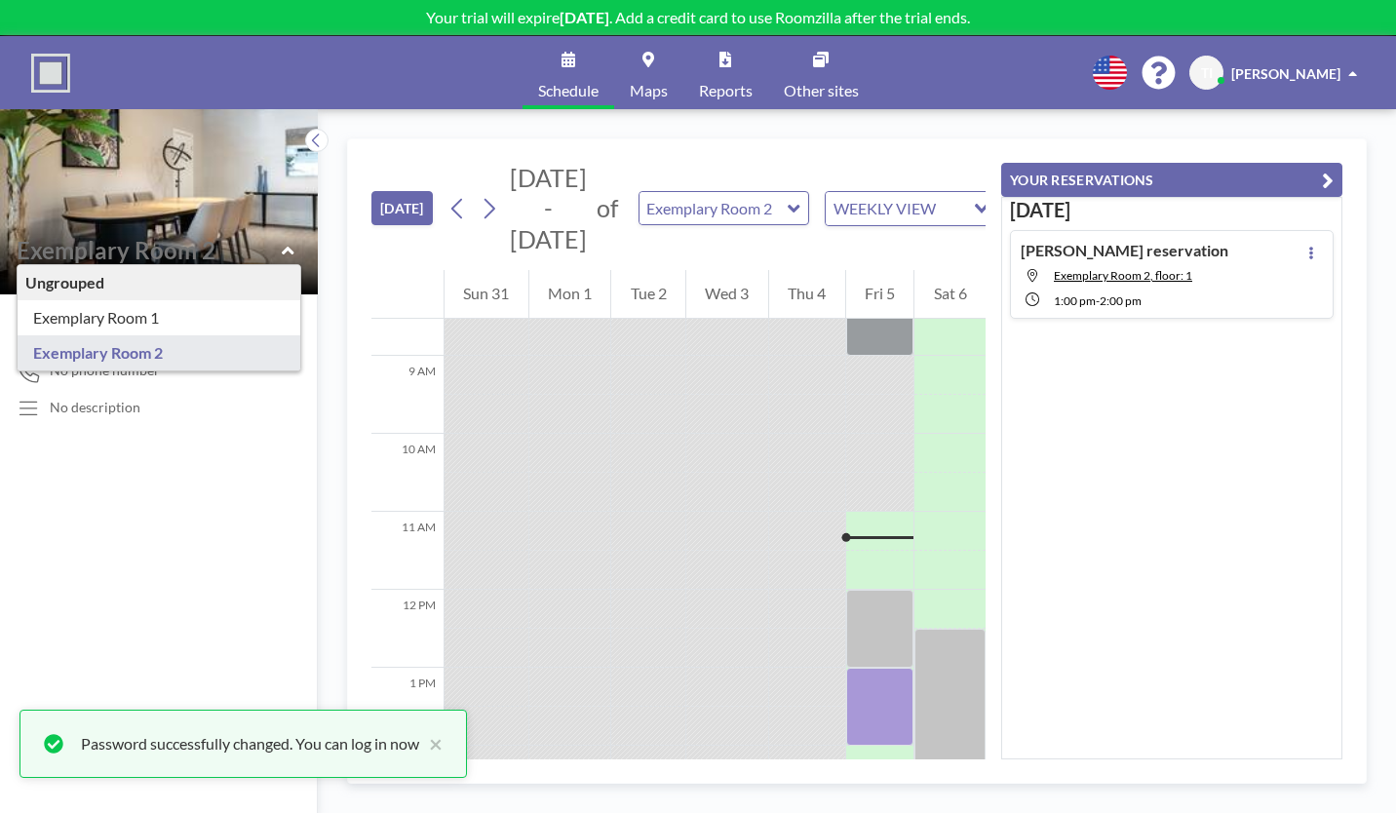
type input "Exemplary Room 1"
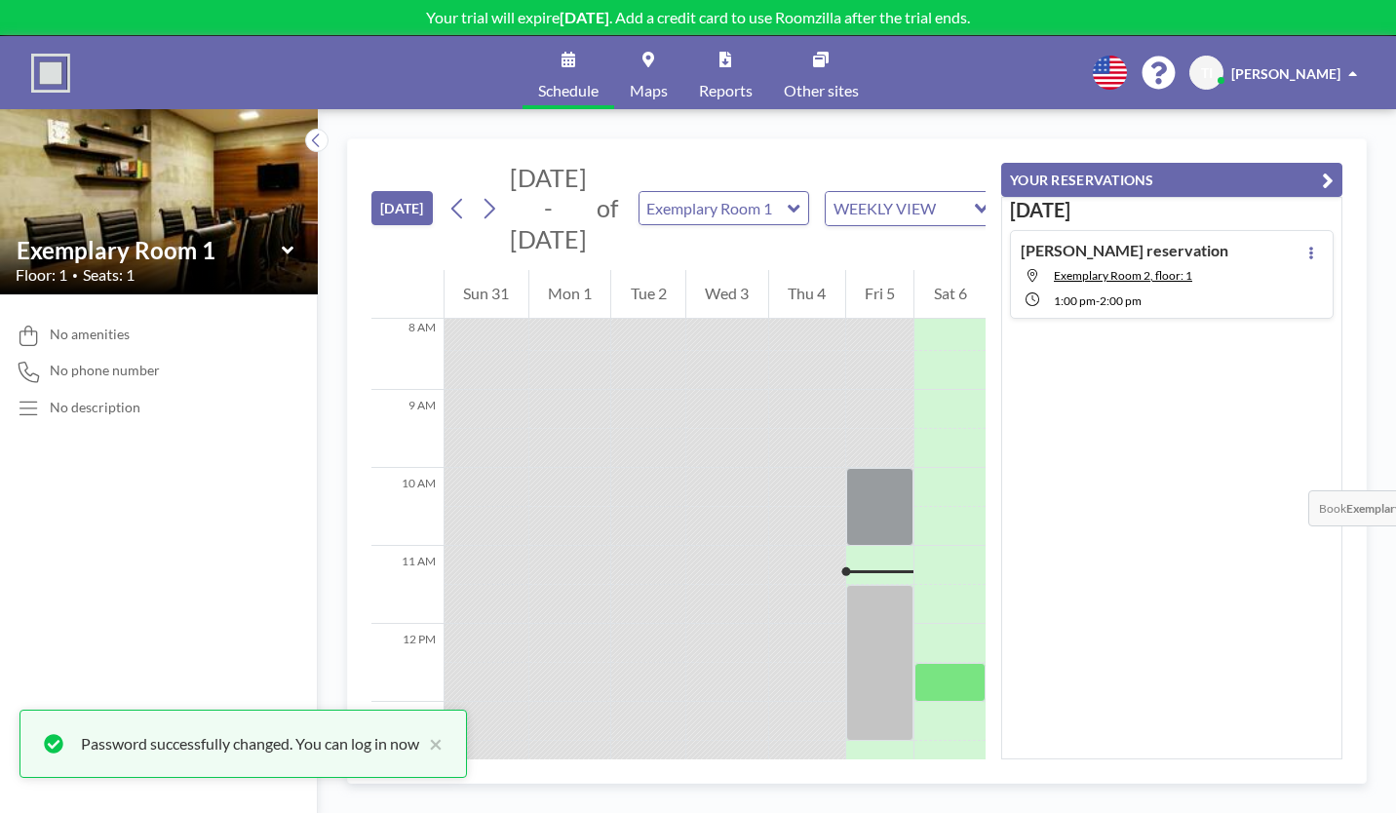
scroll to position [665, 0]
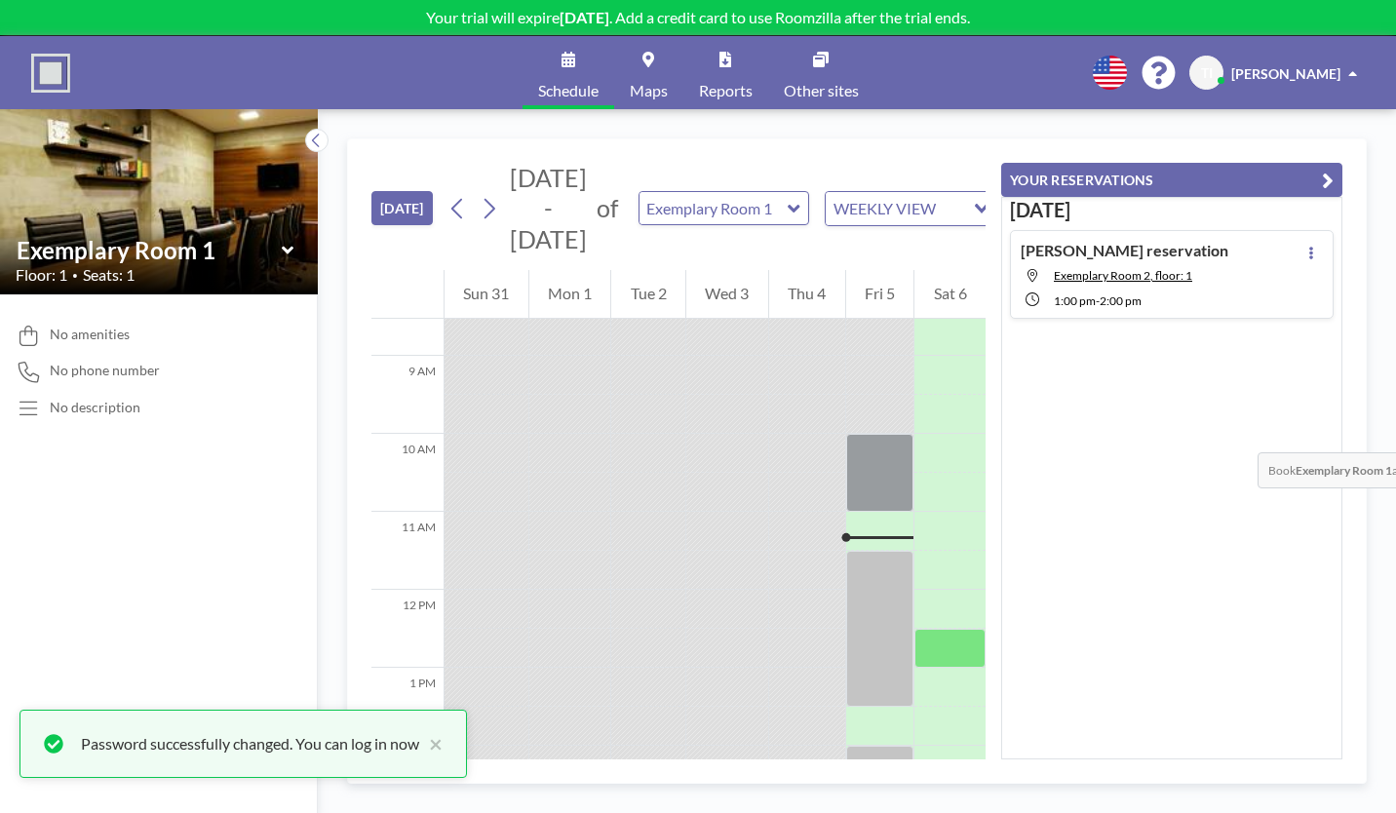
click at [986, 629] on div at bounding box center [949, 648] width 71 height 39
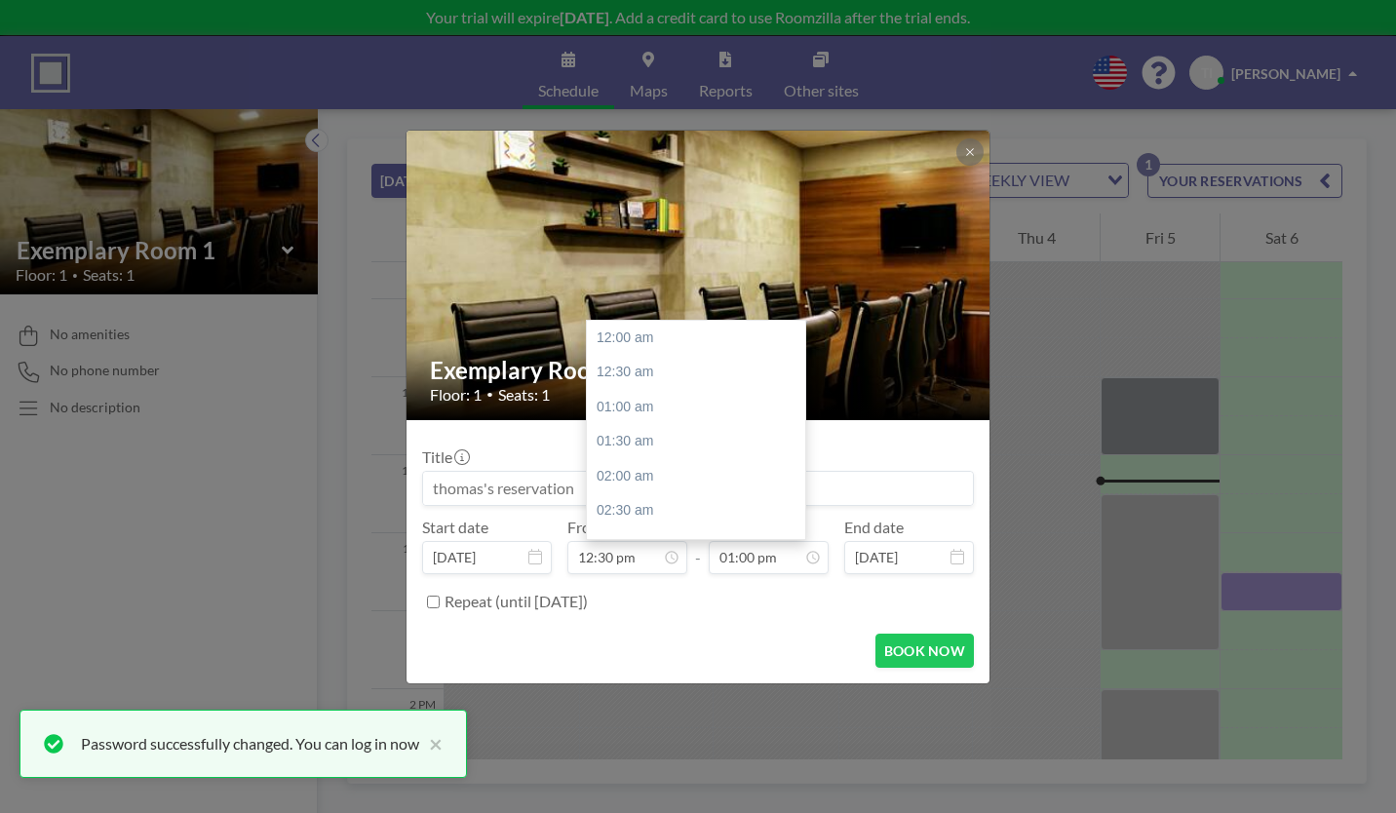
scroll to position [809, 0]
click at [766, 541] on input "01:00 pm" at bounding box center [769, 557] width 120 height 33
click at [623, 448] on div "01:30 pm" at bounding box center [701, 465] width 228 height 35
type input "01:30 pm"
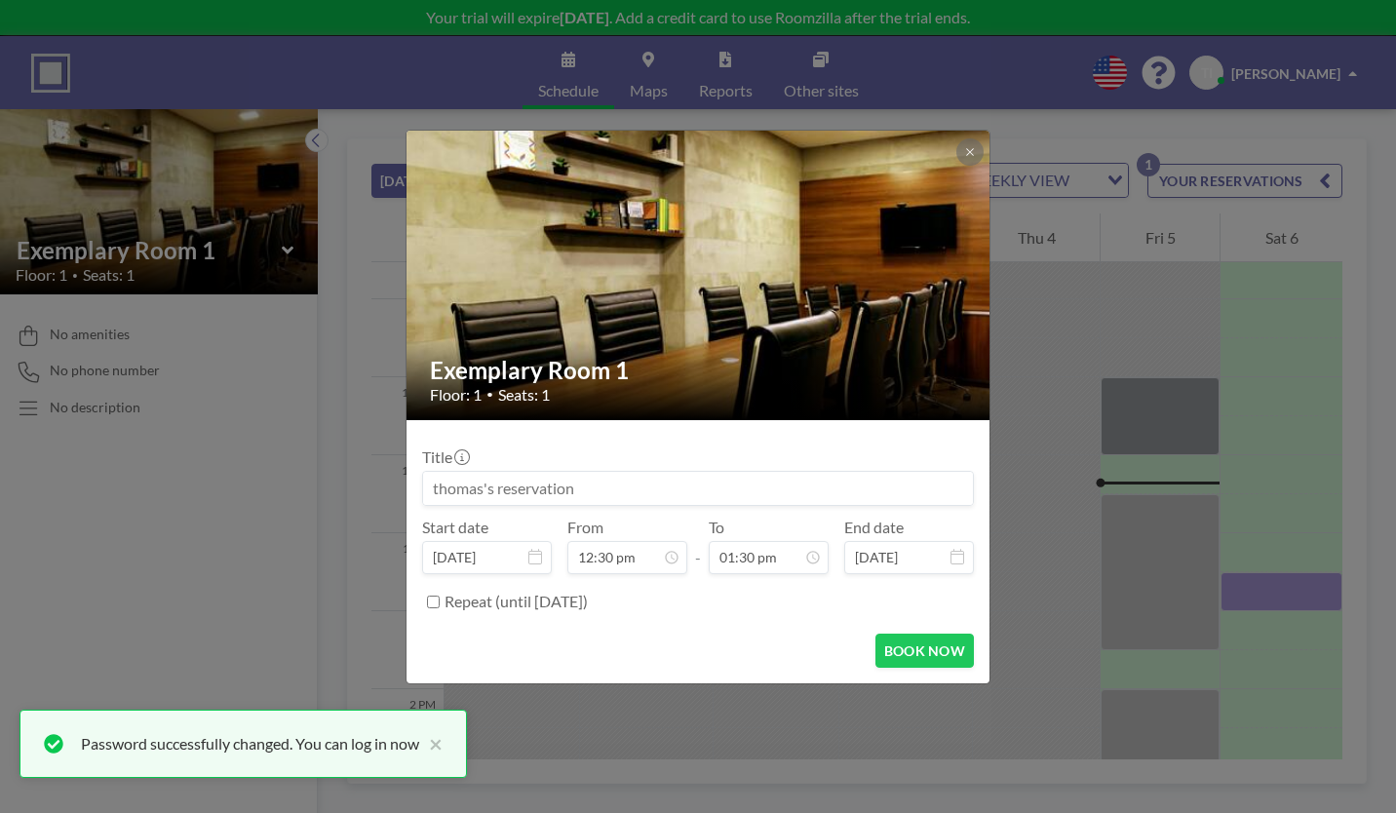
scroll to position [0, 0]
click at [880, 634] on button "BOOK NOW" at bounding box center [924, 651] width 98 height 34
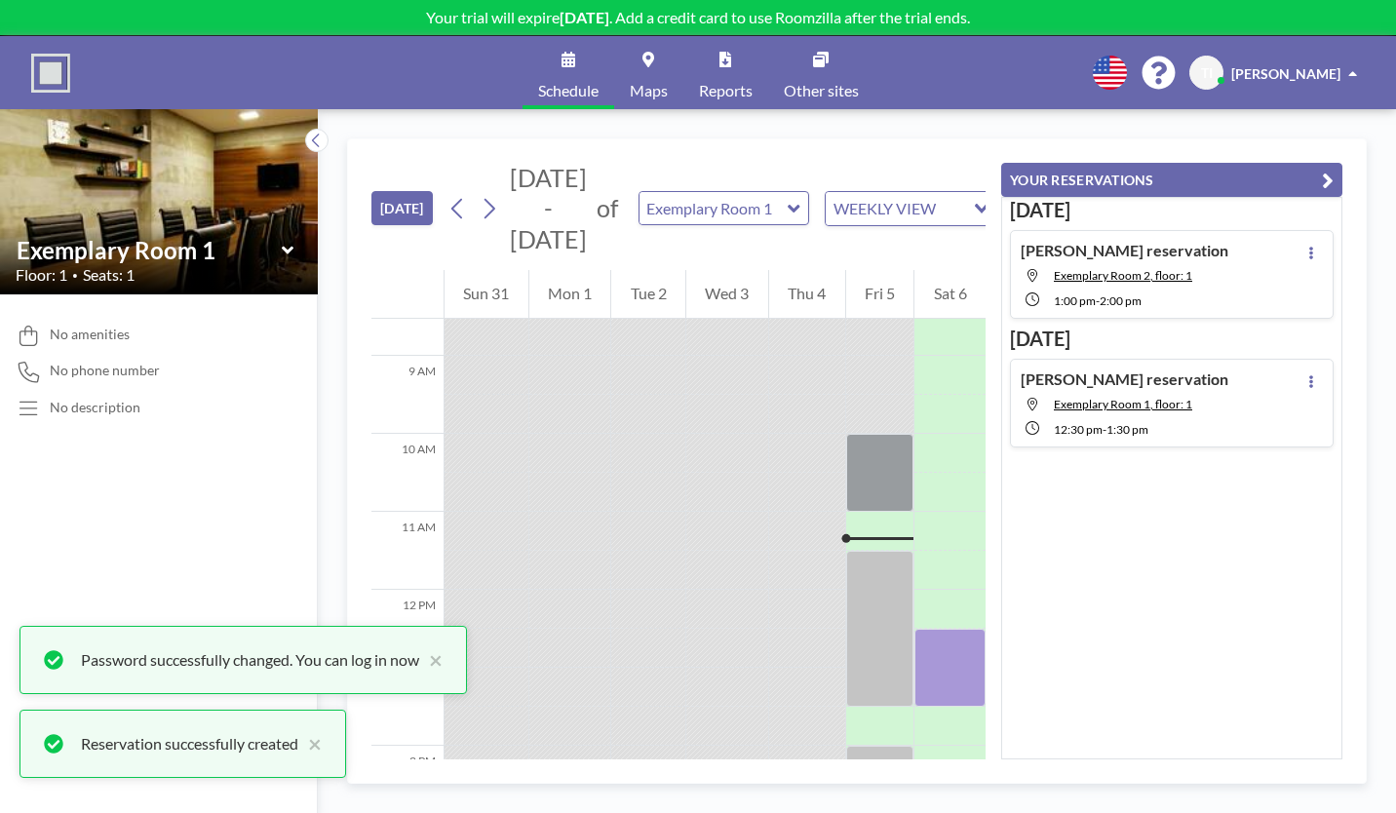
click at [718, 58] on link "Reports" at bounding box center [725, 72] width 85 height 73
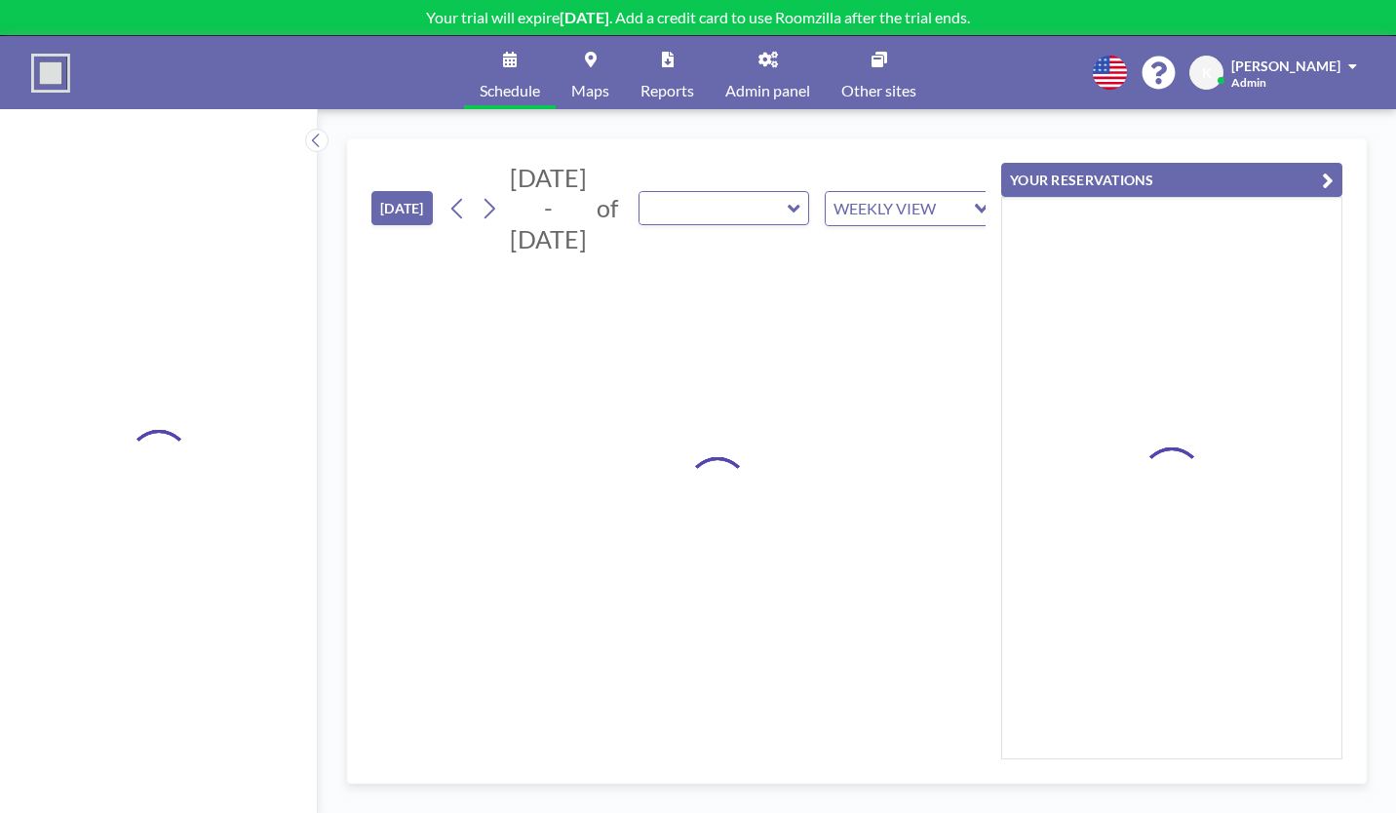
type input "Exemplary Room 1"
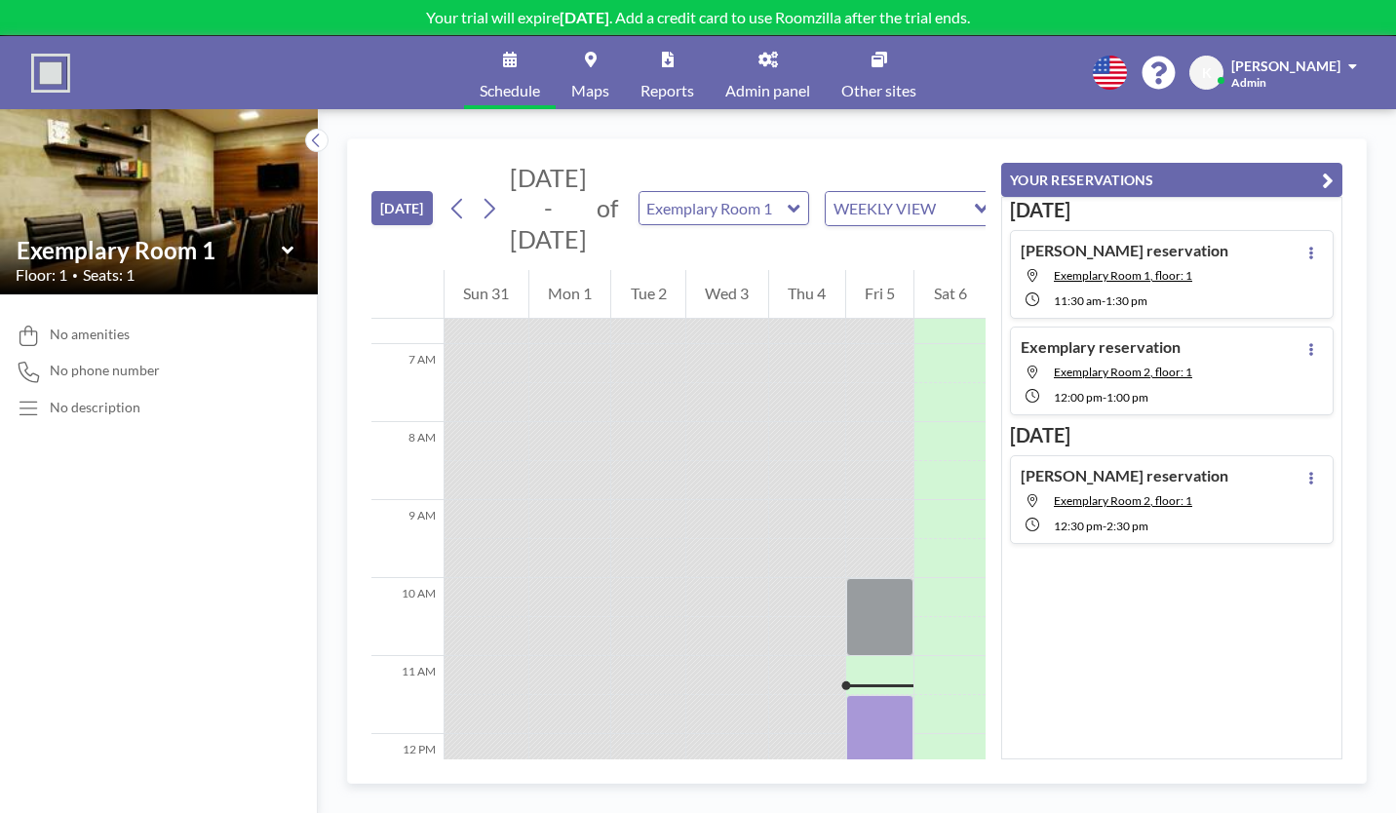
scroll to position [665, 0]
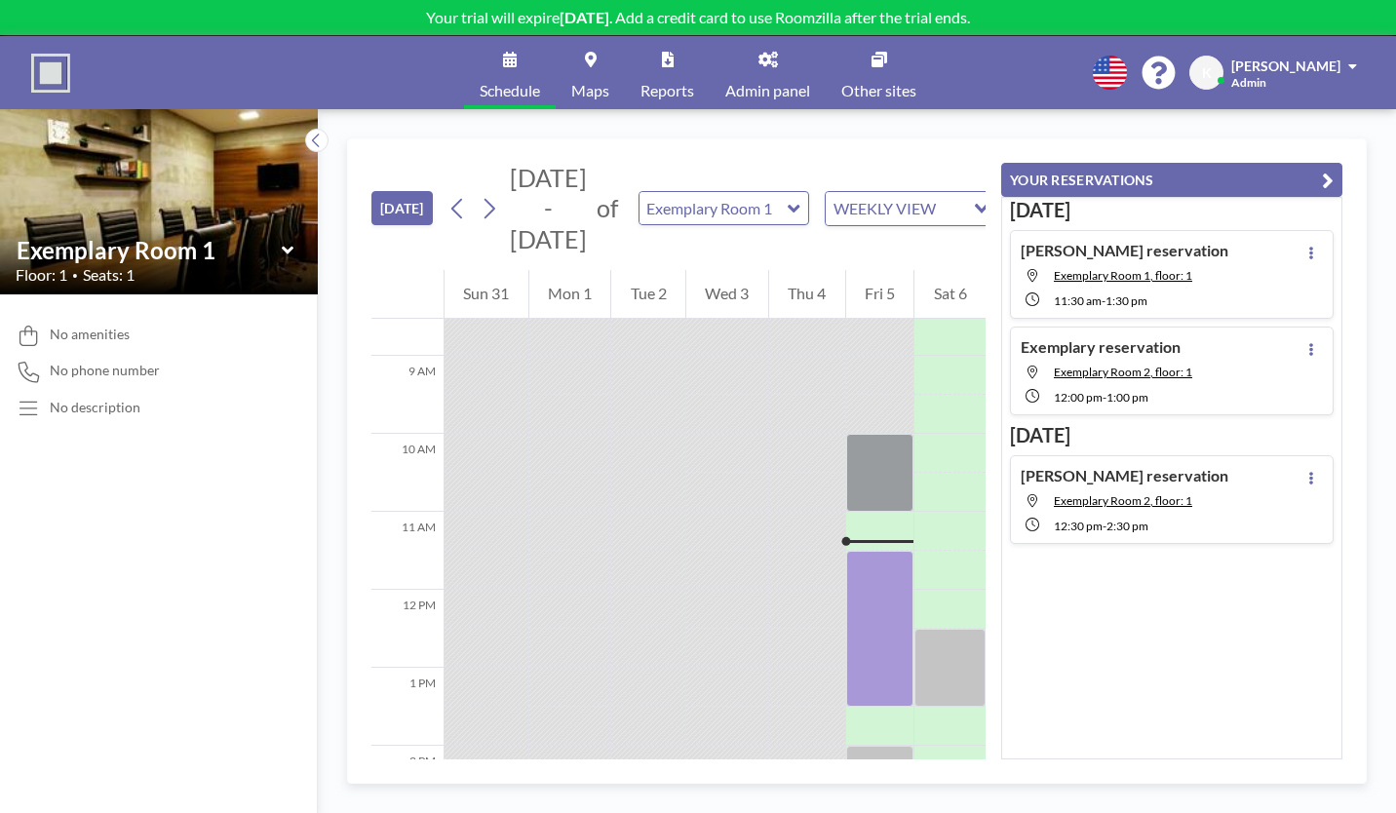
click at [679, 55] on link "Reports" at bounding box center [667, 72] width 85 height 73
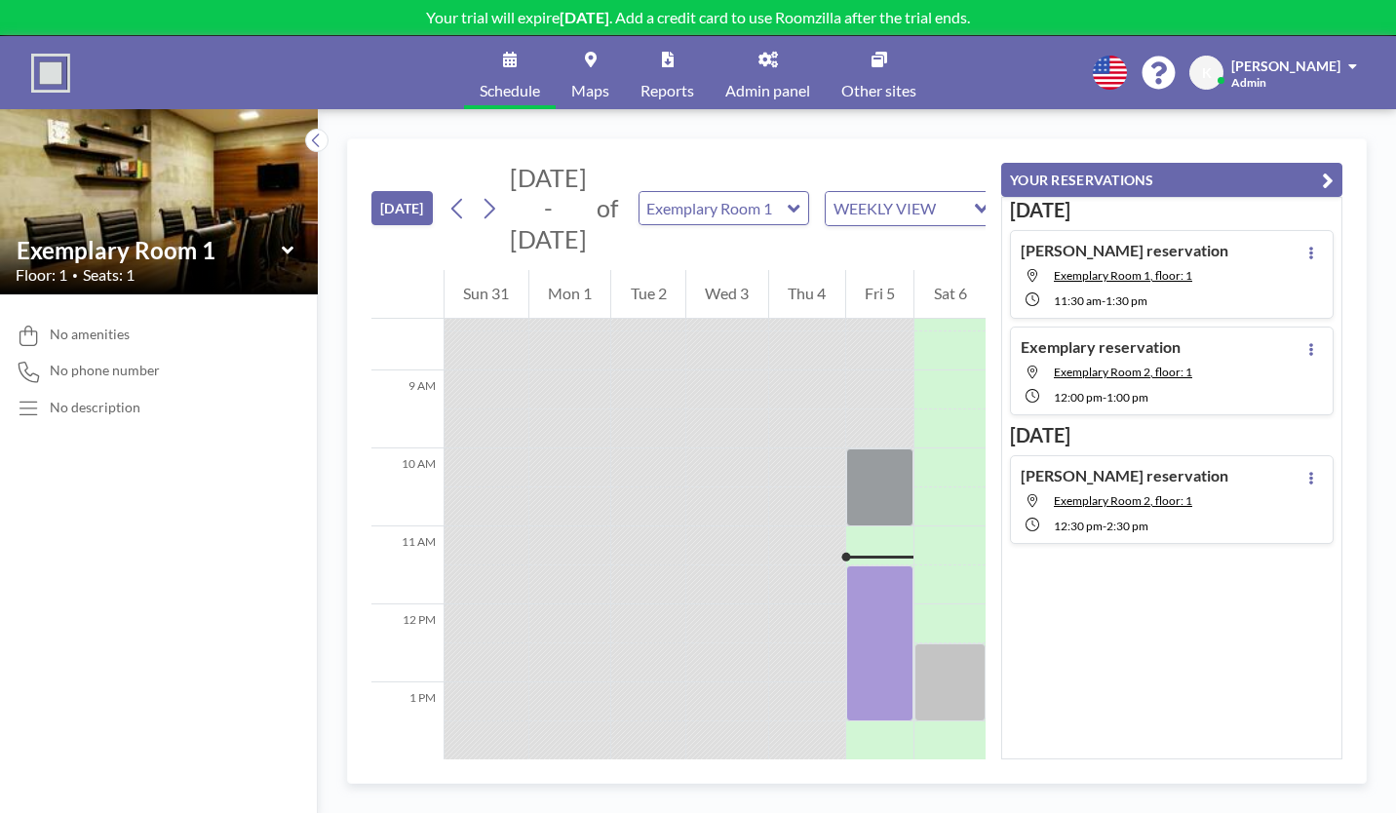
scroll to position [665, 0]
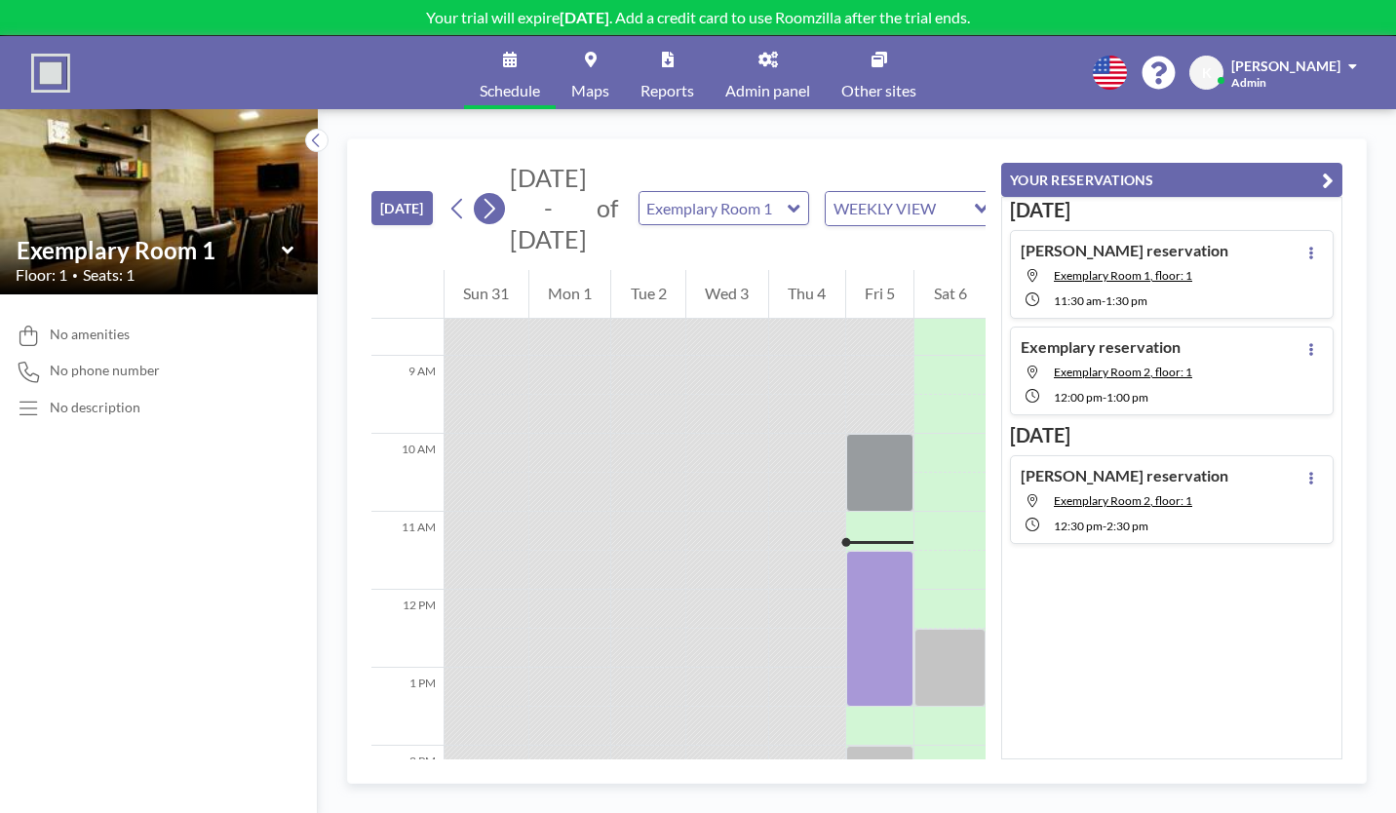
click at [480, 194] on icon at bounding box center [489, 208] width 19 height 29
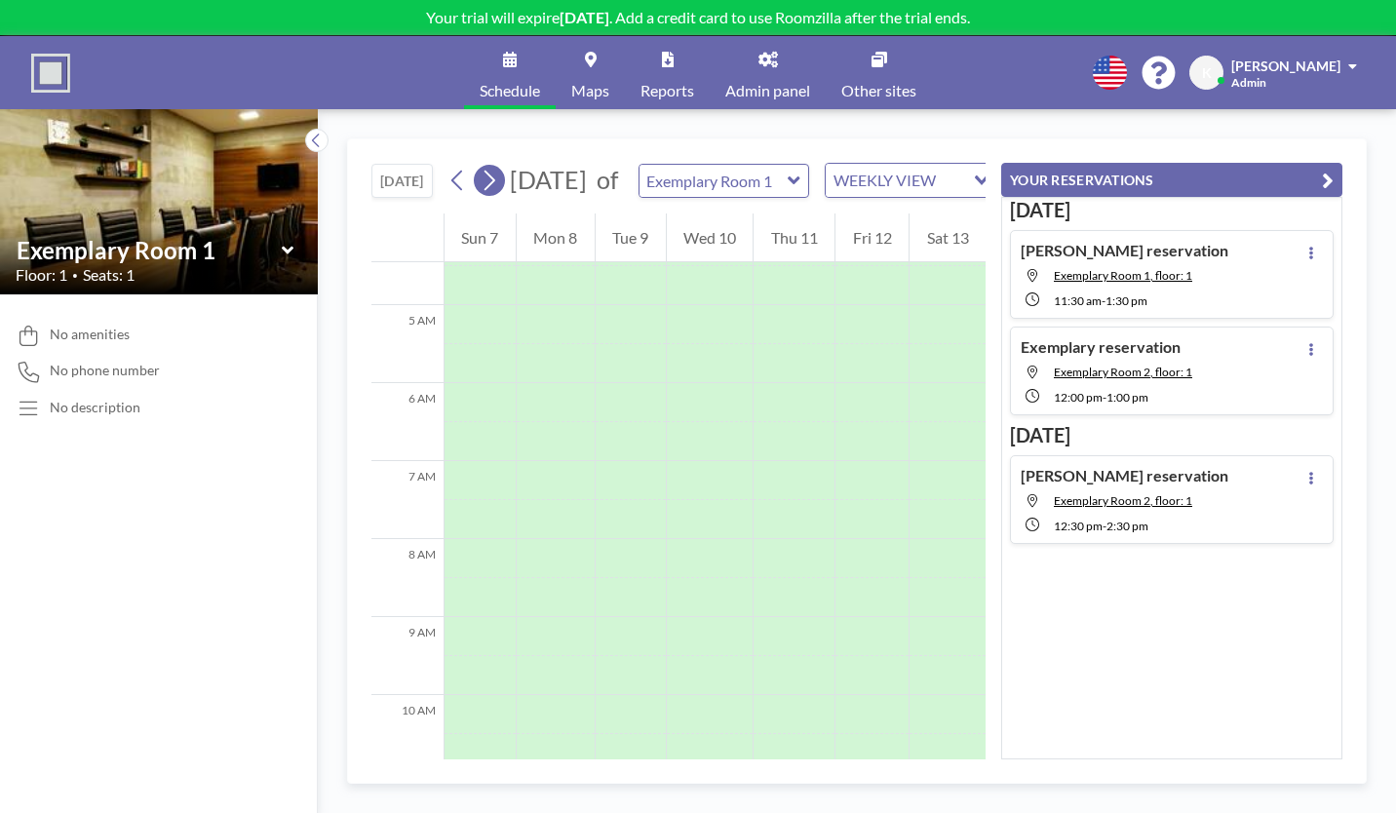
scroll to position [475, 0]
click at [448, 166] on icon at bounding box center [457, 180] width 19 height 29
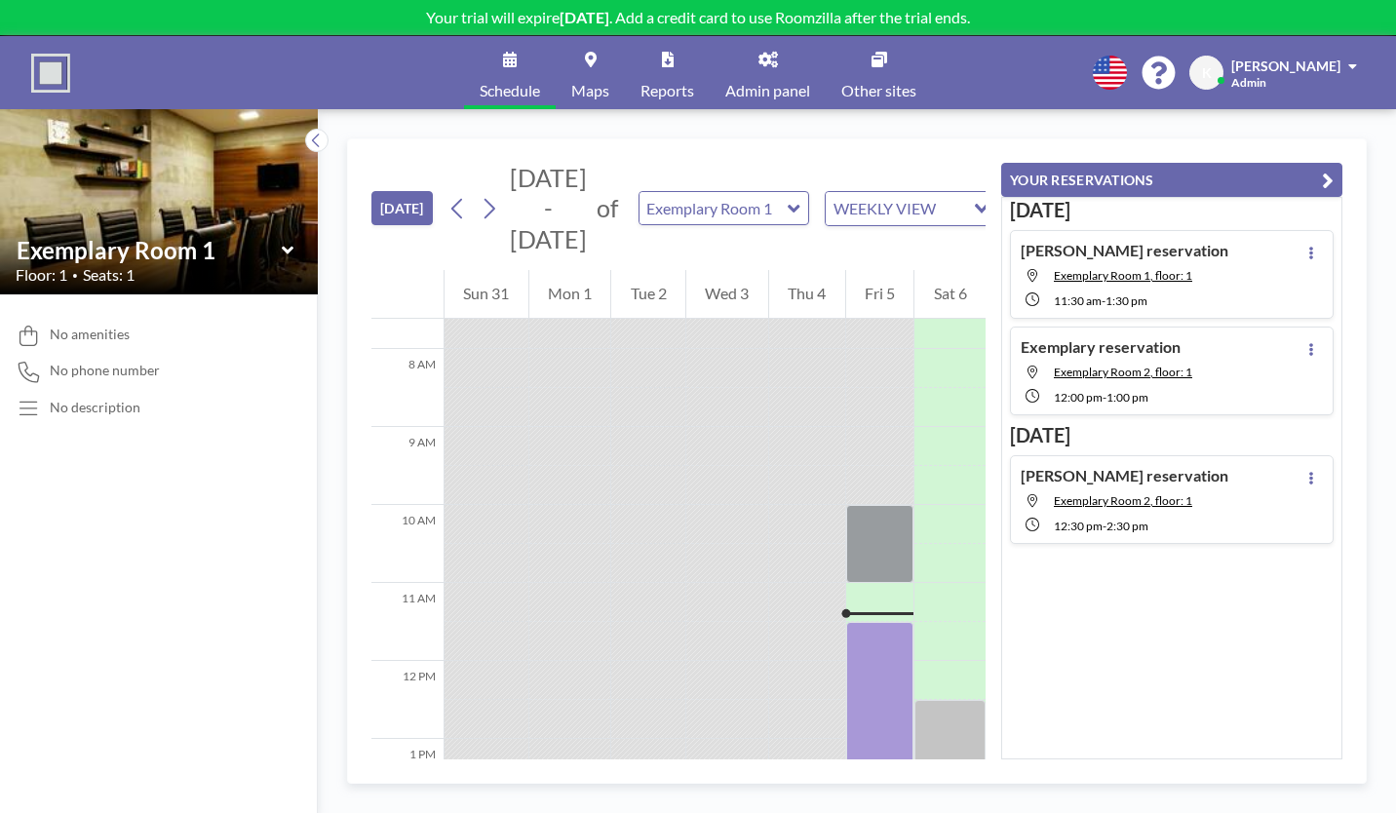
scroll to position [665, 0]
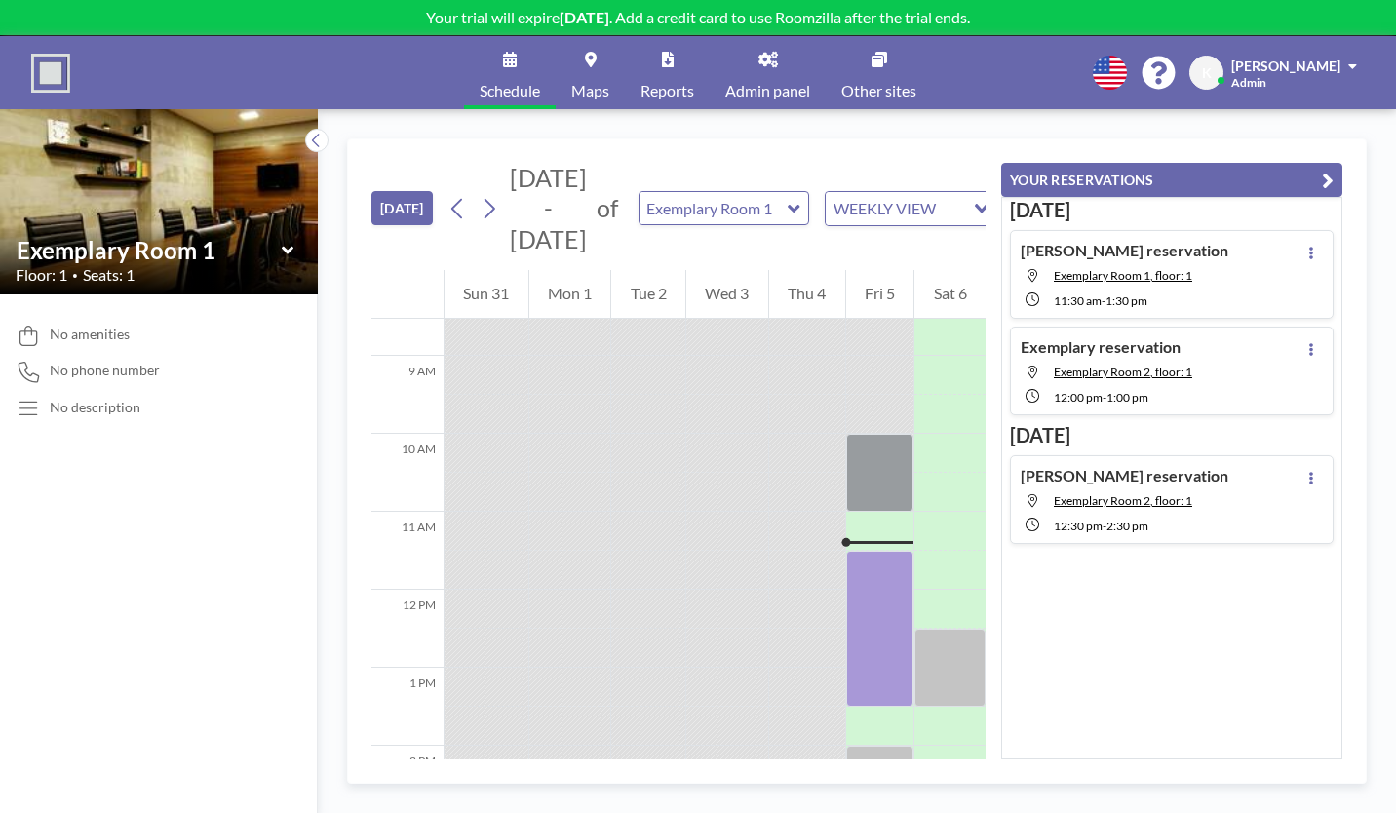
click at [858, 192] on div "WEEKLY VIEW" at bounding box center [895, 206] width 138 height 29
click at [834, 185] on li "DAILY VIEW" at bounding box center [841, 181] width 154 height 28
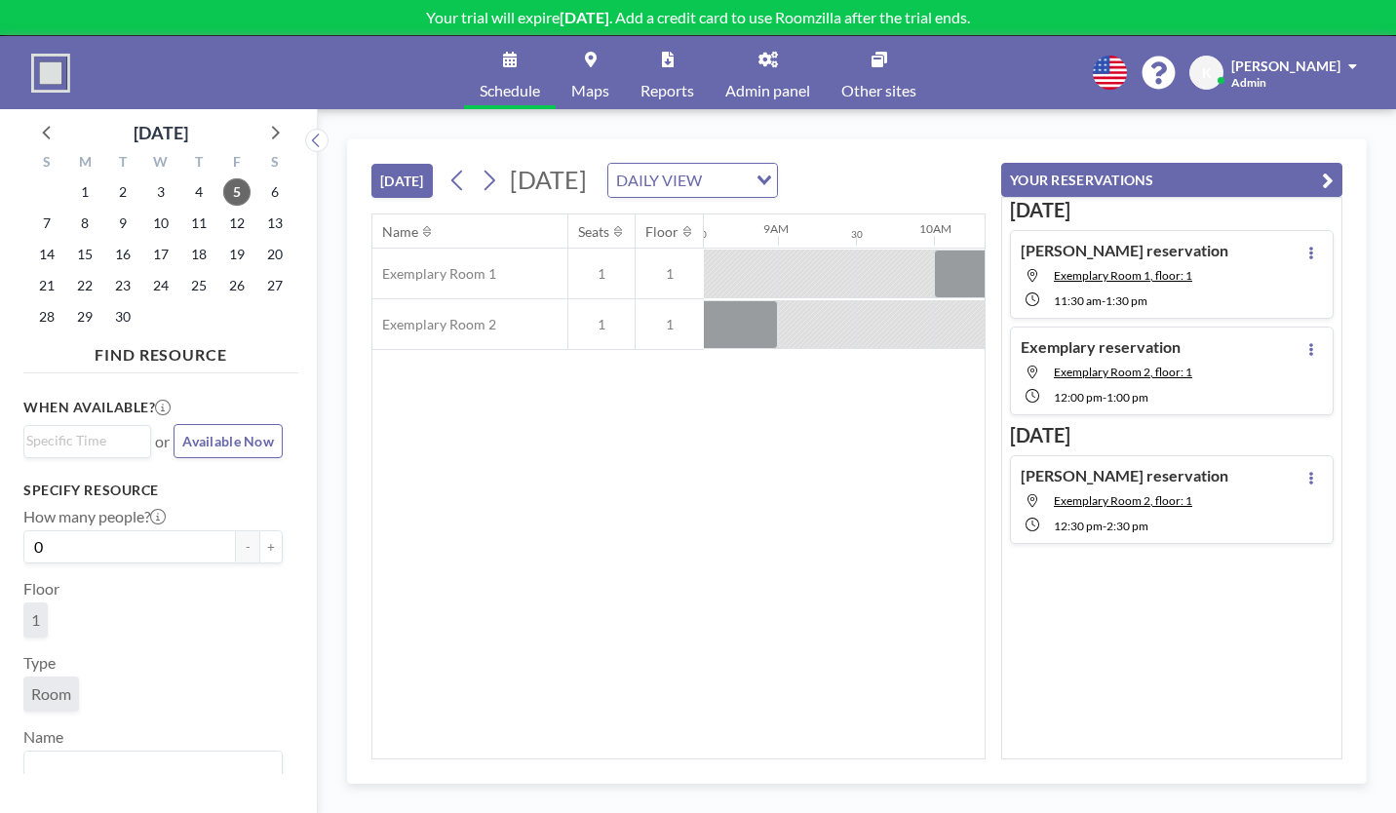
scroll to position [0, 1331]
click at [510, 165] on span "[DATE]" at bounding box center [548, 179] width 77 height 29
click at [698, 164] on div "DAILY VIEW" at bounding box center [677, 178] width 138 height 29
click at [691, 201] on li "WEEKLY VIEW" at bounding box center [729, 208] width 154 height 28
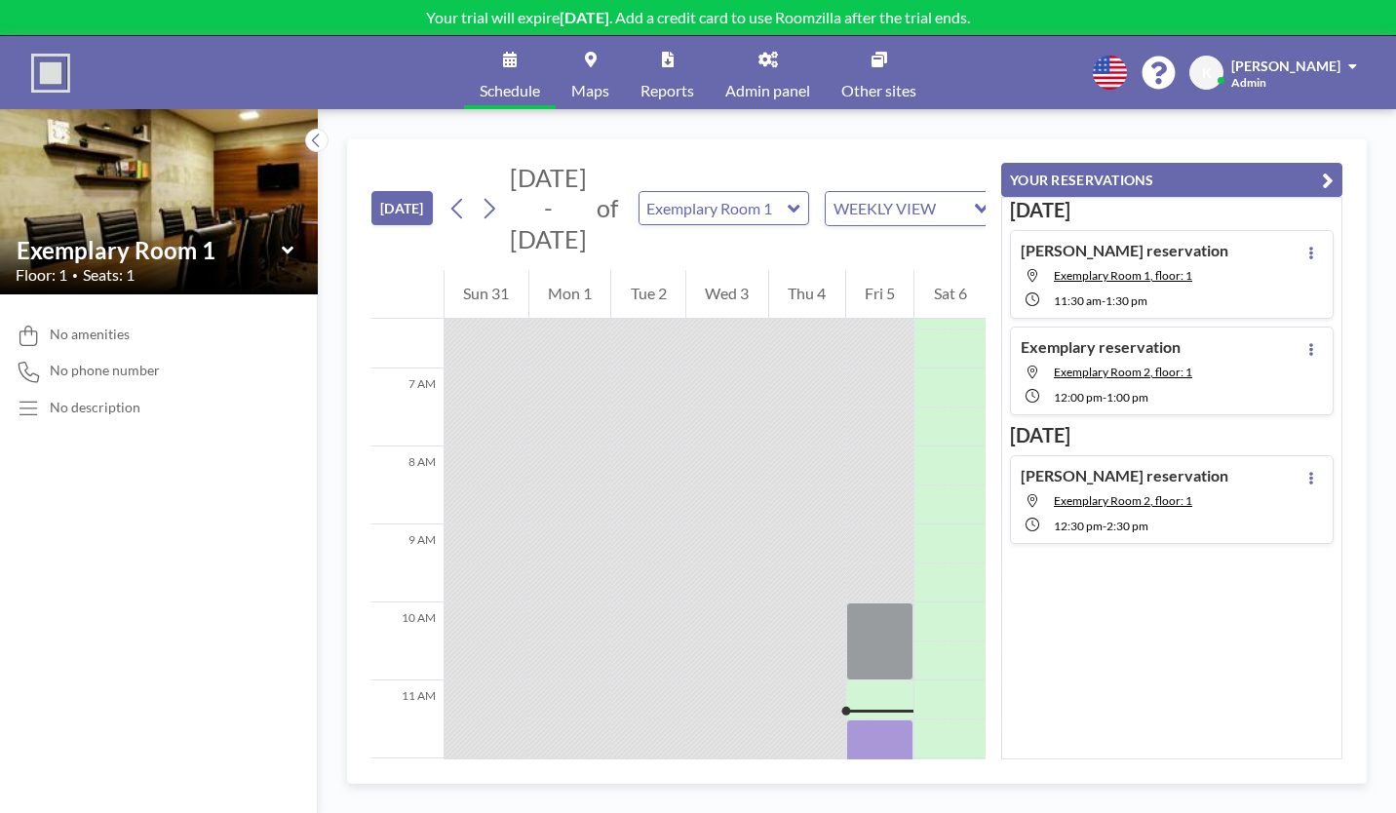
scroll to position [665, 0]
